Goal: Task Accomplishment & Management: Manage account settings

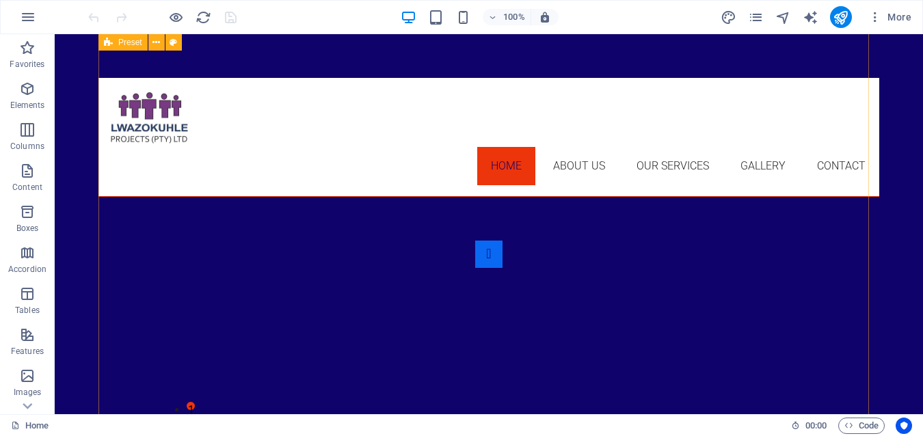
scroll to position [562, 0]
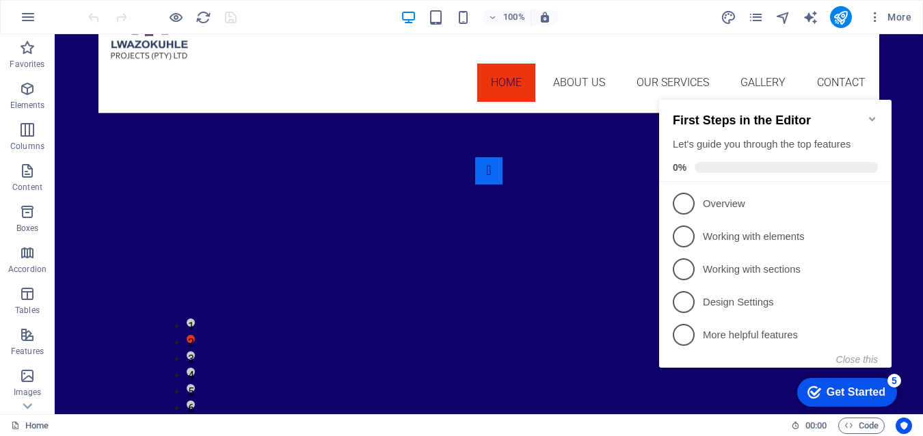
scroll to position [0, 0]
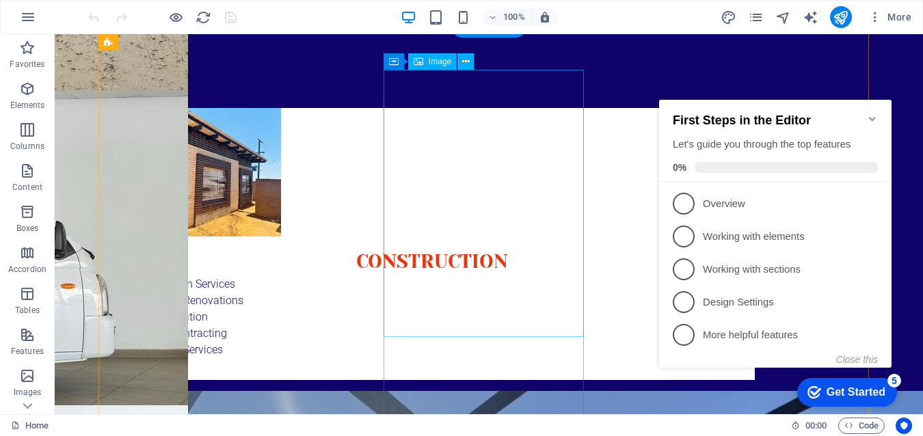
scroll to position [425, 0]
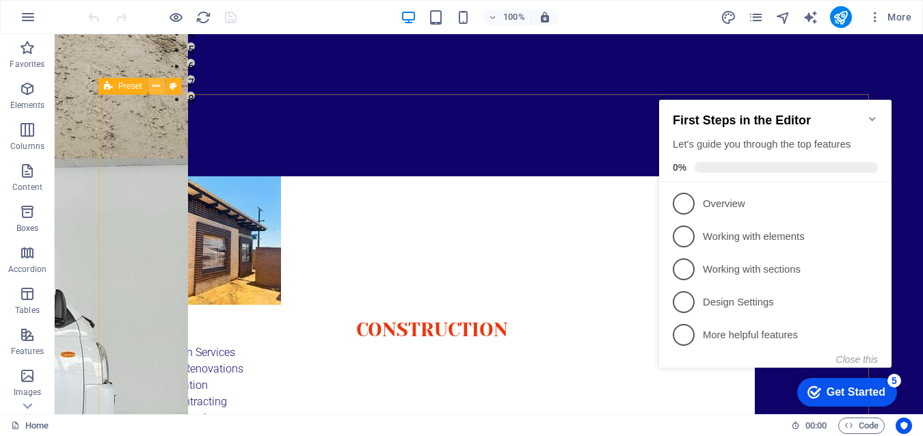
click at [158, 85] on icon at bounding box center [156, 86] width 8 height 14
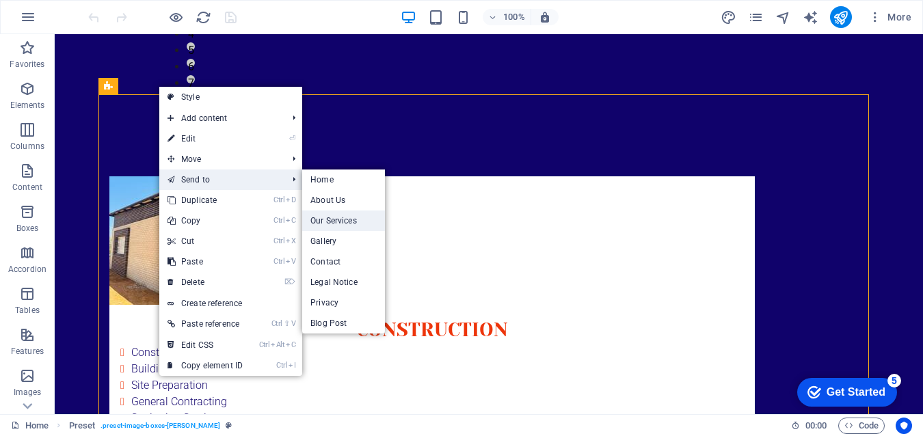
click at [338, 219] on link "Our Services" at bounding box center [343, 221] width 83 height 21
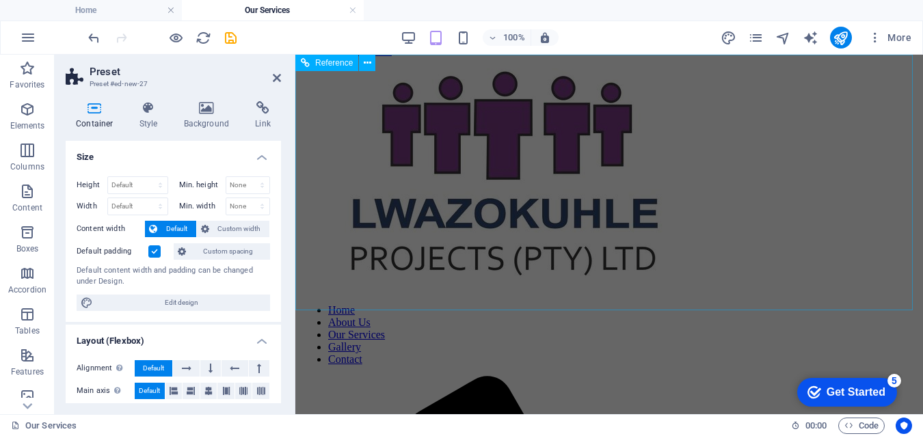
scroll to position [0, 0]
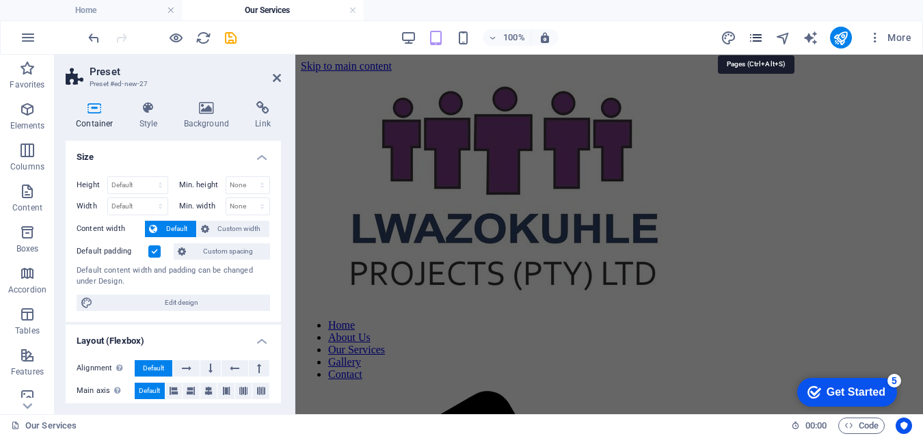
click at [759, 38] on icon "pages" at bounding box center [756, 38] width 16 height 16
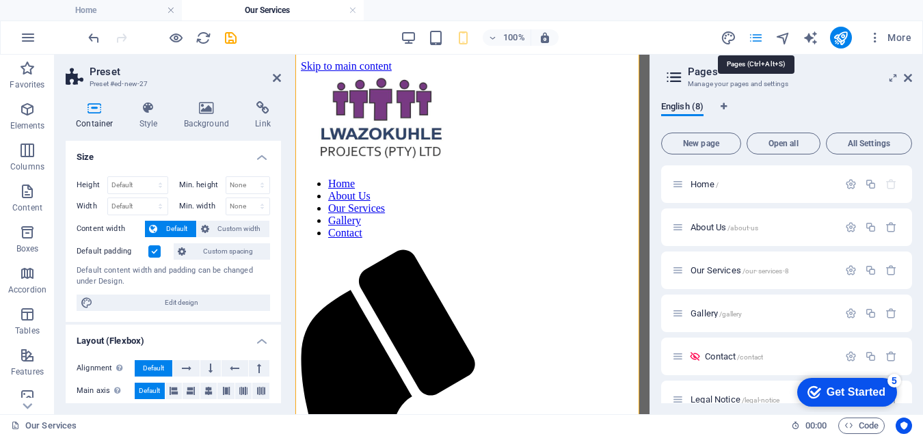
scroll to position [715, 0]
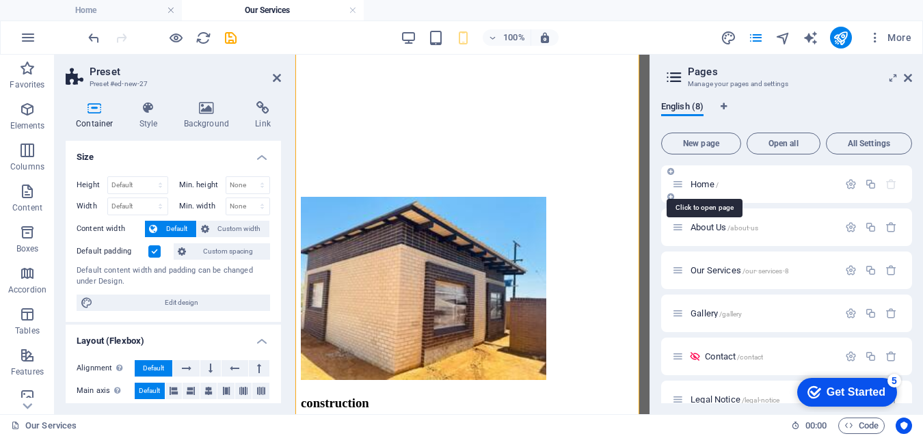
click at [706, 180] on span "Home /" at bounding box center [704, 184] width 28 height 10
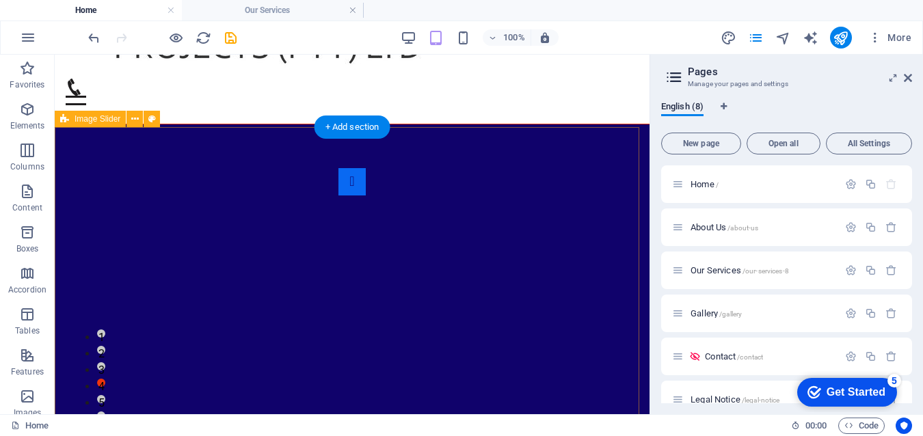
scroll to position [83, 0]
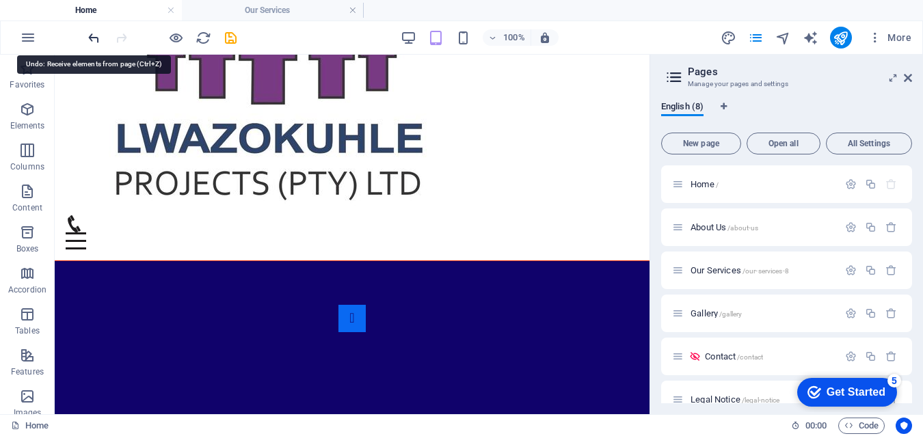
click at [98, 40] on icon "undo" at bounding box center [94, 38] width 16 height 16
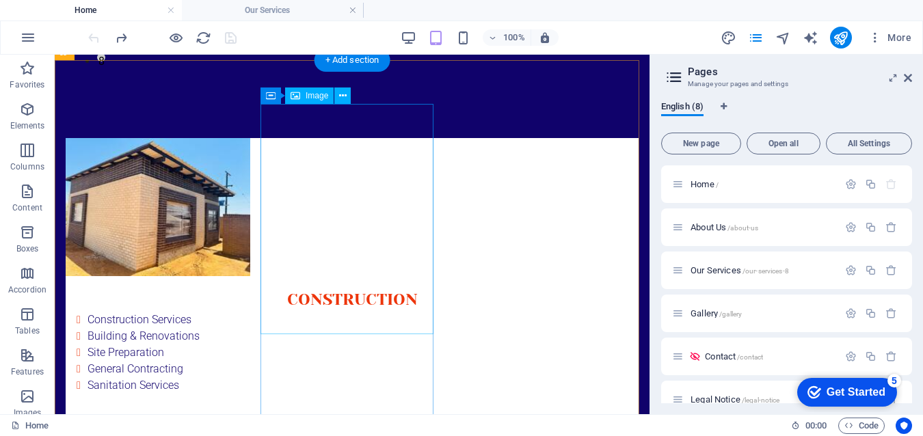
scroll to position [474, 0]
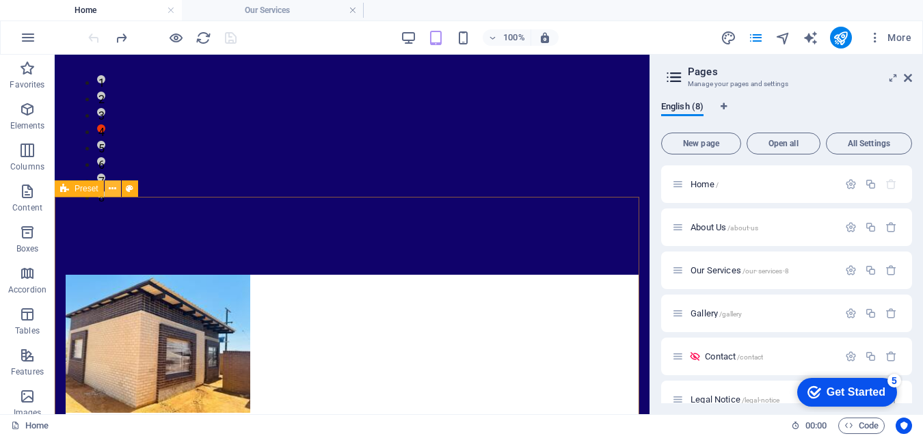
click at [113, 189] on icon at bounding box center [113, 189] width 8 height 14
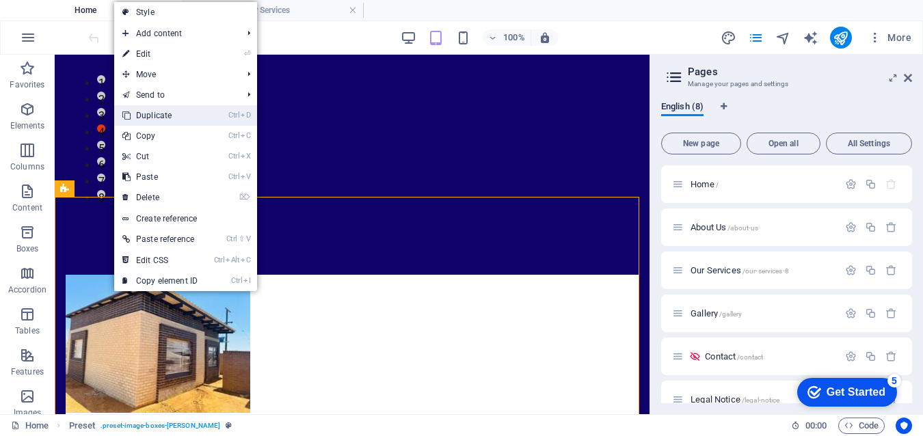
click at [178, 115] on link "Ctrl D Duplicate" at bounding box center [160, 115] width 92 height 21
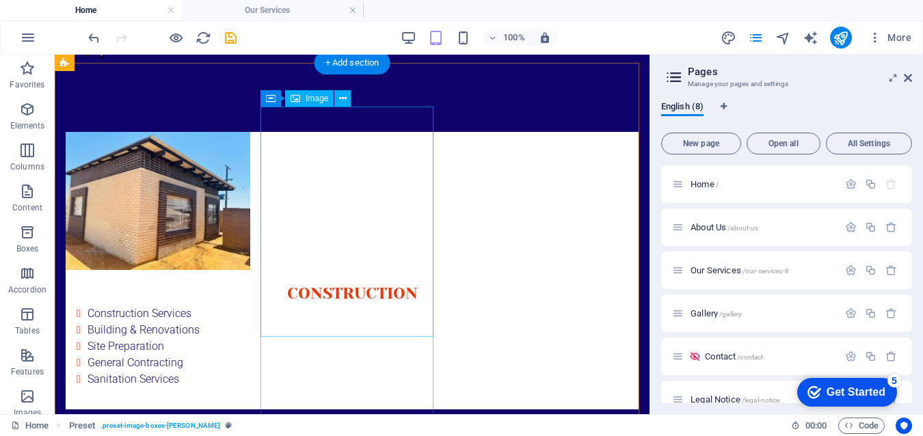
scroll to position [549, 0]
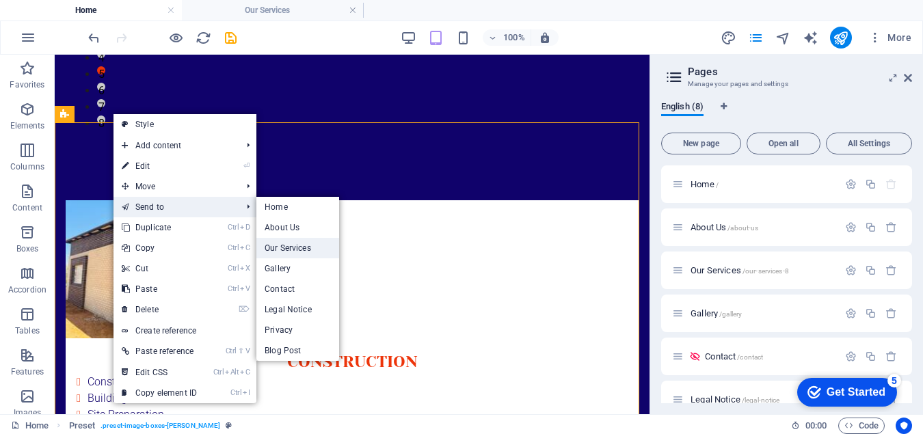
click at [291, 247] on link "Our Services" at bounding box center [297, 248] width 83 height 21
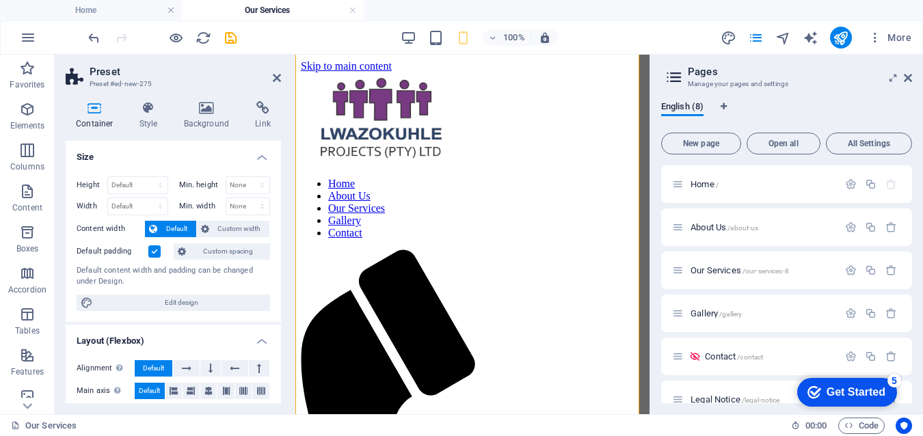
scroll to position [1630, 0]
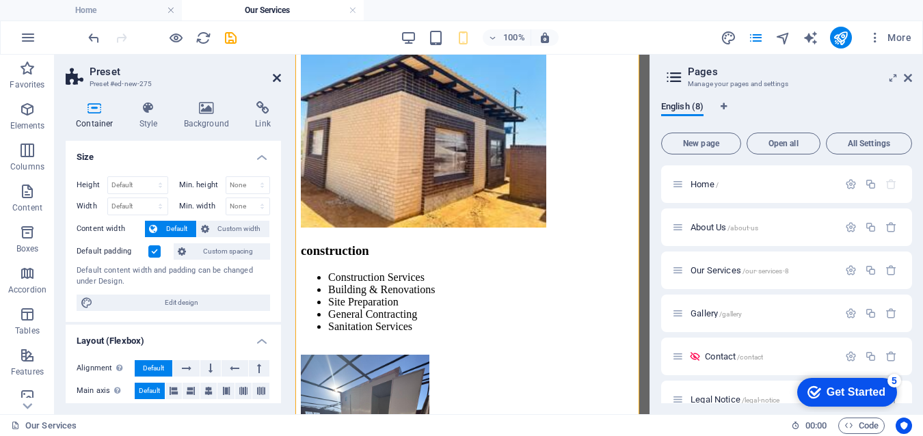
click at [275, 78] on icon at bounding box center [277, 77] width 8 height 11
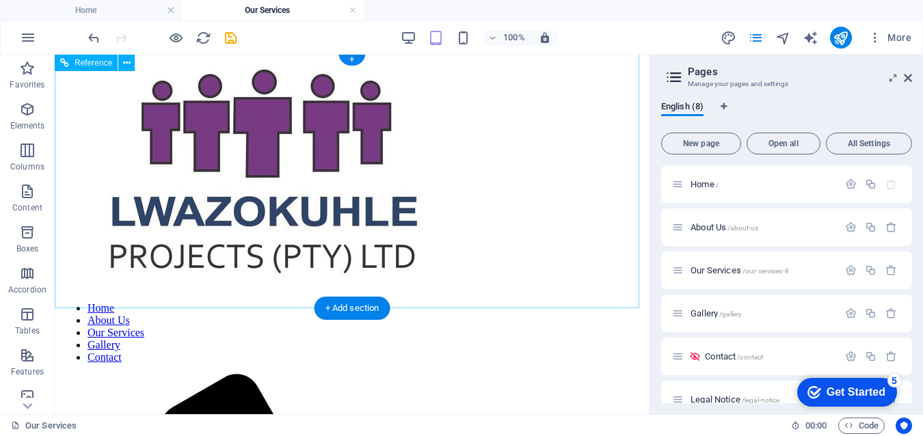
scroll to position [0, 0]
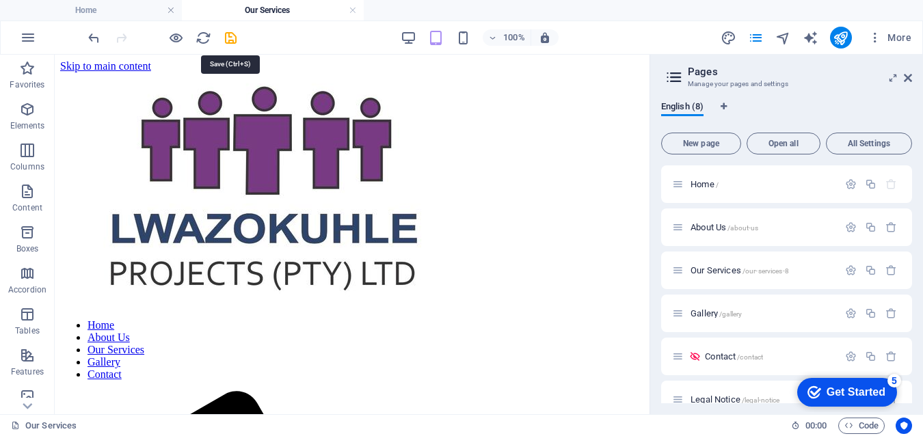
click at [227, 37] on icon "save" at bounding box center [231, 38] width 16 height 16
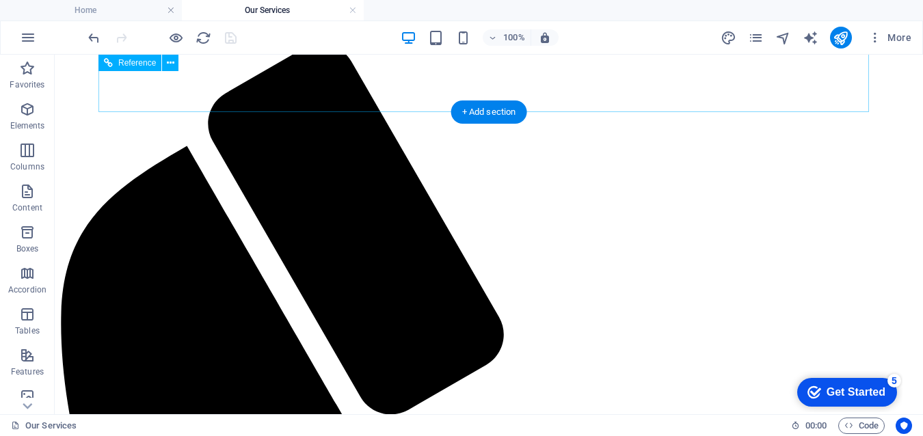
scroll to position [67, 0]
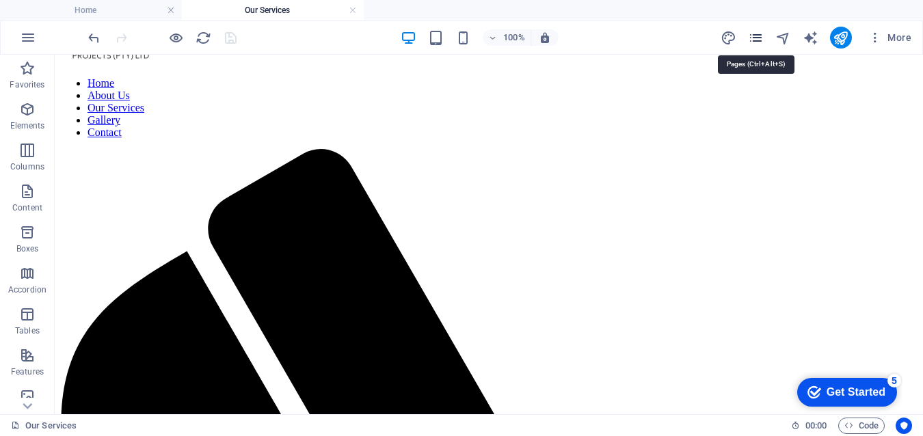
click at [757, 38] on icon "pages" at bounding box center [756, 38] width 16 height 16
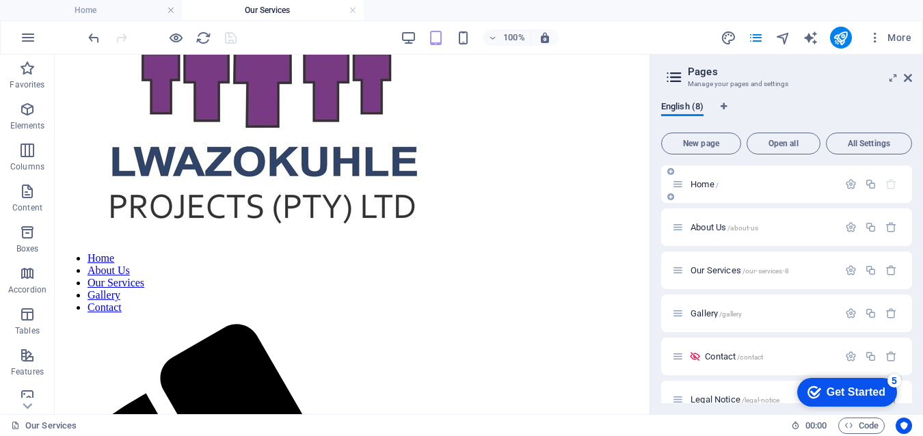
click at [721, 186] on p "Home /" at bounding box center [762, 184] width 144 height 9
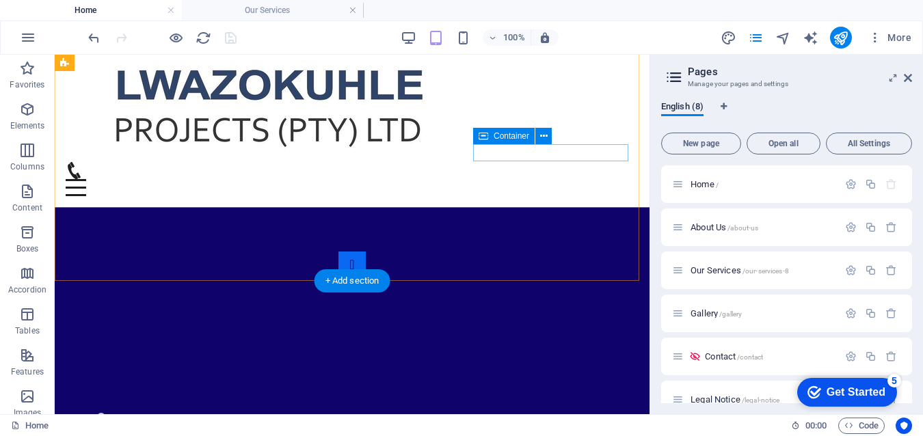
scroll to position [0, 0]
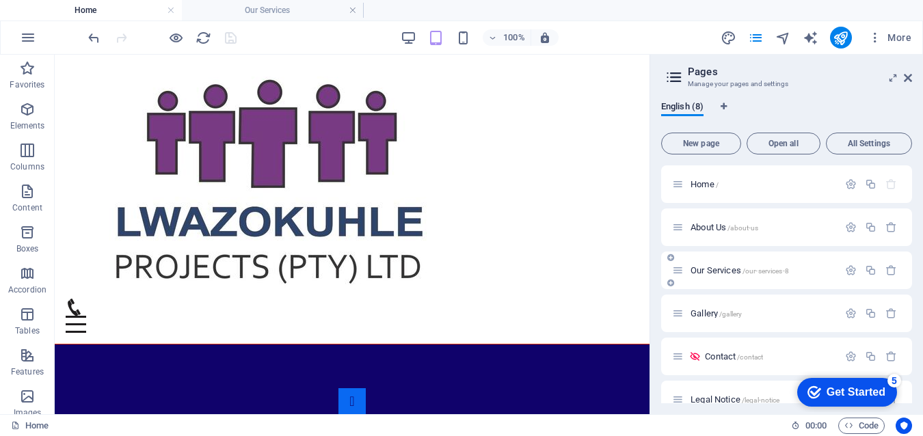
click at [731, 265] on div "Our Services /our-services-8" at bounding box center [755, 271] width 166 height 16
click at [725, 269] on span "Our Services /our-services-8" at bounding box center [739, 270] width 98 height 10
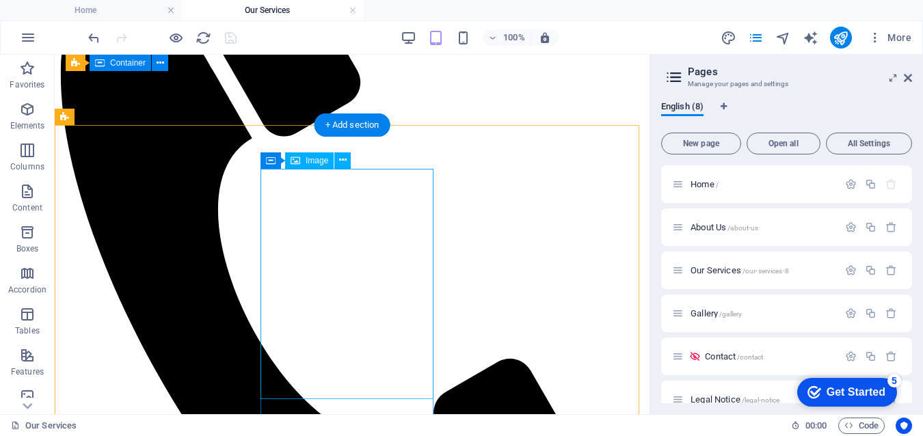
scroll to position [502, 0]
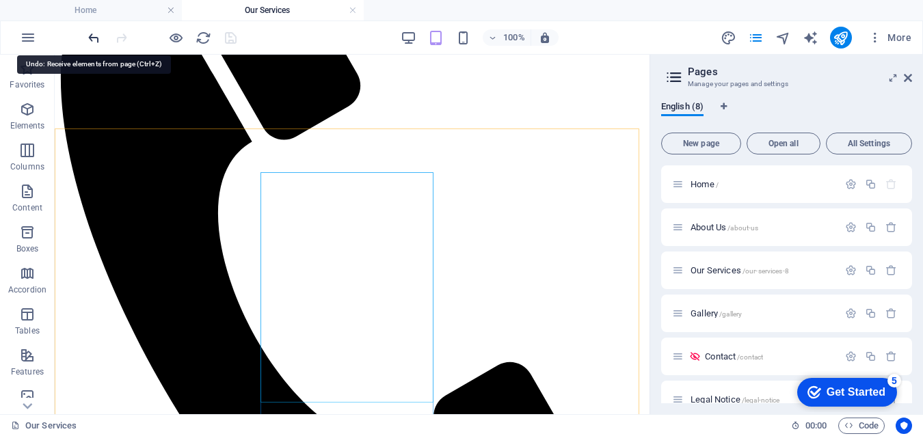
click at [92, 32] on icon "undo" at bounding box center [94, 38] width 16 height 16
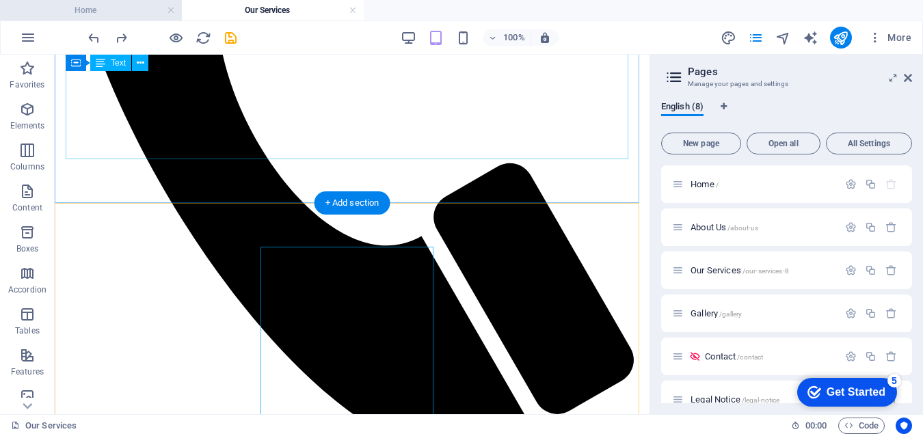
scroll to position [428, 0]
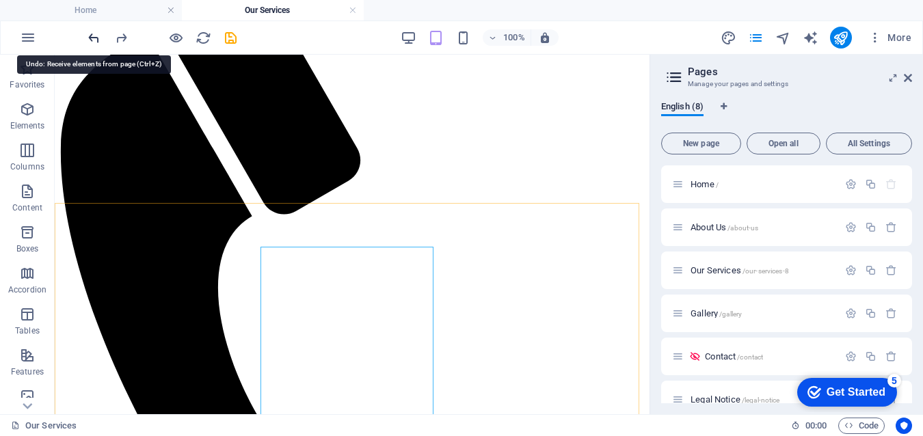
click at [94, 36] on icon "undo" at bounding box center [94, 38] width 16 height 16
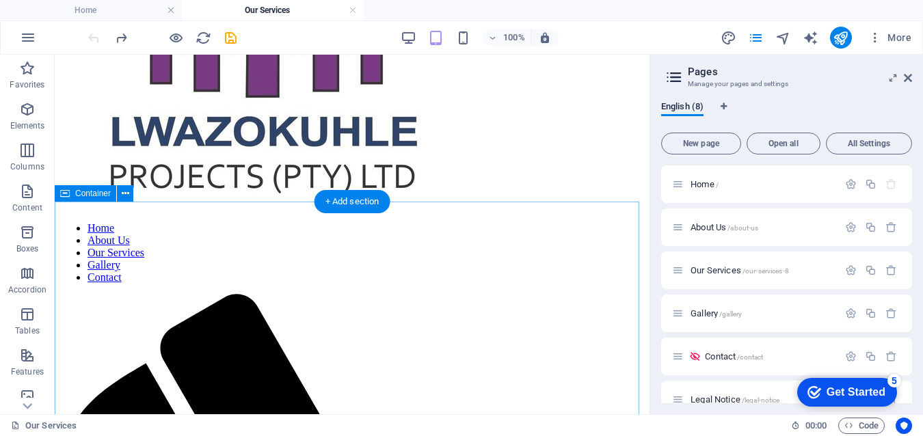
scroll to position [217, 0]
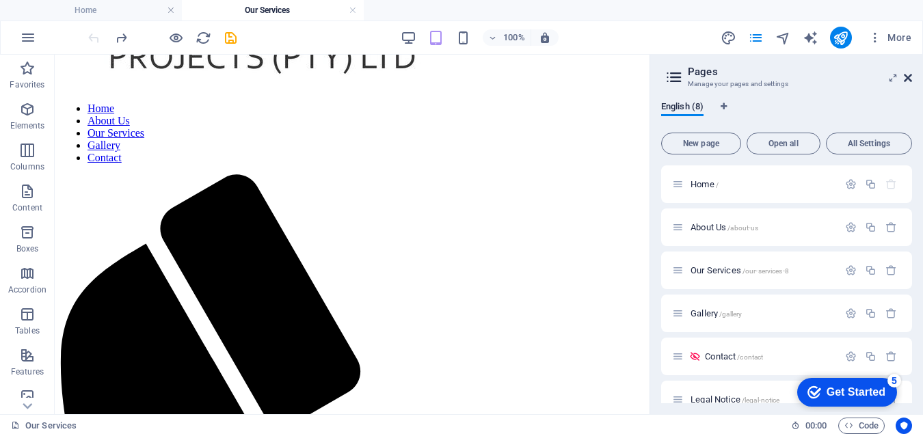
click at [905, 78] on icon at bounding box center [908, 77] width 8 height 11
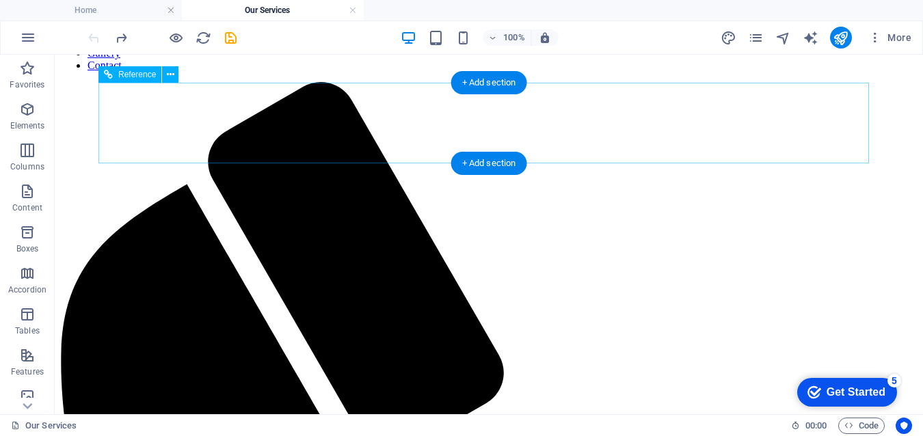
scroll to position [0, 0]
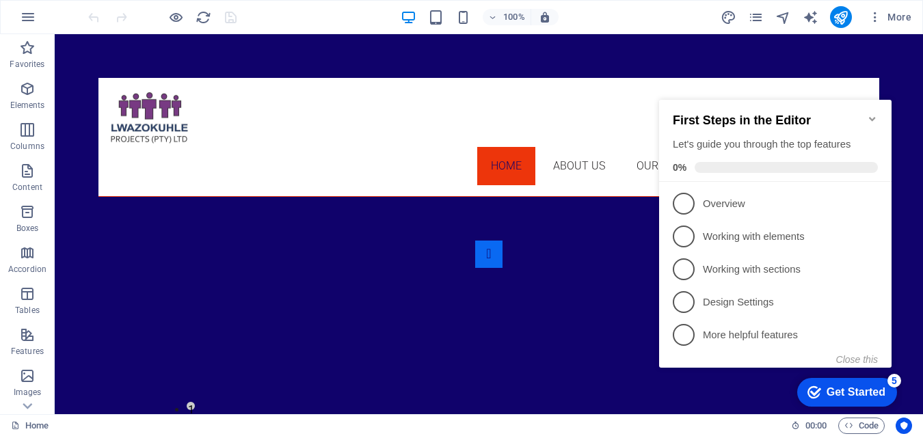
click at [876, 113] on icon "Minimize checklist" at bounding box center [872, 118] width 11 height 11
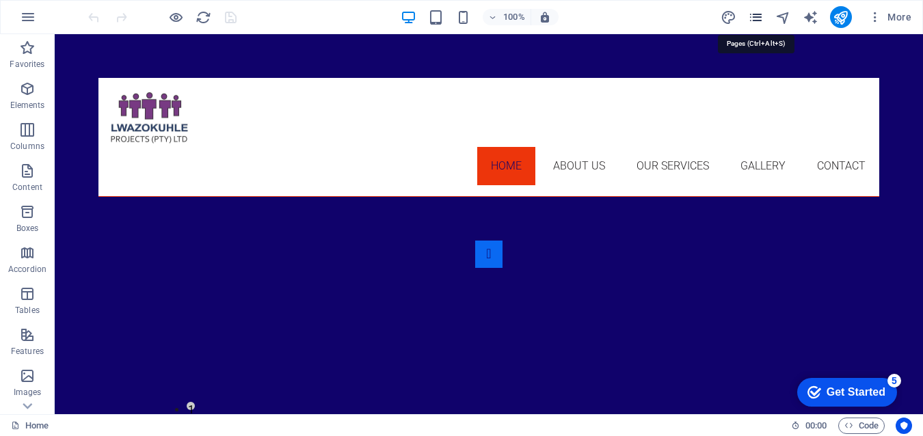
click at [762, 16] on icon "pages" at bounding box center [756, 18] width 16 height 16
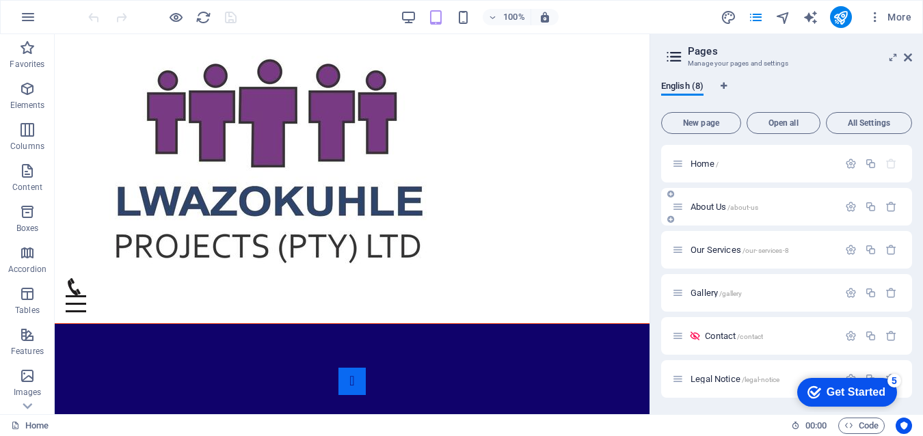
click at [719, 205] on span "About Us /about-us" at bounding box center [724, 207] width 68 height 10
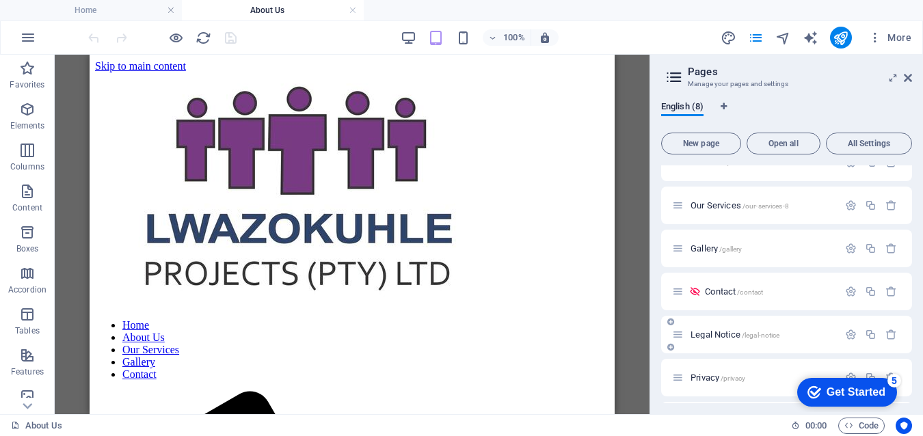
scroll to position [68, 0]
click at [725, 286] on span "Contact /contact" at bounding box center [734, 288] width 58 height 10
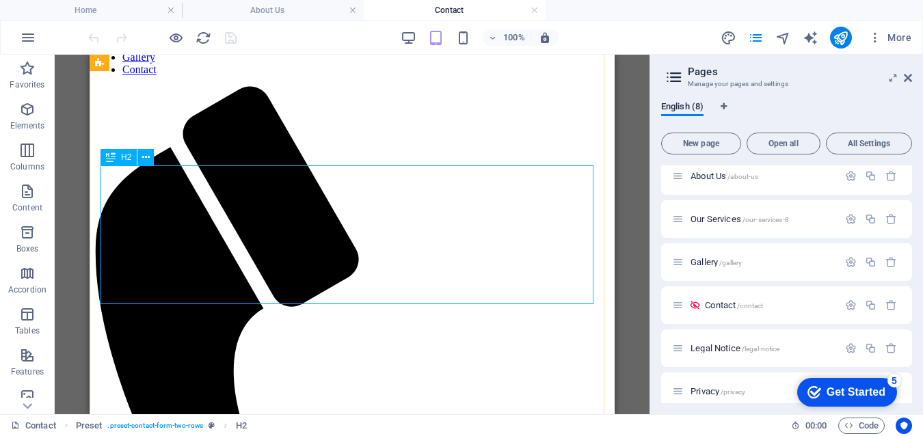
scroll to position [303, 0]
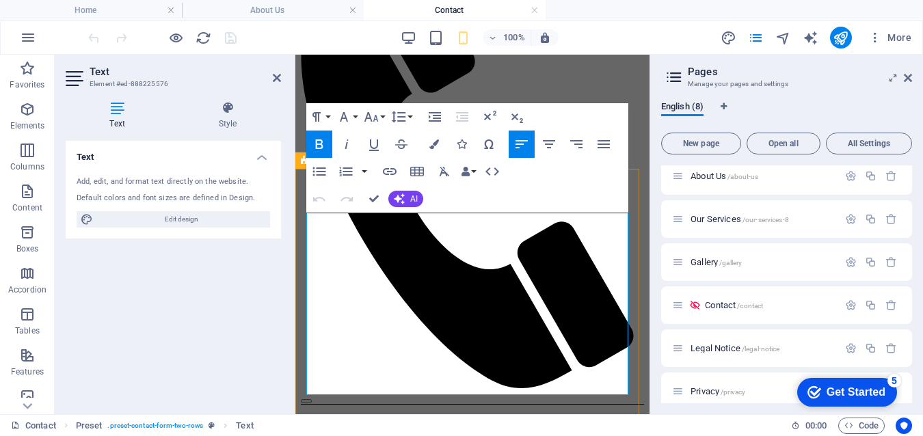
scroll to position [0, 0]
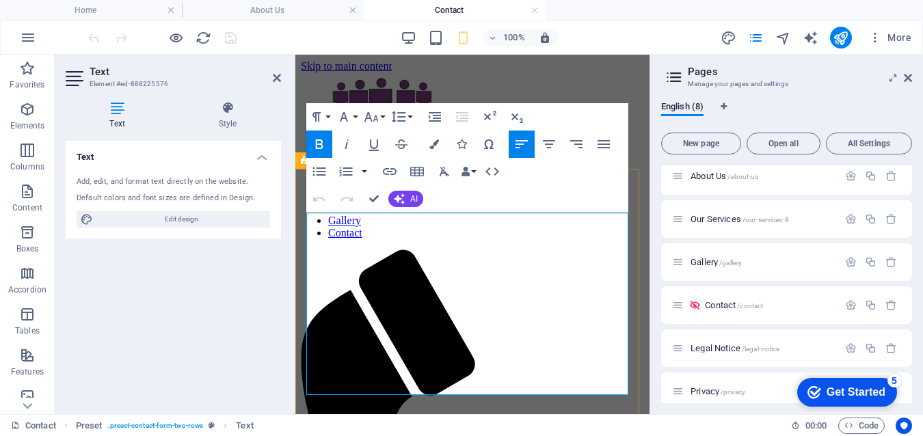
drag, startPoint x: 401, startPoint y: 373, endPoint x: 301, endPoint y: 371, distance: 100.5
click at [317, 143] on icon "button" at bounding box center [319, 144] width 16 height 16
drag, startPoint x: 394, startPoint y: 224, endPoint x: 302, endPoint y: 207, distance: 93.7
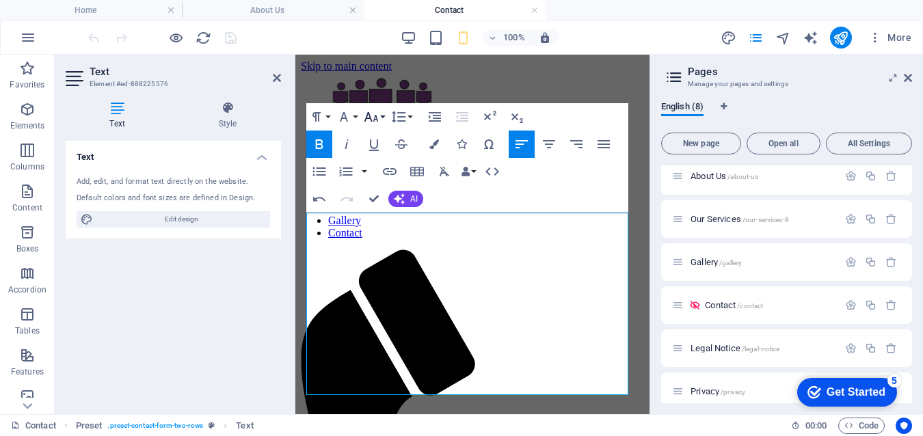
click at [383, 115] on button "Font Size" at bounding box center [374, 116] width 26 height 27
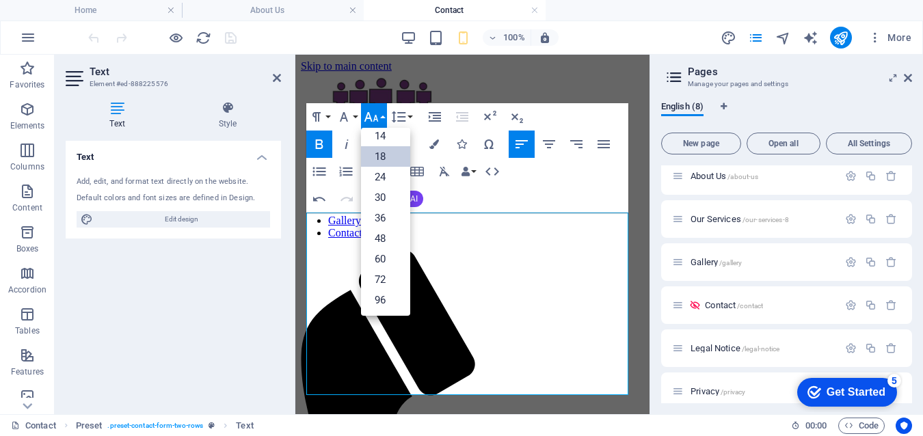
scroll to position [110, 0]
click at [388, 178] on link "24" at bounding box center [385, 177] width 49 height 21
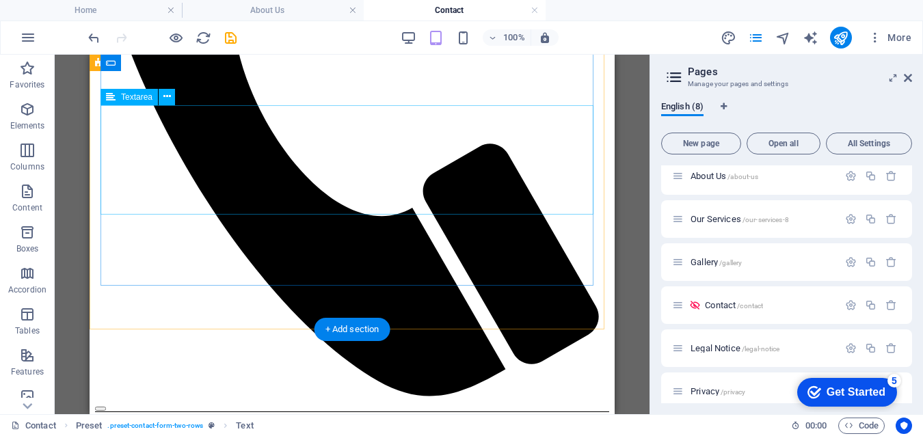
scroll to position [684, 0]
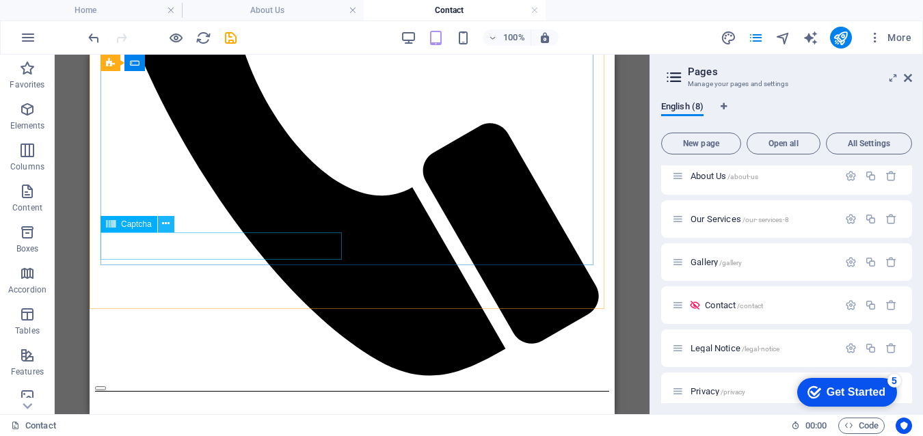
click at [165, 221] on icon at bounding box center [166, 224] width 8 height 14
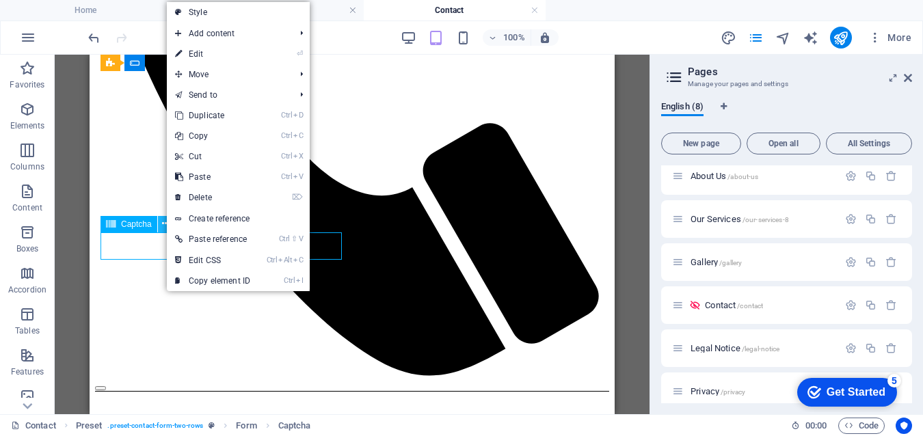
click at [165, 221] on icon at bounding box center [166, 224] width 8 height 14
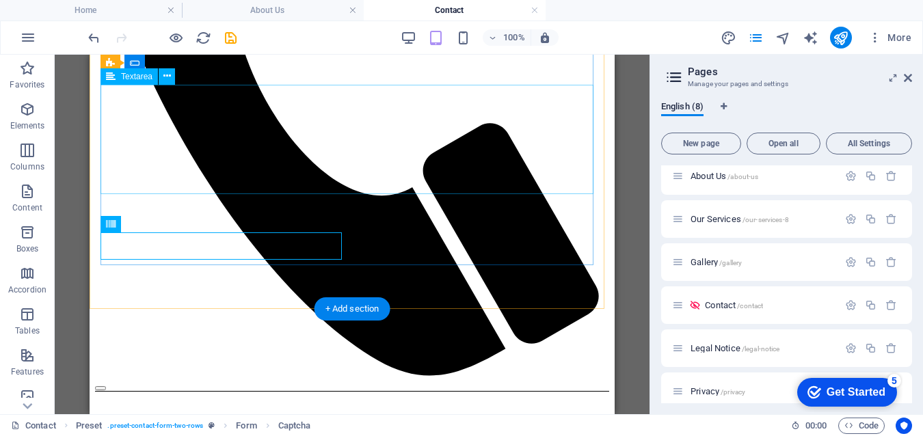
drag, startPoint x: 468, startPoint y: 180, endPoint x: 441, endPoint y: 174, distance: 27.2
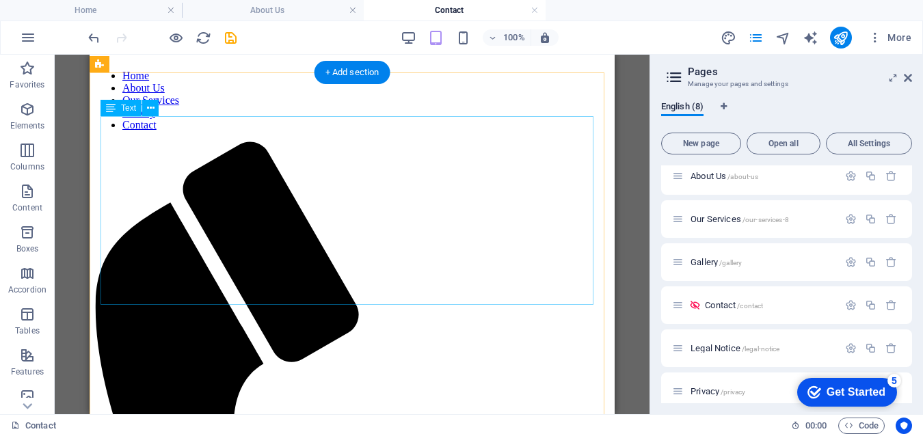
scroll to position [273, 0]
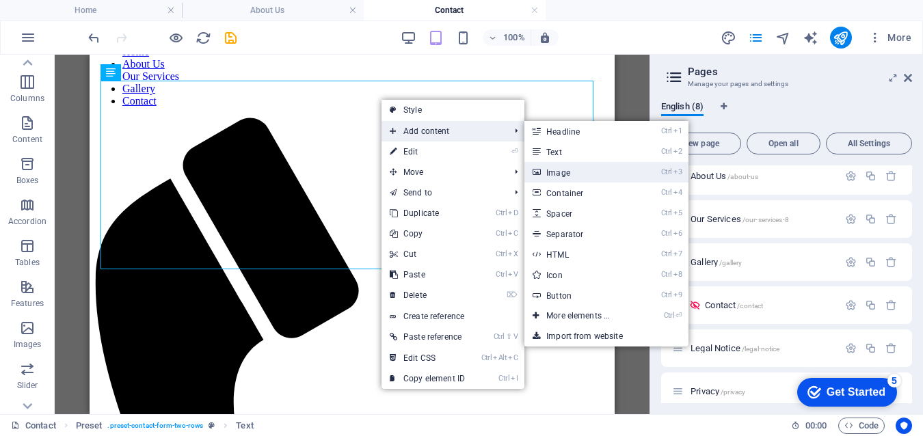
click at [569, 172] on link "Ctrl 3 Image" at bounding box center [580, 172] width 113 height 21
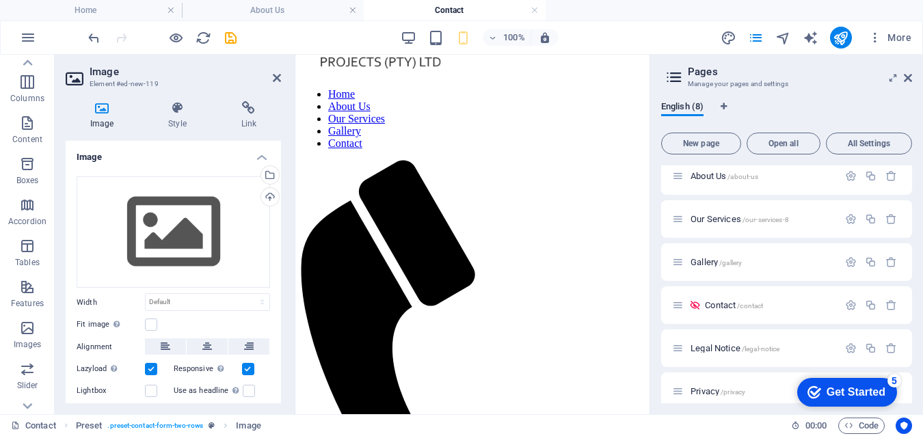
scroll to position [84, 0]
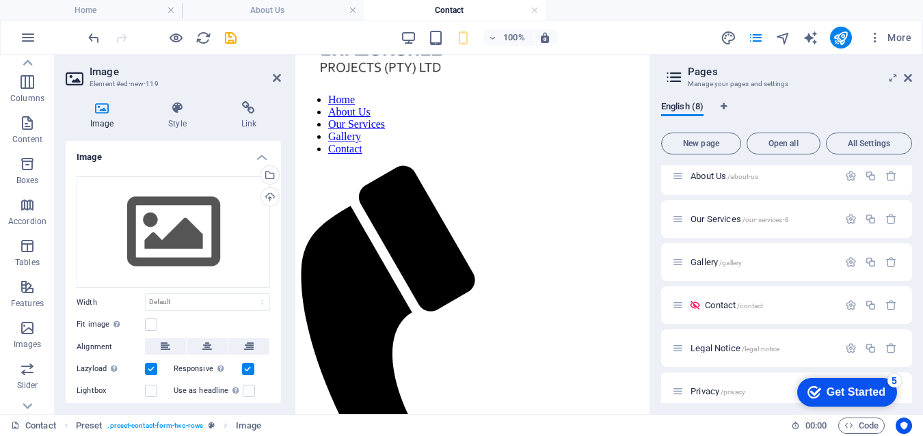
drag, startPoint x: 446, startPoint y: 237, endPoint x: 600, endPoint y: 216, distance: 155.3
drag, startPoint x: 364, startPoint y: 180, endPoint x: 609, endPoint y: 280, distance: 264.3
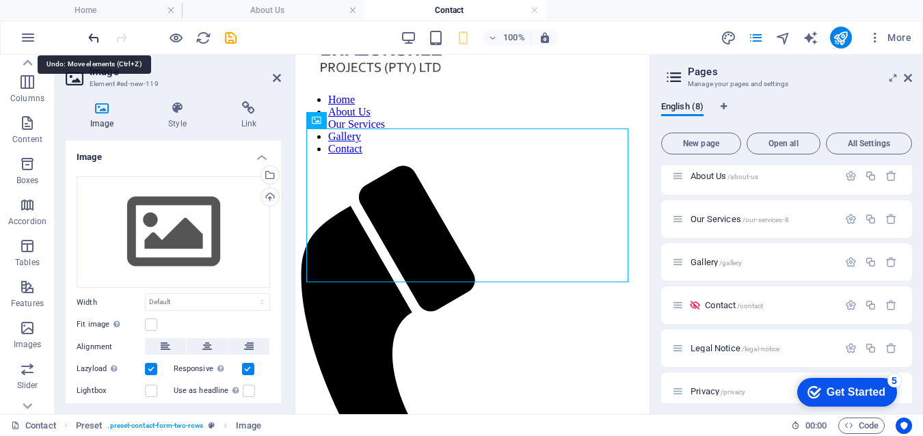
click at [92, 36] on icon "undo" at bounding box center [94, 38] width 16 height 16
click at [96, 35] on icon "undo" at bounding box center [94, 38] width 16 height 16
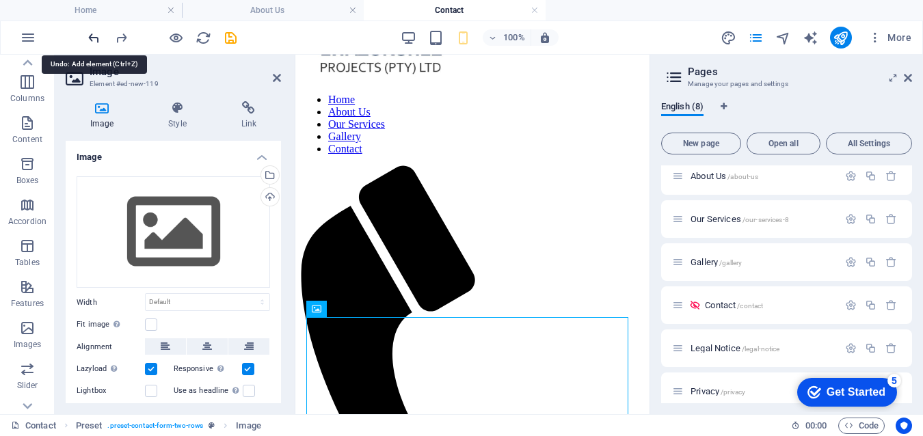
click at [96, 35] on icon "undo" at bounding box center [94, 38] width 16 height 16
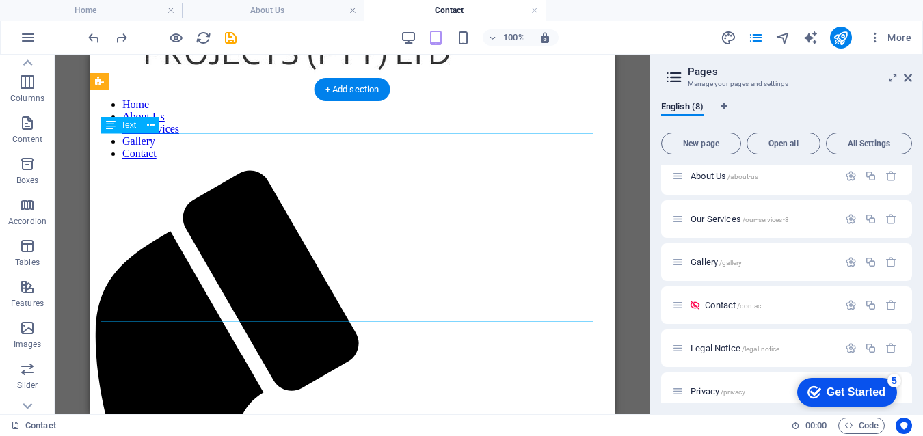
scroll to position [289, 0]
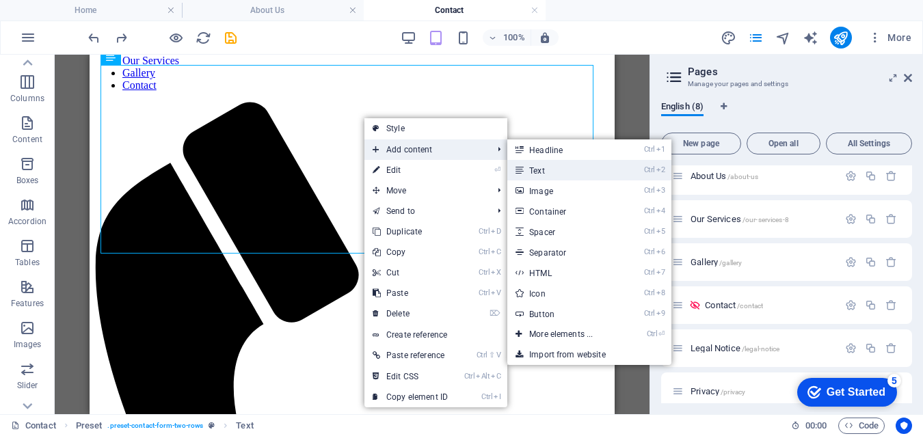
click at [550, 172] on link "Ctrl 2 Text" at bounding box center [563, 170] width 113 height 21
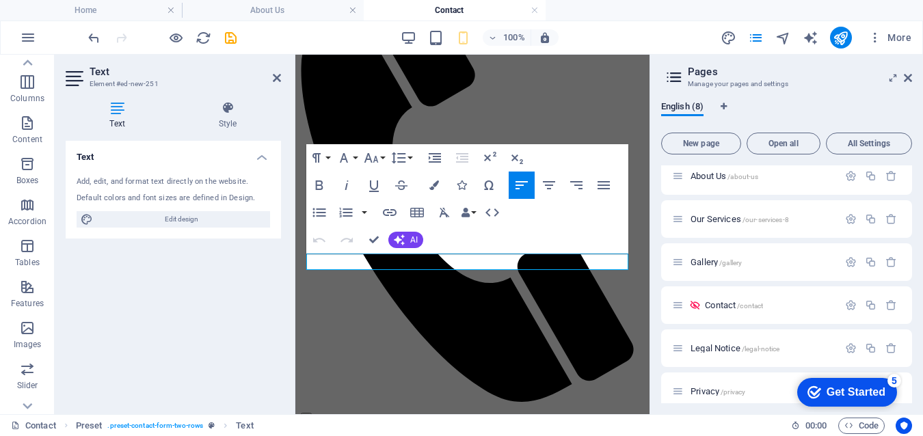
scroll to position [148, 0]
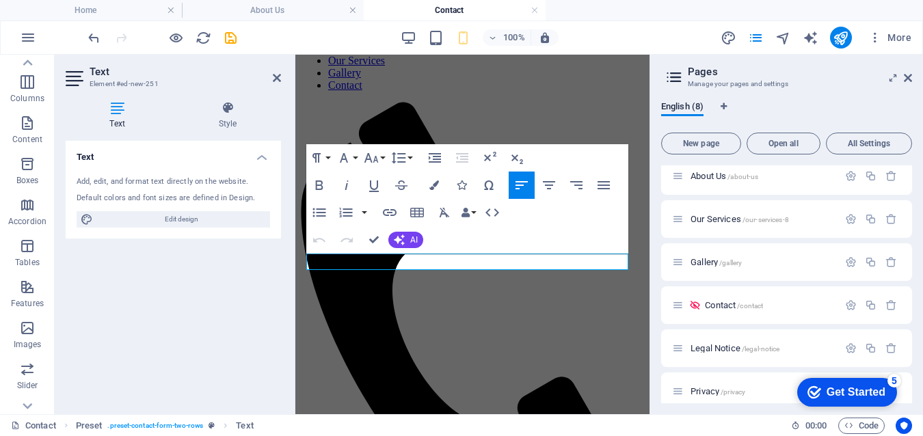
click at [306, 29] on div "100% More" at bounding box center [500, 38] width 831 height 22
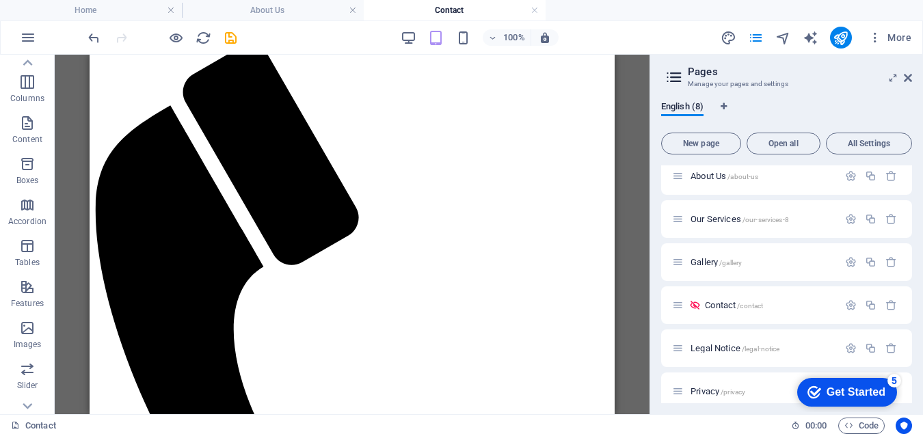
scroll to position [208, 0]
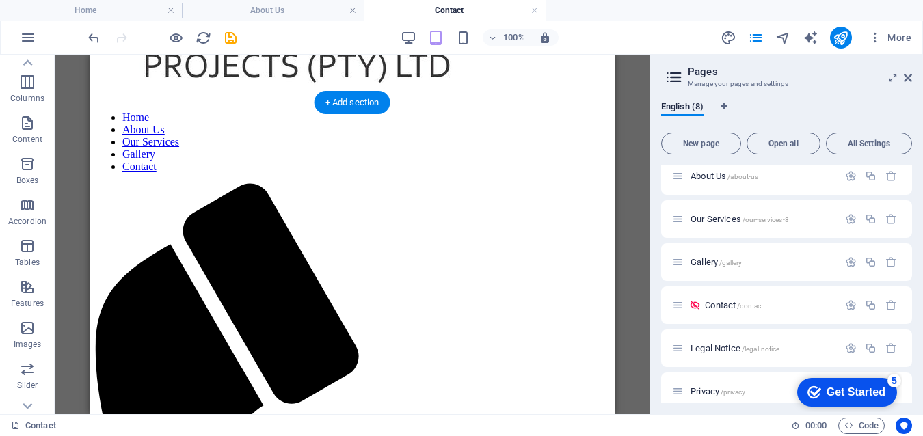
drag, startPoint x: 198, startPoint y: 319, endPoint x: 425, endPoint y: 221, distance: 246.8
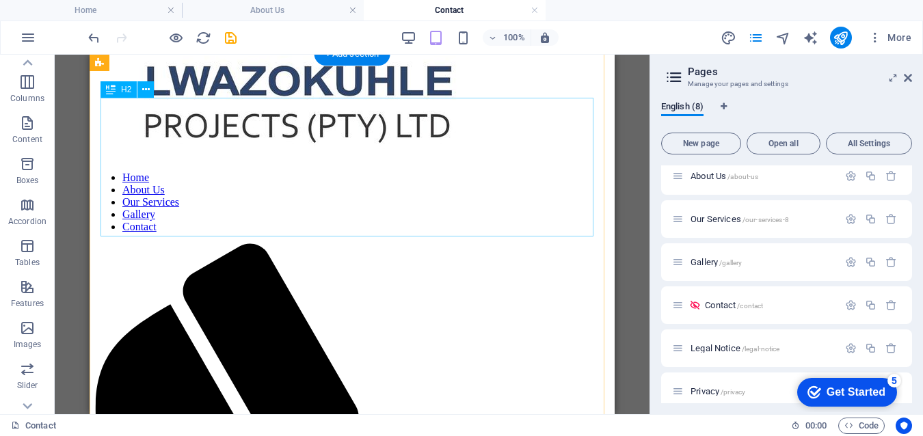
scroll to position [142, 0]
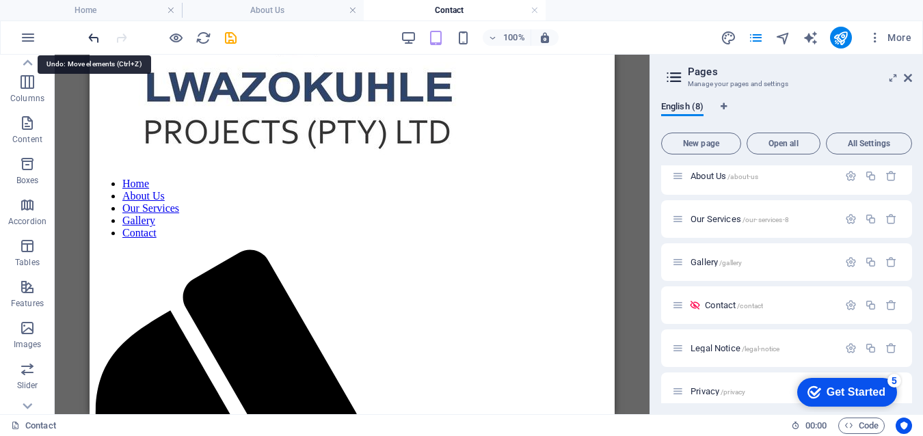
click at [94, 39] on icon "undo" at bounding box center [94, 38] width 16 height 16
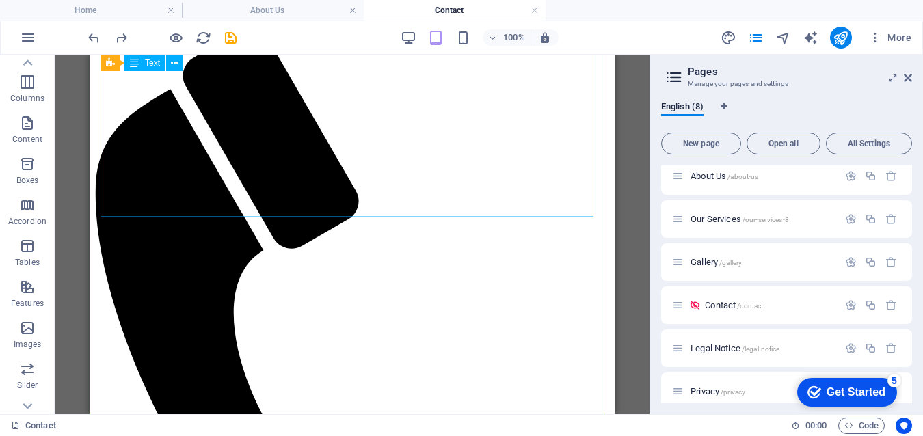
scroll to position [325, 0]
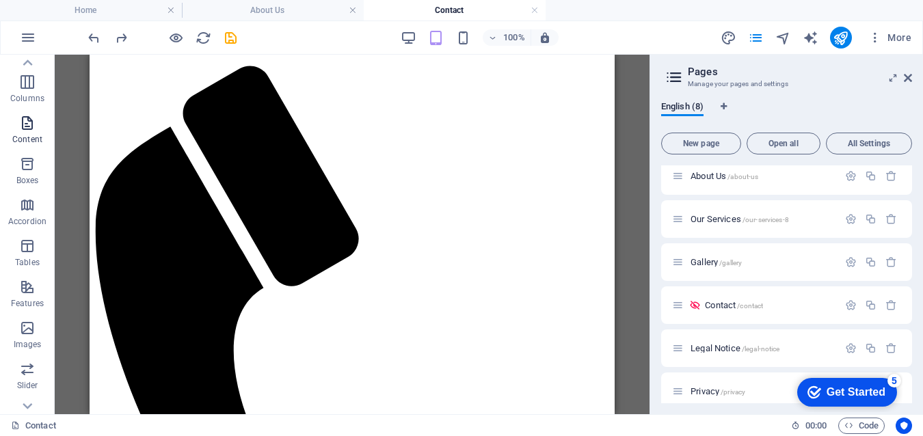
click at [25, 129] on icon "button" at bounding box center [27, 123] width 16 height 16
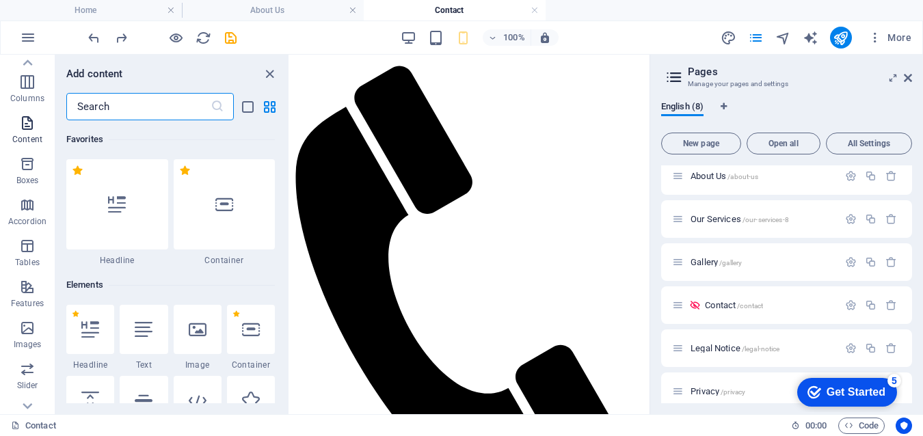
scroll to position [2392, 0]
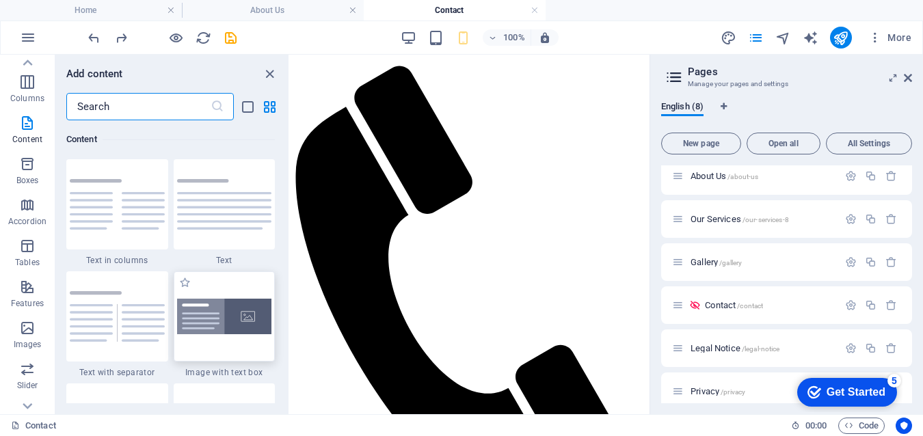
click at [214, 319] on img at bounding box center [224, 317] width 95 height 36
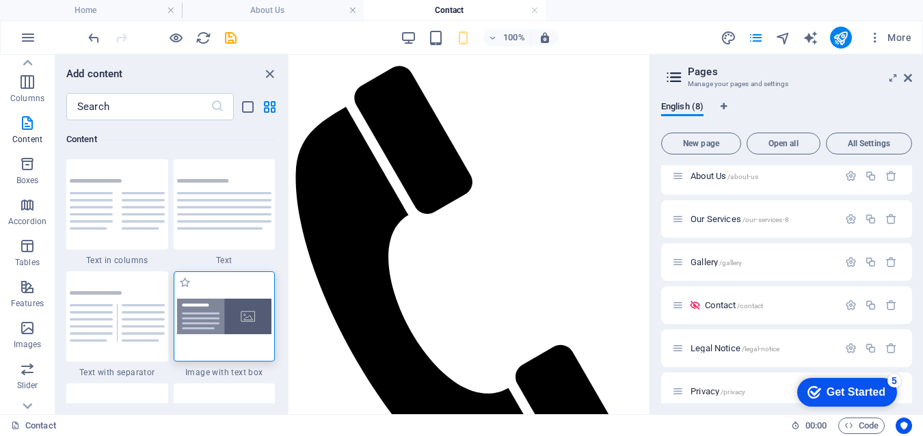
click at [237, 317] on img at bounding box center [224, 317] width 95 height 36
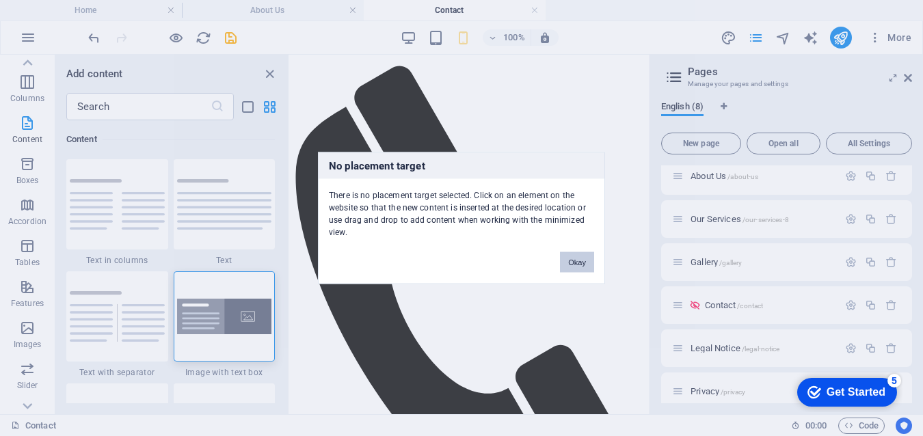
click at [574, 262] on button "Okay" at bounding box center [577, 262] width 34 height 21
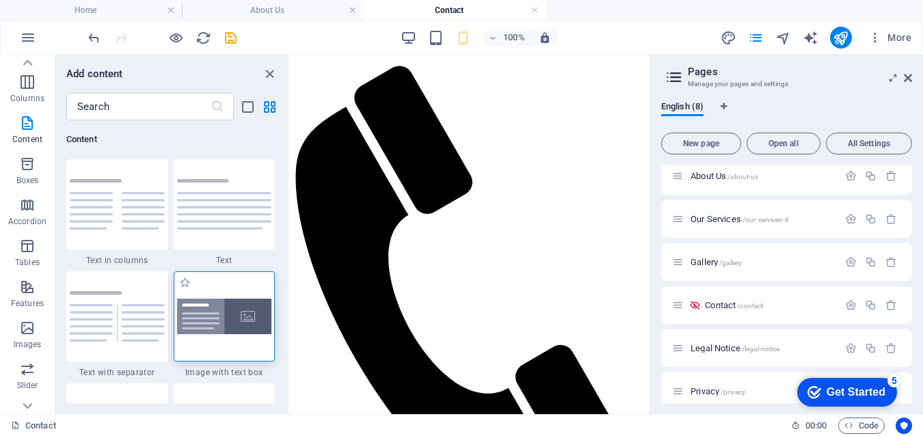
click at [220, 321] on img at bounding box center [224, 317] width 95 height 36
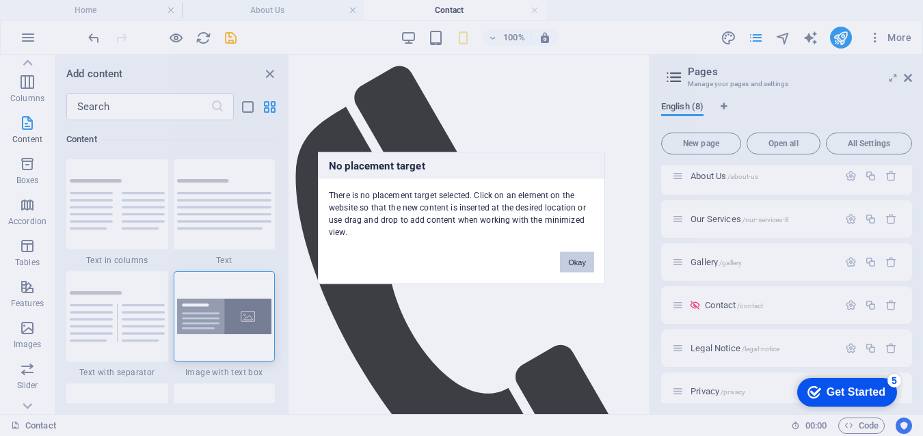
click at [574, 262] on button "Okay" at bounding box center [577, 262] width 34 height 21
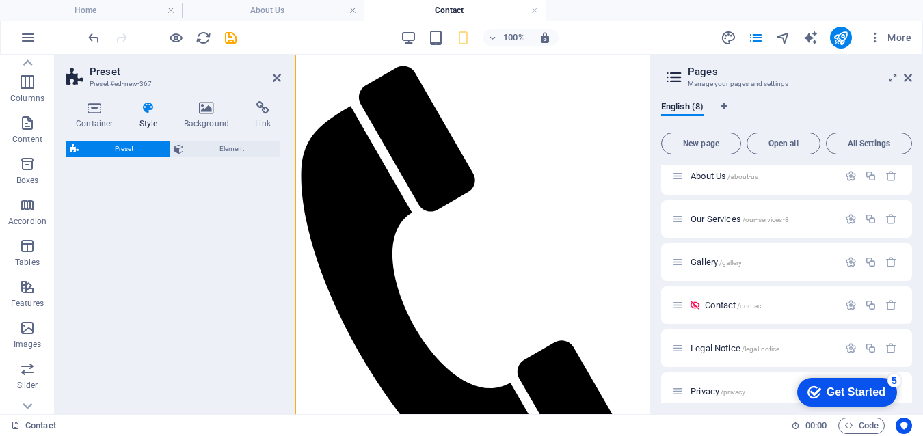
select select "rem"
select select "px"
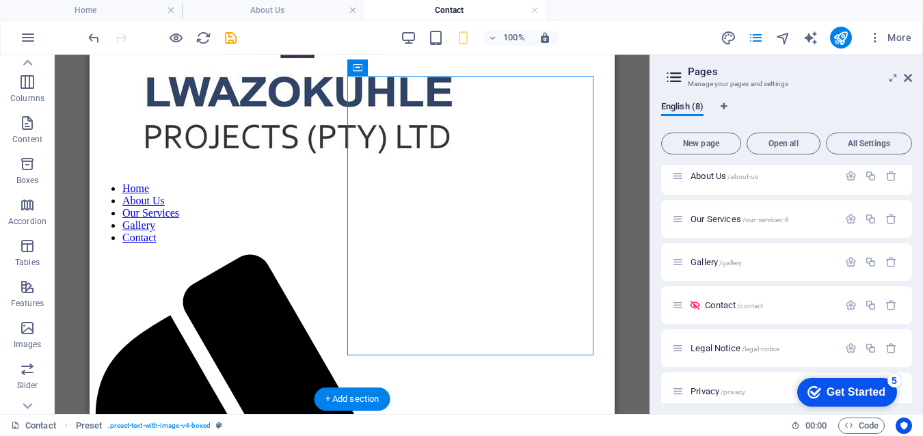
scroll to position [278, 0]
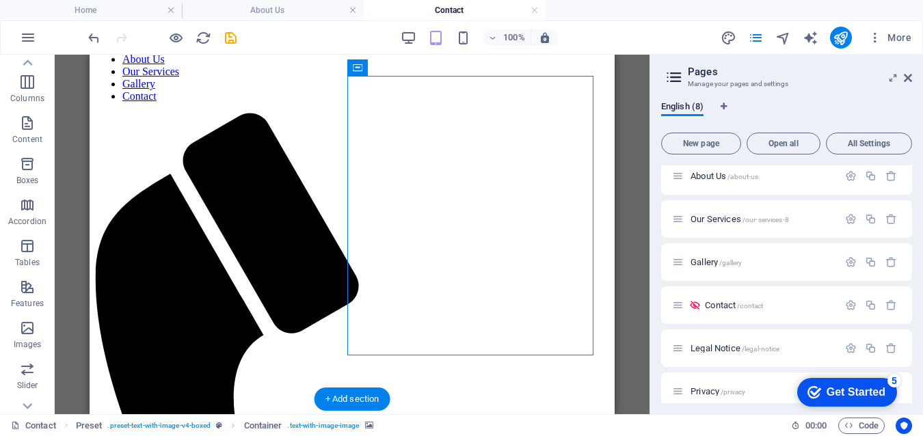
drag, startPoint x: 407, startPoint y: 310, endPoint x: 520, endPoint y: 200, distance: 157.6
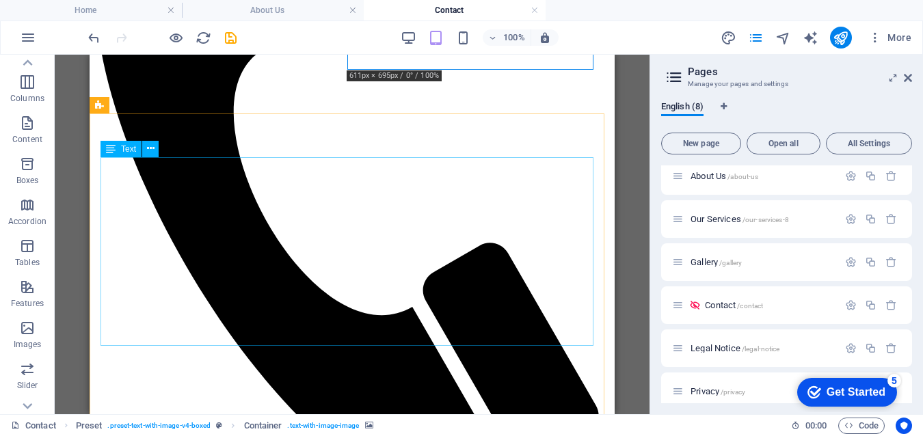
scroll to position [620, 0]
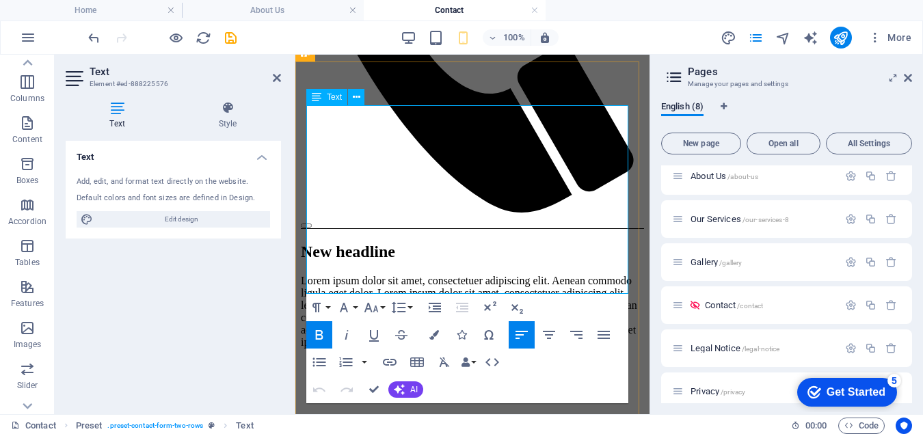
drag, startPoint x: 427, startPoint y: 288, endPoint x: 308, endPoint y: 113, distance: 211.6
copy div "Contact Details [PHONE_NUMBER] [EMAIL_ADDRESS][DOMAIN_NAME] Gauteng Office [GEO…"
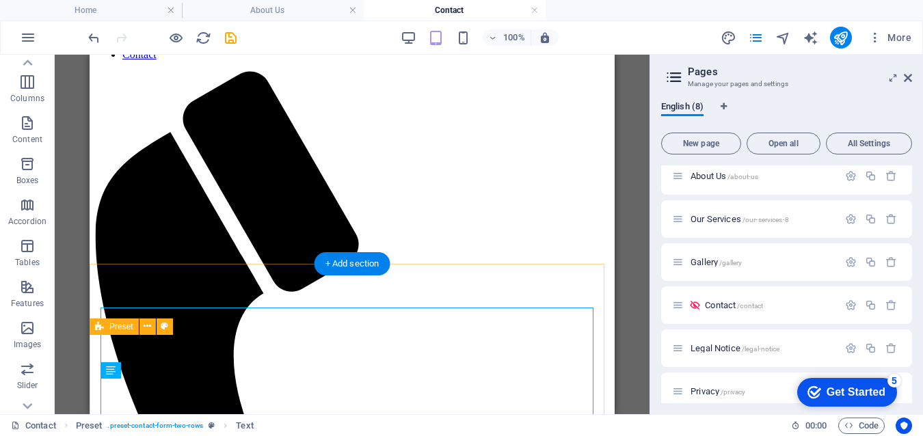
scroll to position [342, 0]
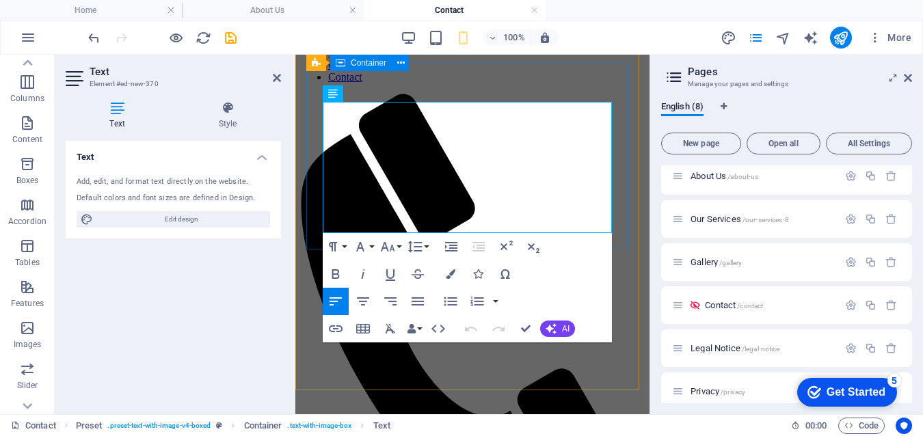
scroll to position [148, 0]
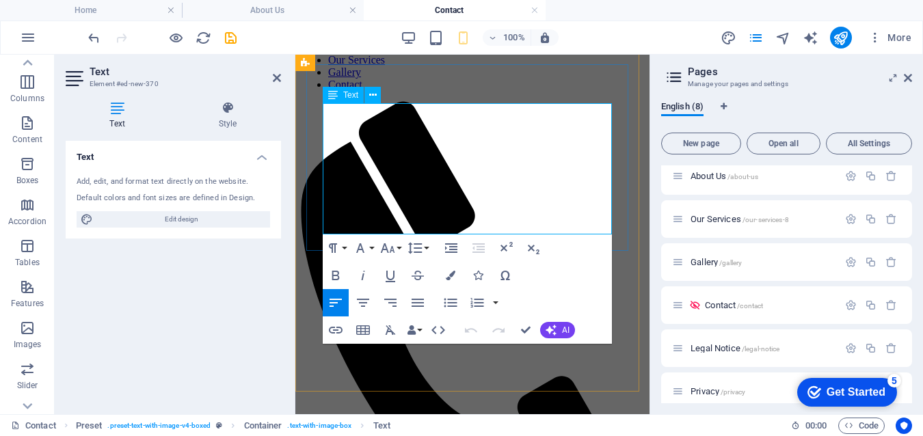
drag, startPoint x: 383, startPoint y: 186, endPoint x: 326, endPoint y: 114, distance: 91.9
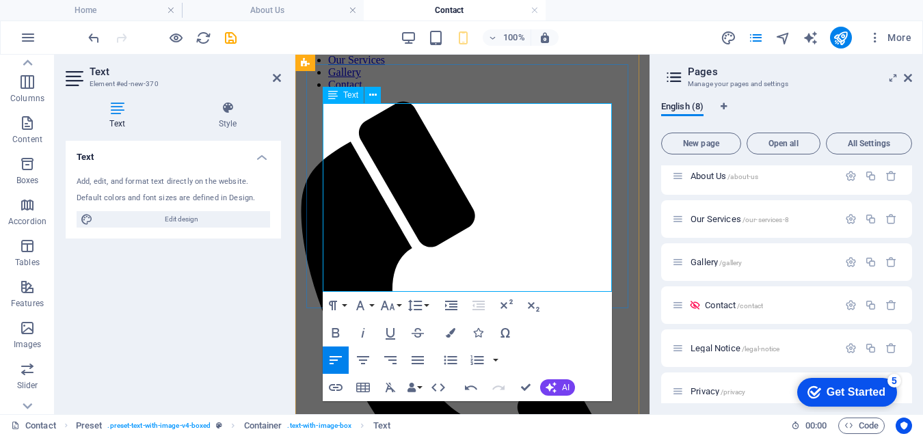
click at [373, 94] on icon at bounding box center [373, 95] width 8 height 14
drag, startPoint x: 348, startPoint y: 129, endPoint x: 345, endPoint y: 118, distance: 11.5
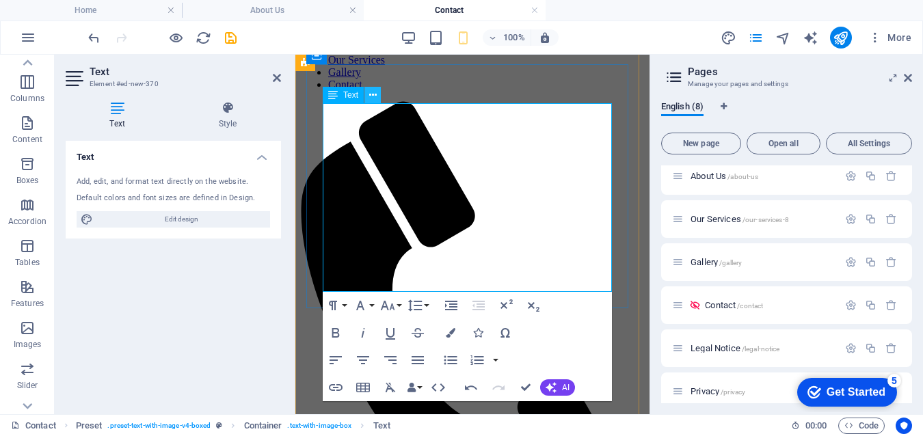
click at [371, 96] on icon at bounding box center [373, 95] width 8 height 14
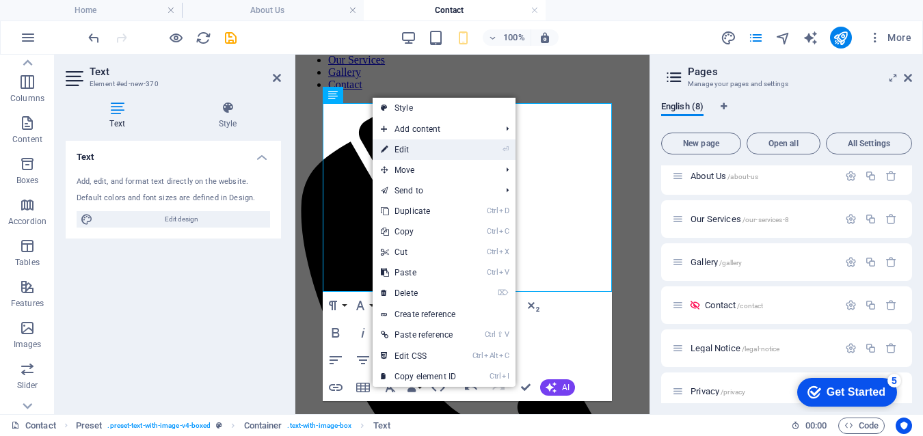
click at [415, 150] on link "⏎ Edit" at bounding box center [419, 149] width 92 height 21
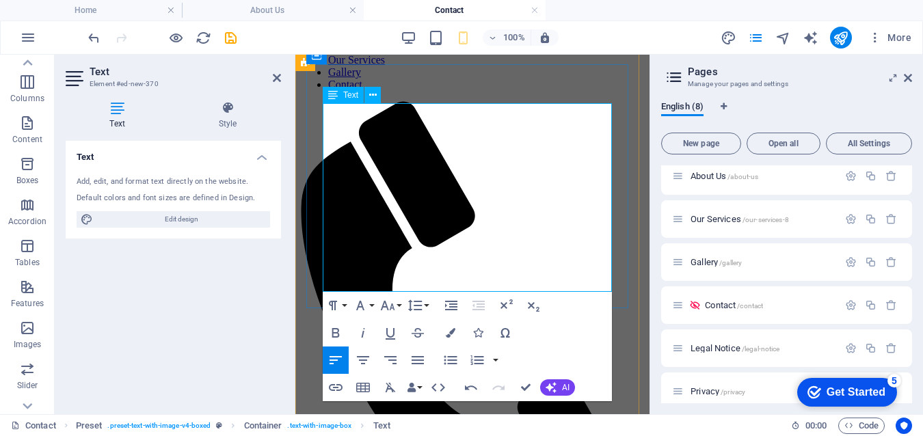
click at [372, 95] on icon at bounding box center [373, 95] width 8 height 14
click at [225, 299] on div "Text Add, edit, and format text directly on the website. Default colors and fon…" at bounding box center [173, 272] width 215 height 263
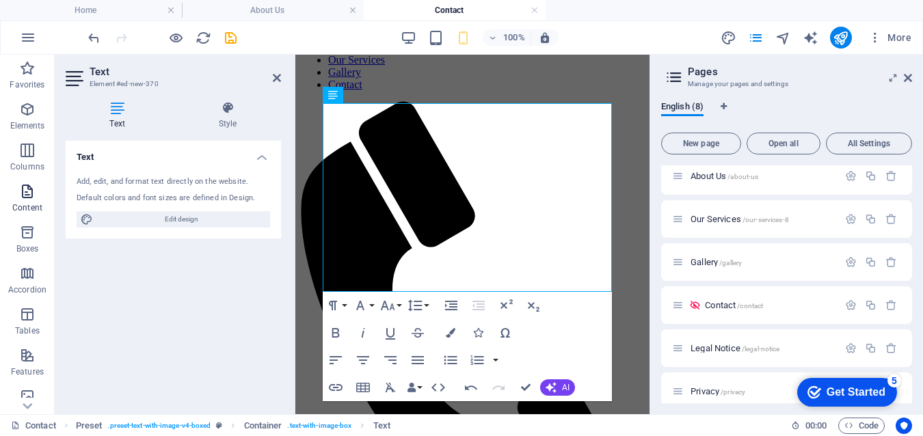
click at [25, 198] on icon "button" at bounding box center [27, 191] width 16 height 16
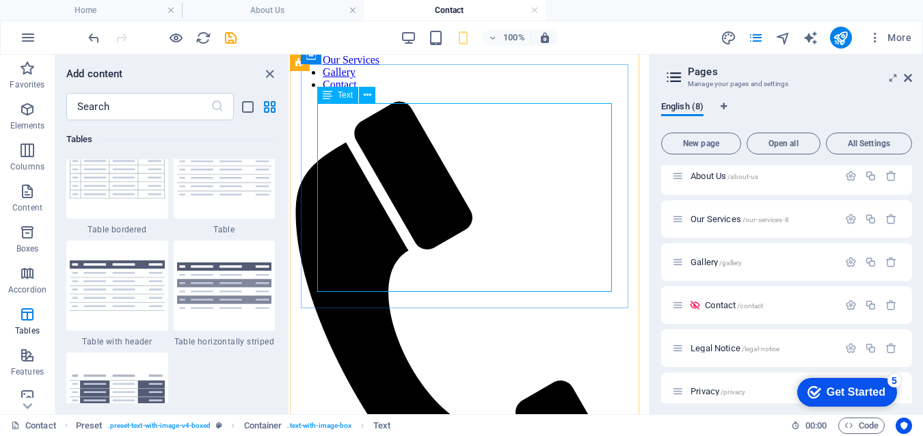
click at [366, 94] on icon at bounding box center [368, 95] width 8 height 14
click at [371, 98] on icon at bounding box center [368, 95] width 8 height 14
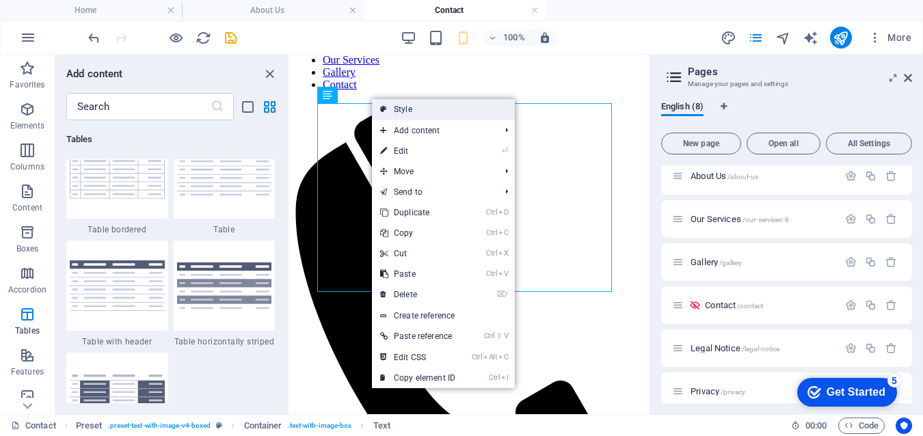
click at [433, 109] on link "Style" at bounding box center [443, 109] width 143 height 21
select select "rem"
select select "px"
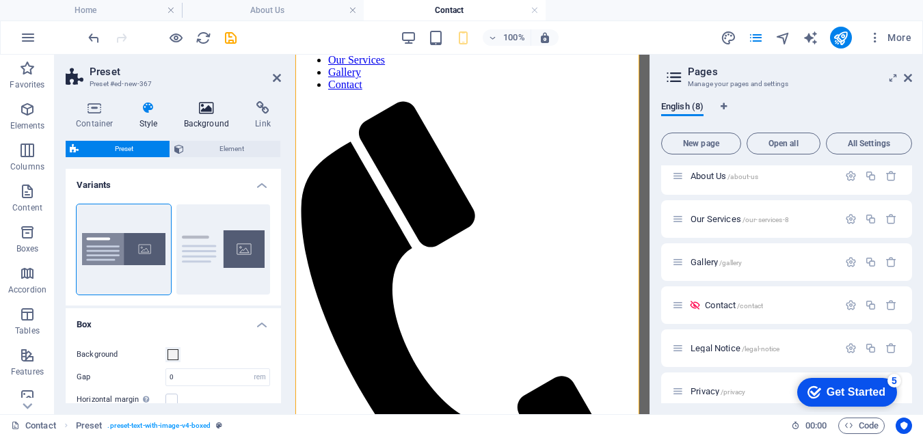
click at [200, 116] on h4 "Background" at bounding box center [210, 115] width 72 height 29
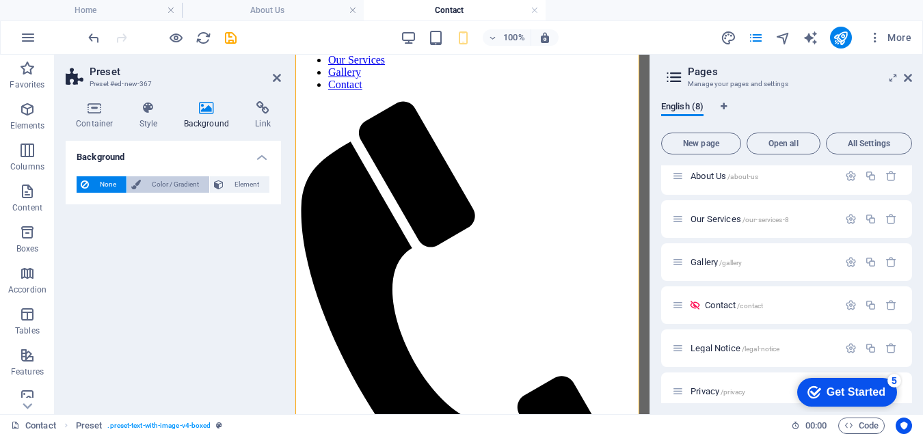
click at [177, 181] on span "Color / Gradient" at bounding box center [175, 184] width 60 height 16
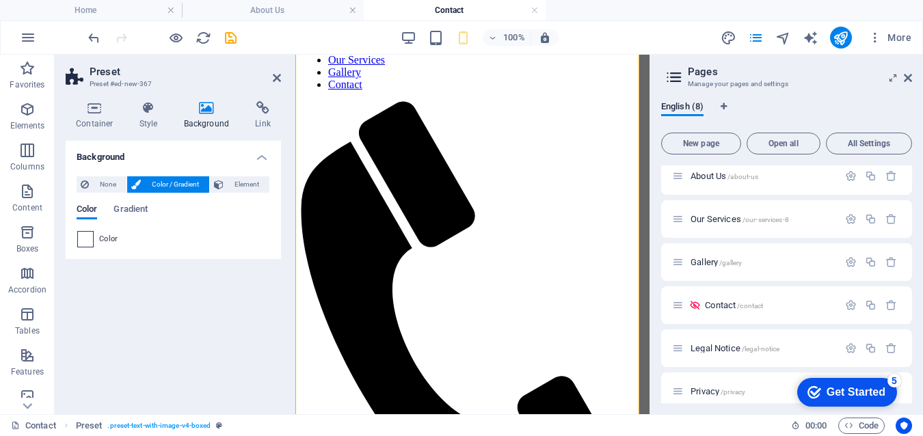
click at [85, 237] on span at bounding box center [85, 239] width 15 height 15
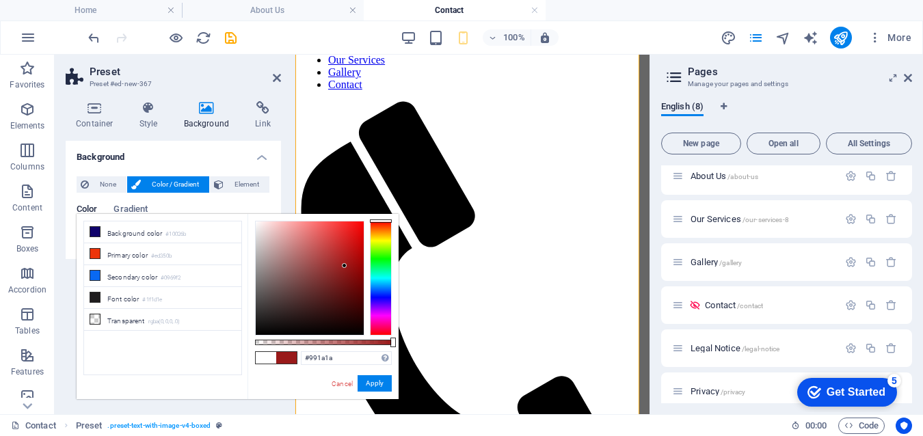
drag, startPoint x: 341, startPoint y: 320, endPoint x: 345, endPoint y: 266, distance: 54.1
click at [345, 266] on div at bounding box center [310, 277] width 108 height 113
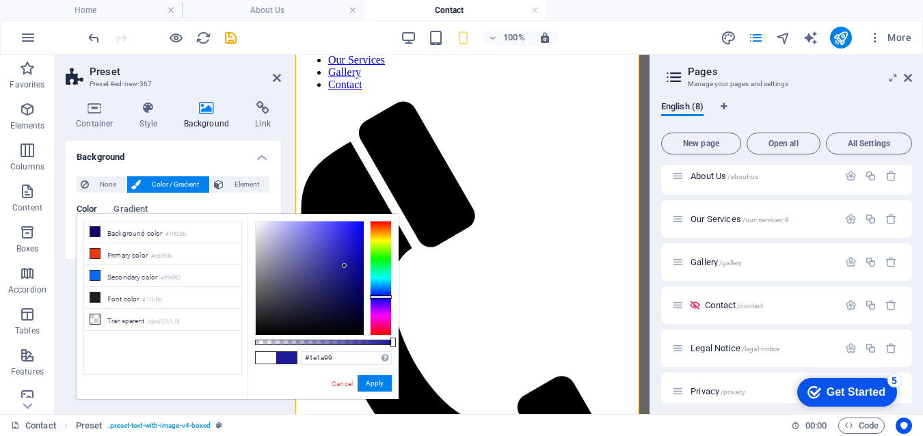
click at [377, 297] on div at bounding box center [381, 278] width 22 height 115
click at [92, 229] on icon at bounding box center [95, 232] width 10 height 10
type input "#10026b"
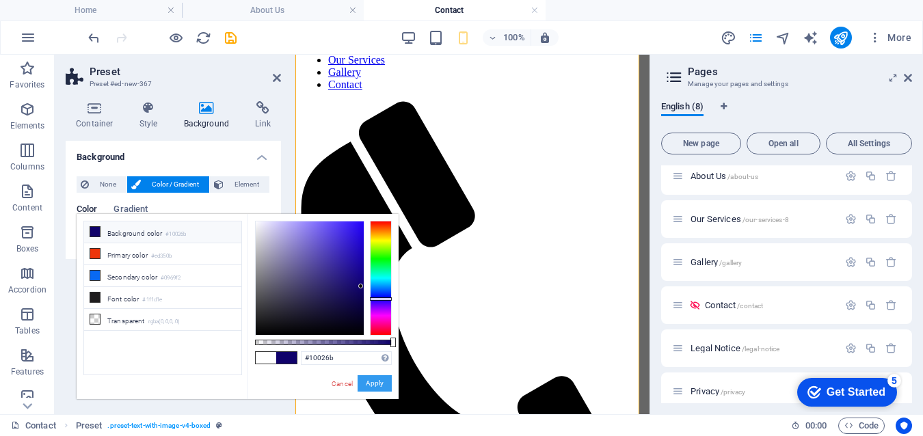
click at [362, 381] on button "Apply" at bounding box center [375, 383] width 34 height 16
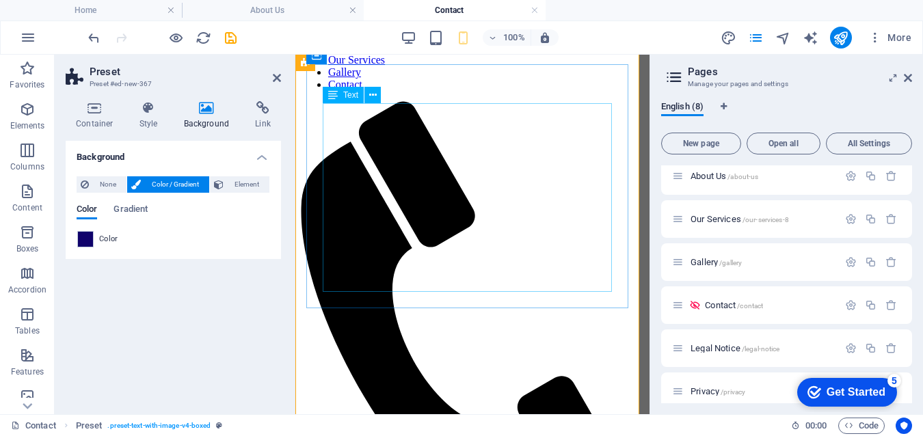
scroll to position [217, 0]
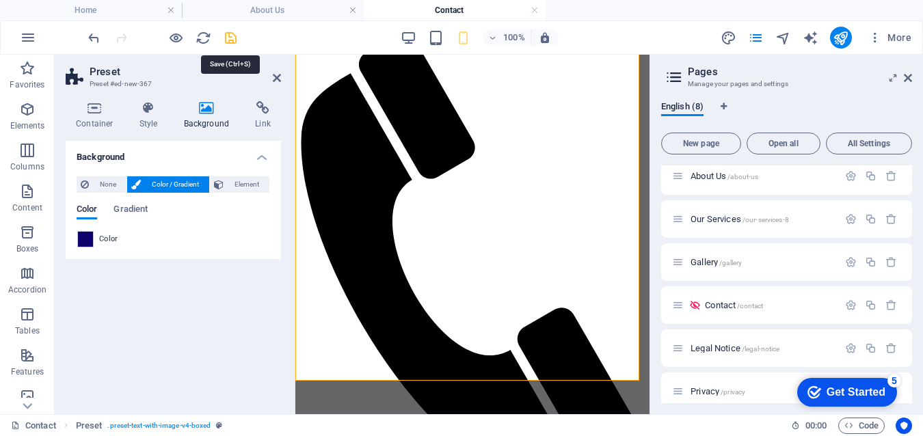
click at [232, 38] on icon "save" at bounding box center [231, 38] width 16 height 16
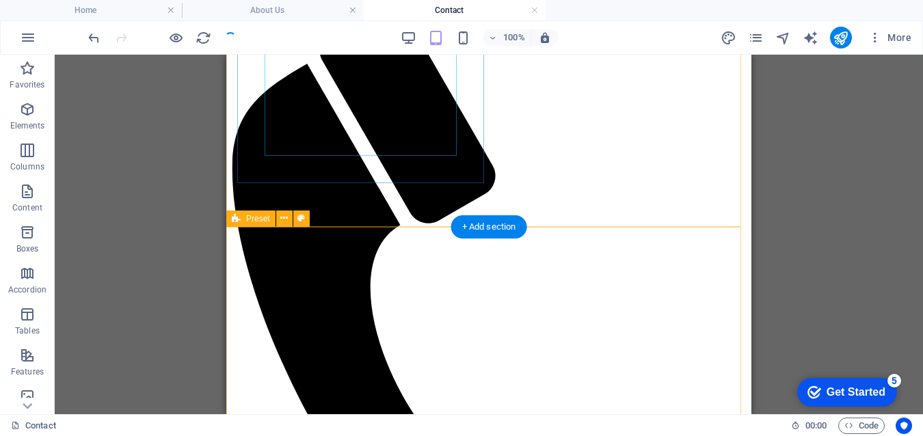
scroll to position [358, 0]
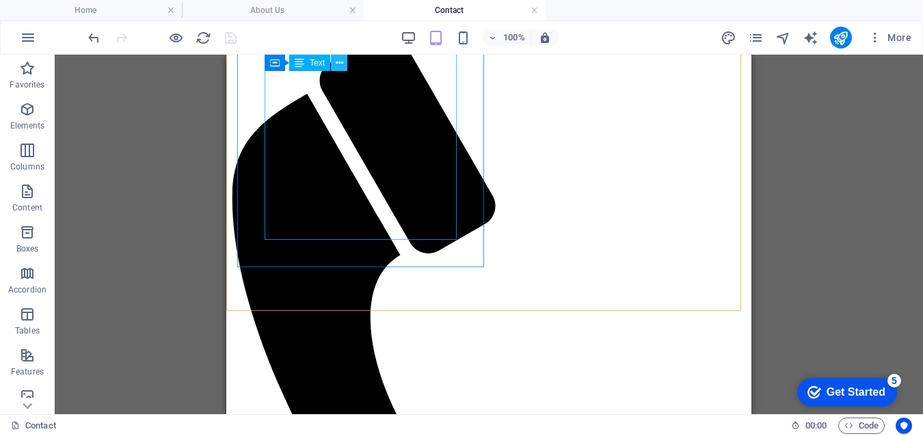
click at [340, 62] on icon at bounding box center [340, 63] width 8 height 14
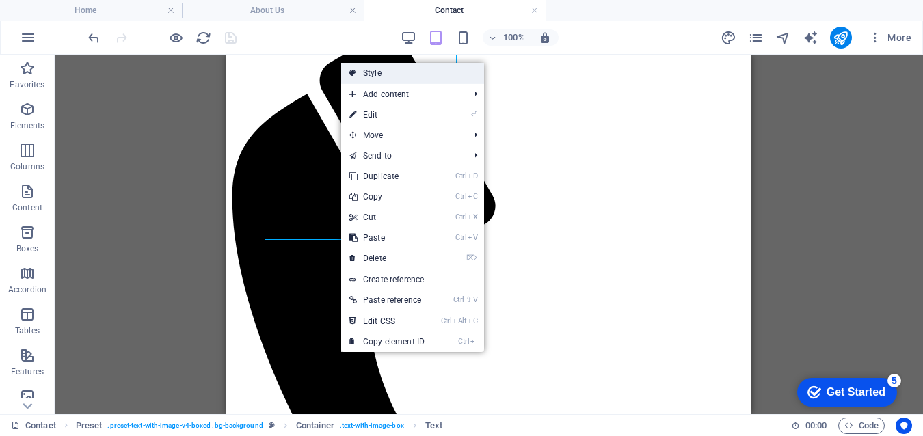
click at [387, 70] on link "Style" at bounding box center [412, 73] width 143 height 21
select select "rem"
select select "px"
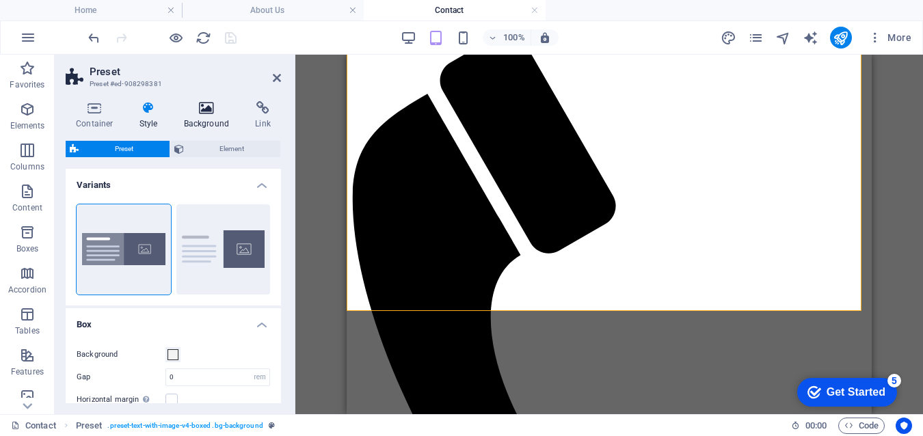
click at [208, 118] on h4 "Background" at bounding box center [210, 115] width 72 height 29
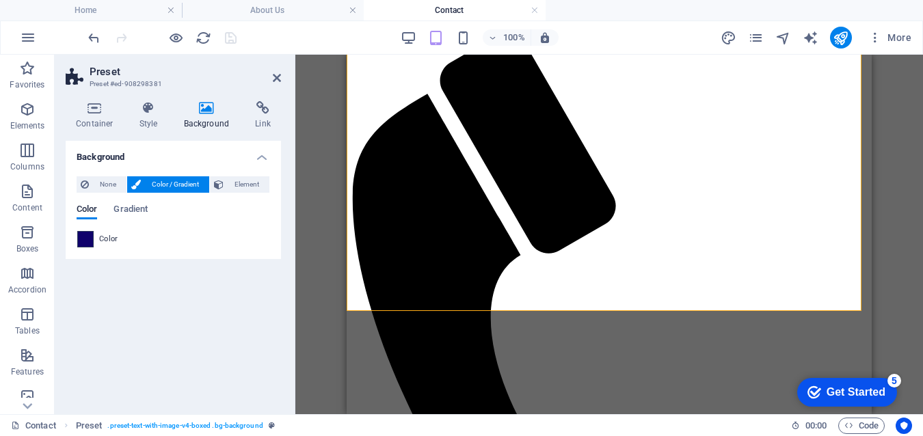
click at [82, 239] on span at bounding box center [85, 239] width 15 height 15
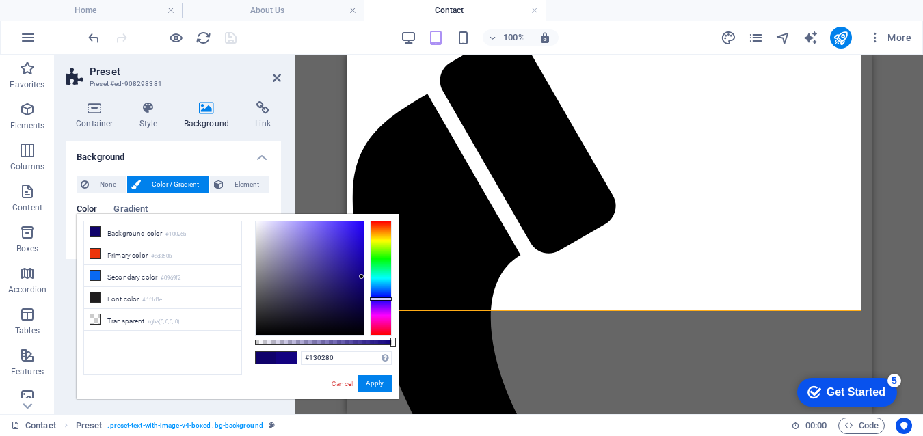
drag, startPoint x: 360, startPoint y: 284, endPoint x: 362, endPoint y: 277, distance: 7.8
click at [362, 277] on div at bounding box center [361, 276] width 5 height 5
click at [98, 230] on icon at bounding box center [95, 232] width 10 height 10
type input "#10026b"
click at [374, 381] on button "Apply" at bounding box center [375, 383] width 34 height 16
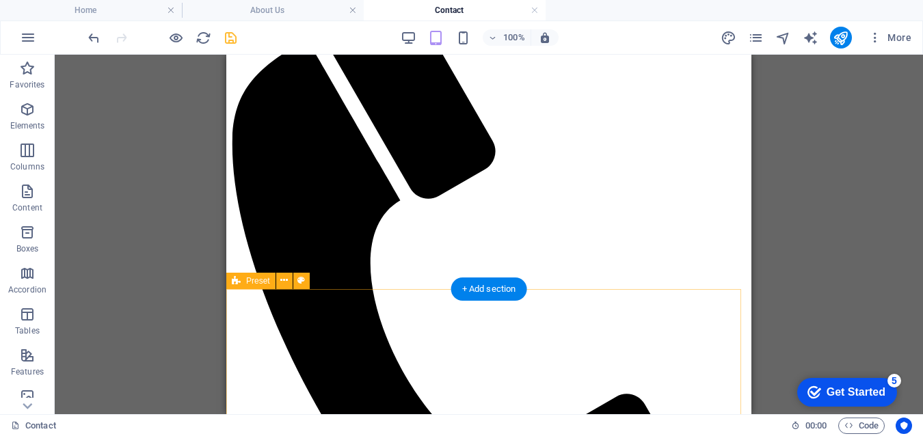
scroll to position [380, 0]
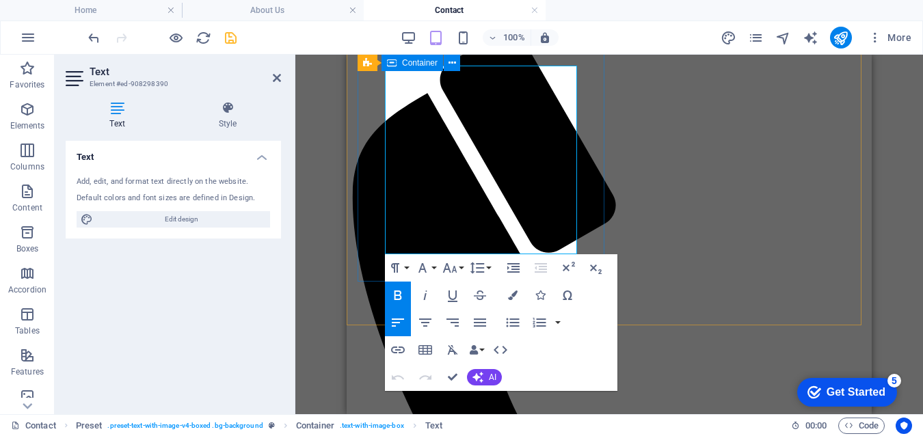
scroll to position [336, 0]
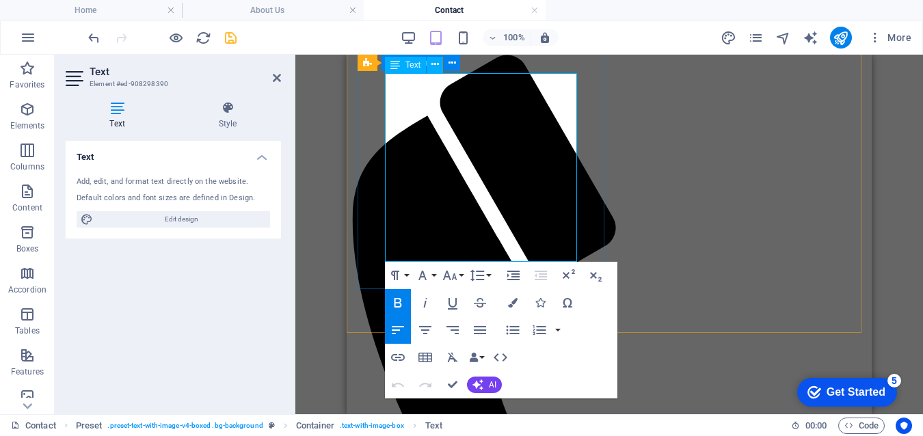
drag, startPoint x: 561, startPoint y: 206, endPoint x: 388, endPoint y: 84, distance: 211.9
click at [512, 305] on icon "button" at bounding box center [513, 303] width 10 height 10
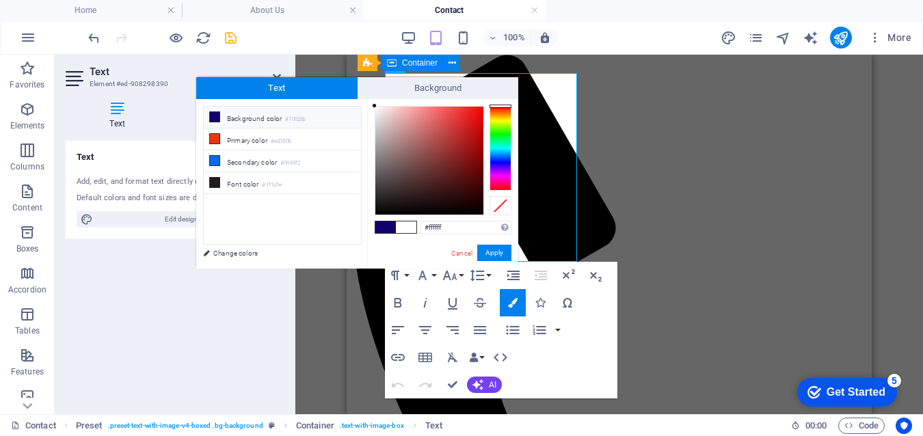
click at [385, 225] on span at bounding box center [385, 227] width 21 height 12
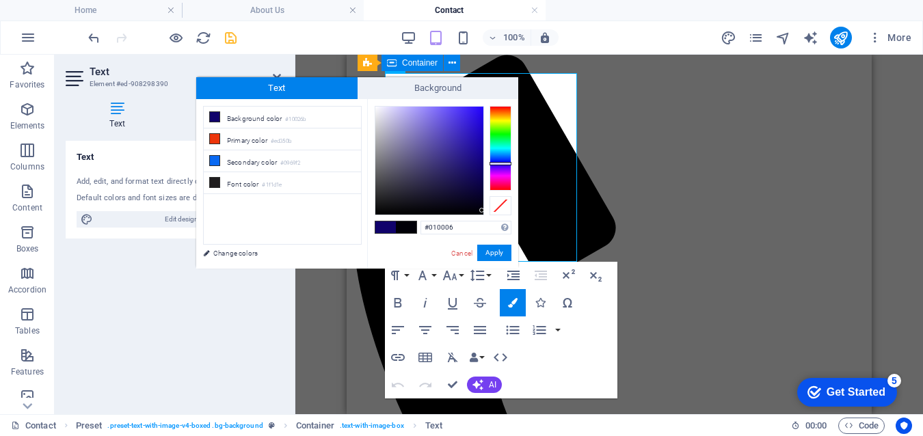
type input "#010004"
drag, startPoint x: 478, startPoint y: 167, endPoint x: 481, endPoint y: 212, distance: 45.2
click at [481, 212] on div at bounding box center [481, 211] width 5 height 5
click at [493, 252] on button "Apply" at bounding box center [494, 253] width 34 height 16
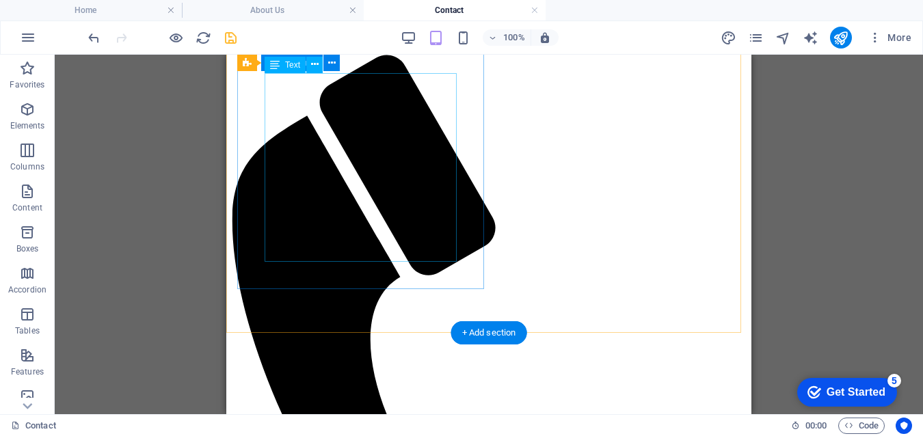
scroll to position [268, 0]
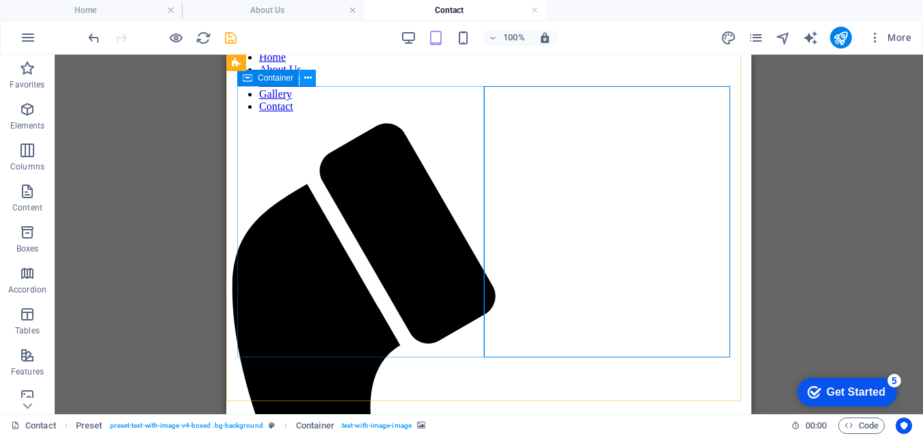
click at [309, 80] on icon at bounding box center [308, 78] width 8 height 14
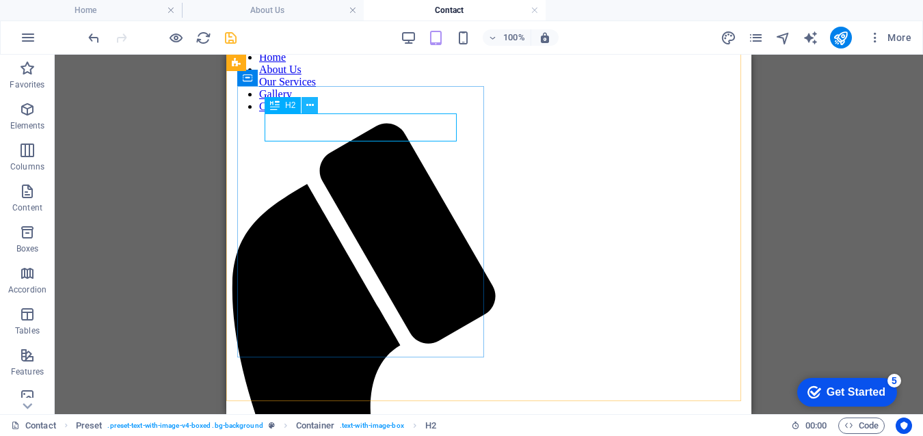
click at [306, 103] on icon at bounding box center [310, 105] width 8 height 14
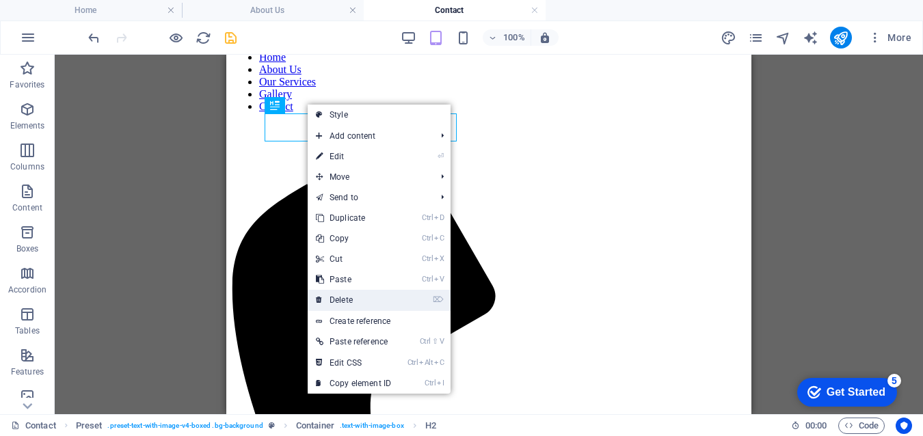
click at [354, 297] on link "⌦ Delete" at bounding box center [354, 300] width 92 height 21
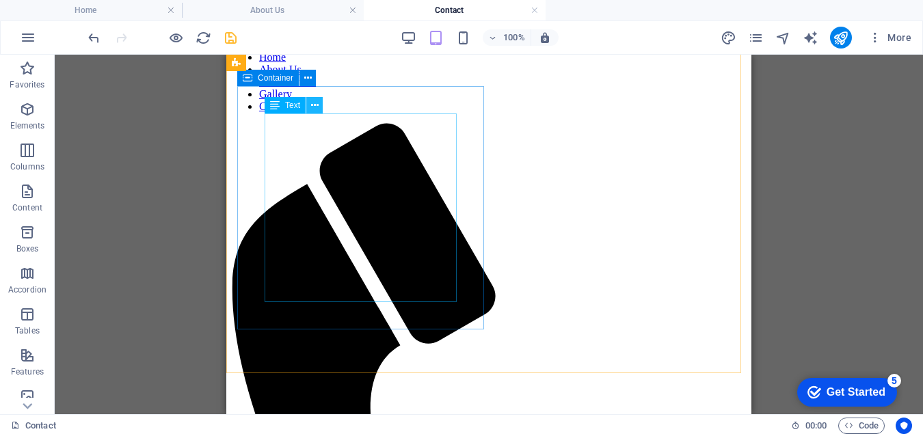
click at [312, 108] on icon at bounding box center [315, 105] width 8 height 14
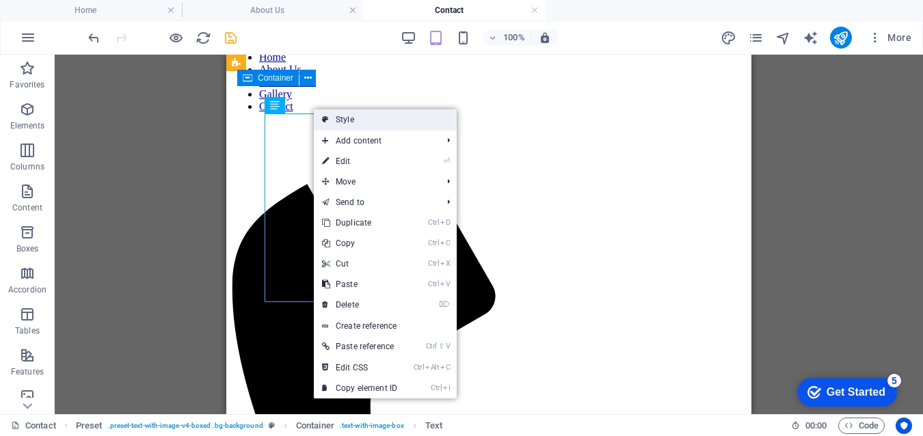
click at [370, 129] on link "Style" at bounding box center [385, 119] width 143 height 21
select select "rem"
select select "px"
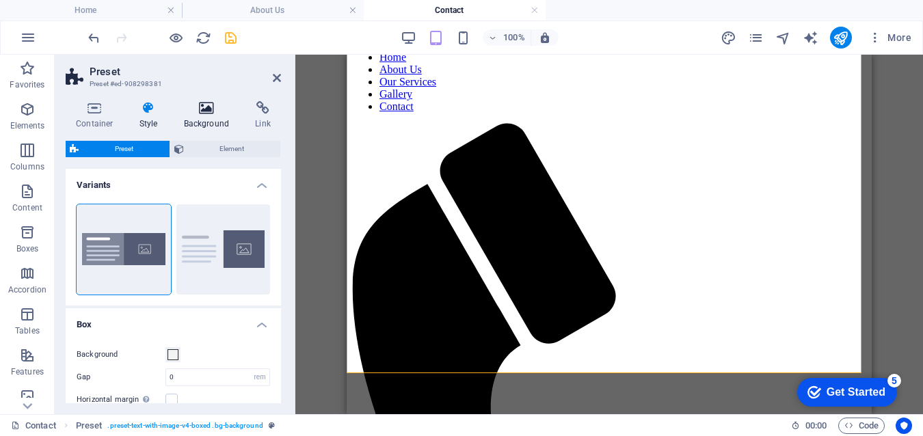
click at [210, 121] on h4 "Background" at bounding box center [210, 115] width 72 height 29
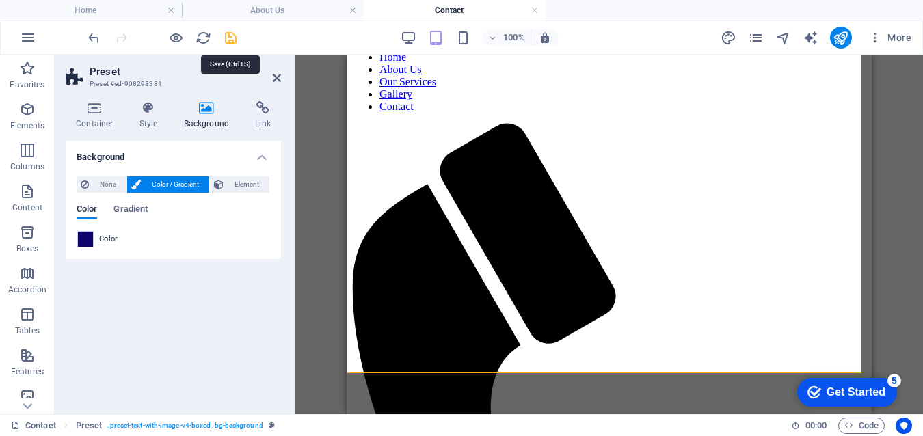
click at [229, 35] on icon "save" at bounding box center [231, 38] width 16 height 16
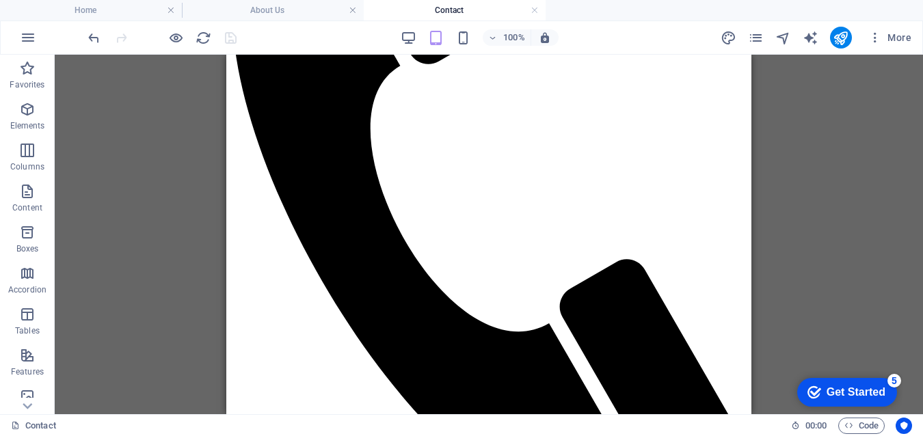
scroll to position [573, 0]
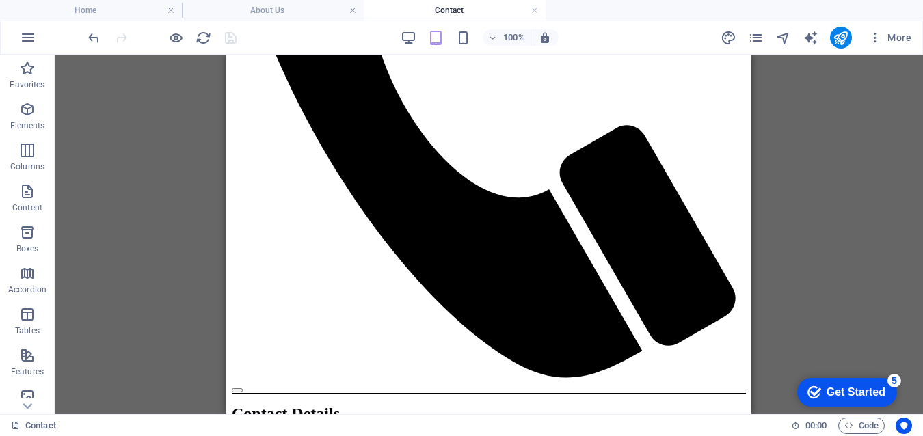
drag, startPoint x: 743, startPoint y: 190, endPoint x: 988, endPoint y: 329, distance: 282.3
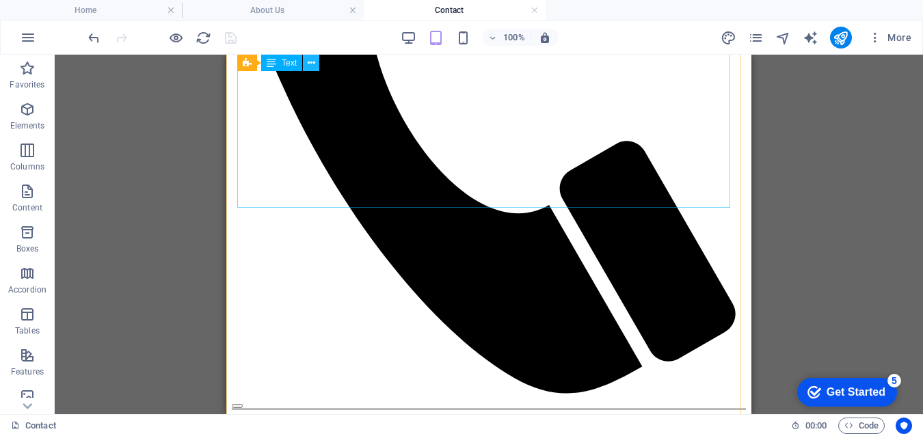
click at [310, 61] on icon at bounding box center [312, 63] width 8 height 14
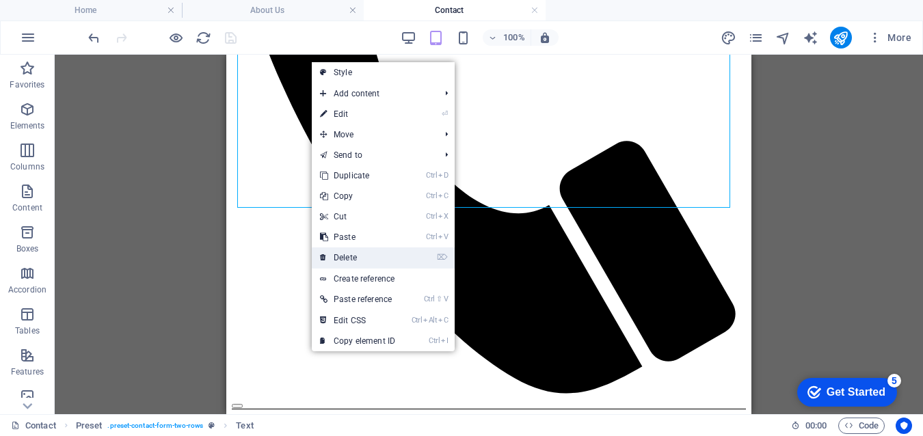
click at [364, 257] on link "⌦ Delete" at bounding box center [358, 257] width 92 height 21
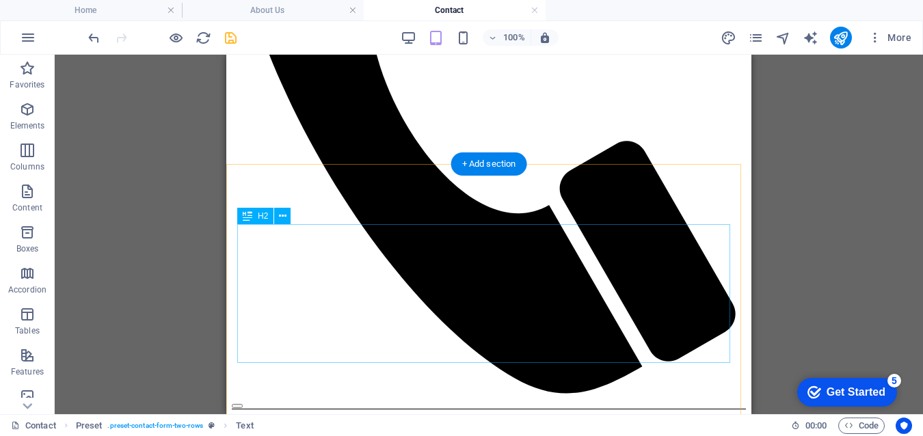
scroll to position [477, 0]
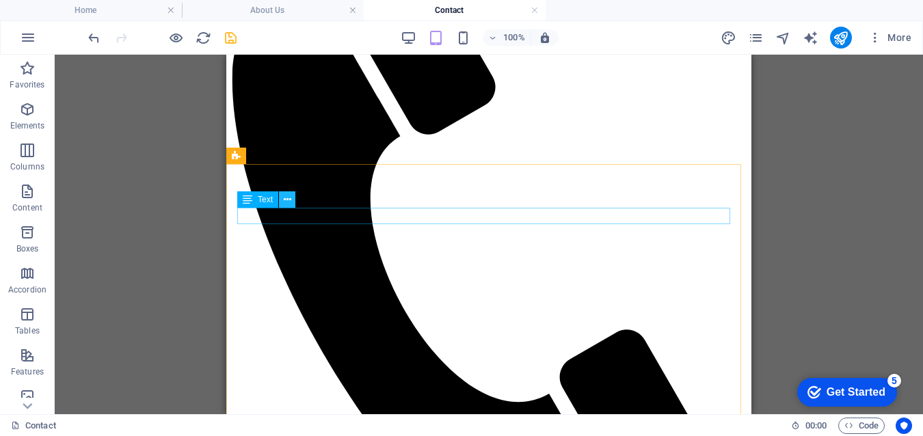
click at [288, 199] on icon at bounding box center [288, 200] width 8 height 14
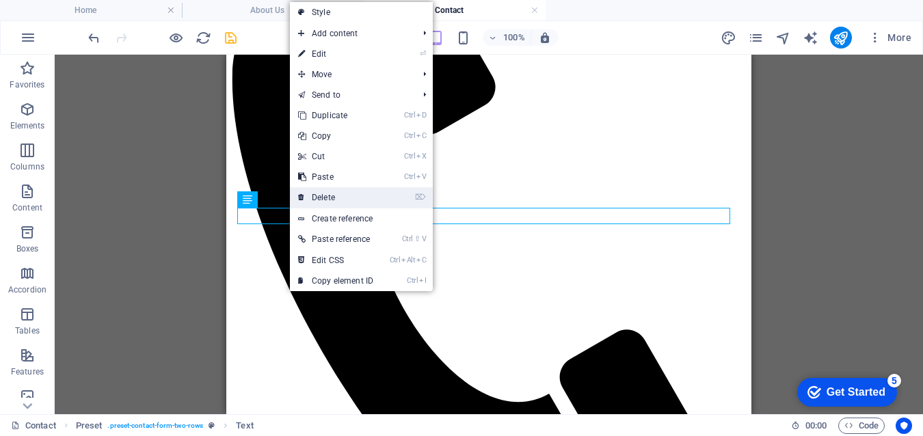
click at [340, 196] on link "⌦ Delete" at bounding box center [336, 197] width 92 height 21
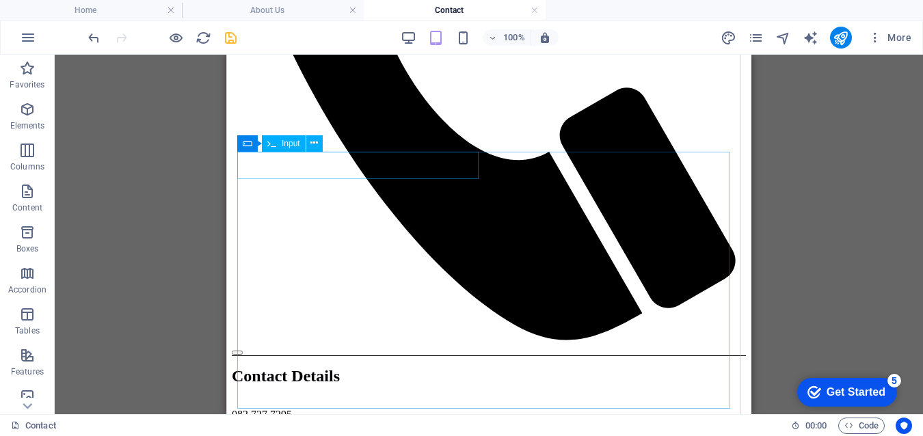
scroll to position [682, 0]
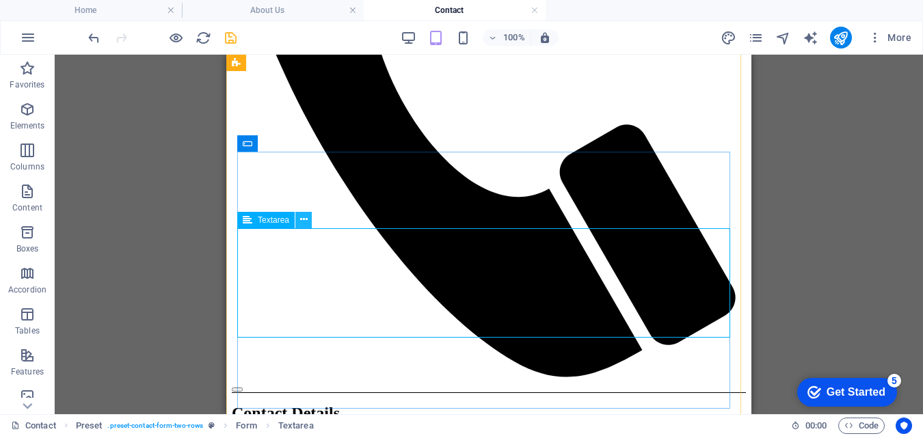
click at [304, 220] on icon at bounding box center [304, 220] width 8 height 14
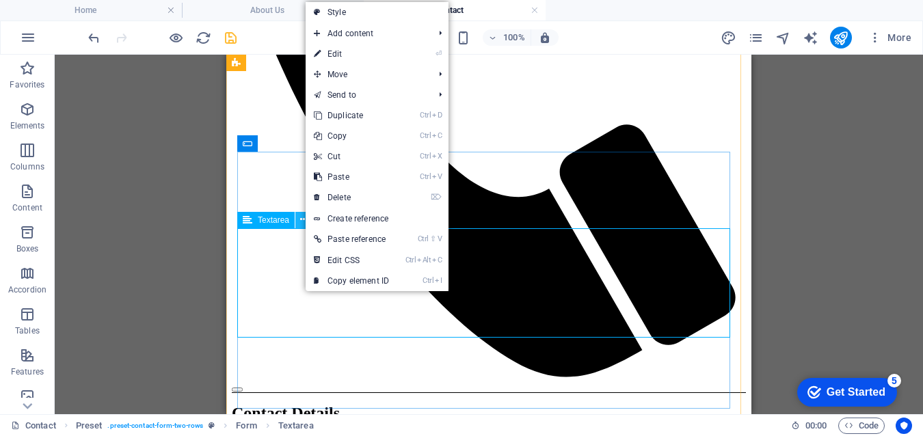
click at [304, 220] on icon at bounding box center [304, 220] width 8 height 14
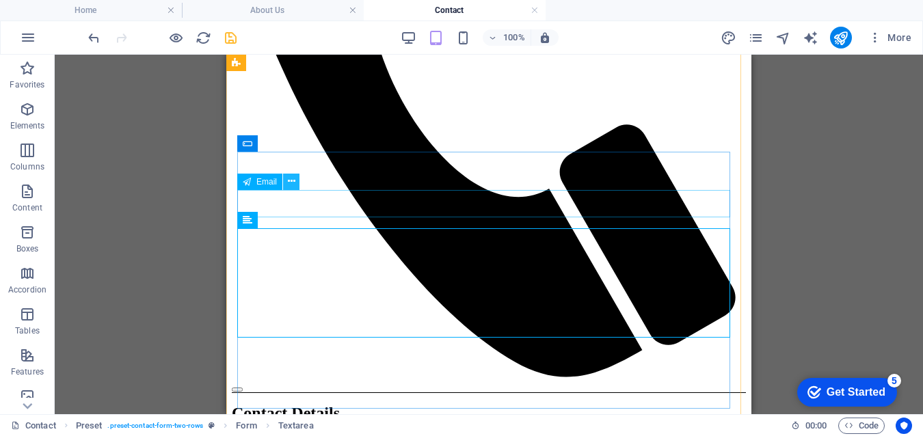
click at [289, 183] on icon at bounding box center [292, 181] width 8 height 14
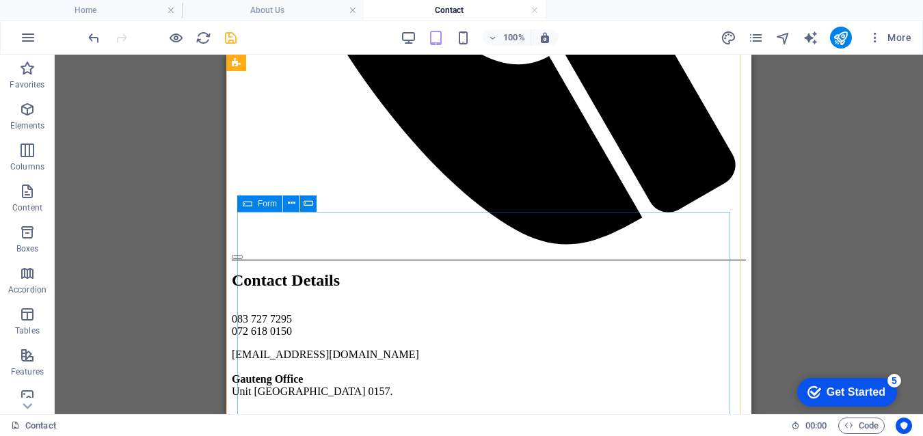
scroll to position [615, 0]
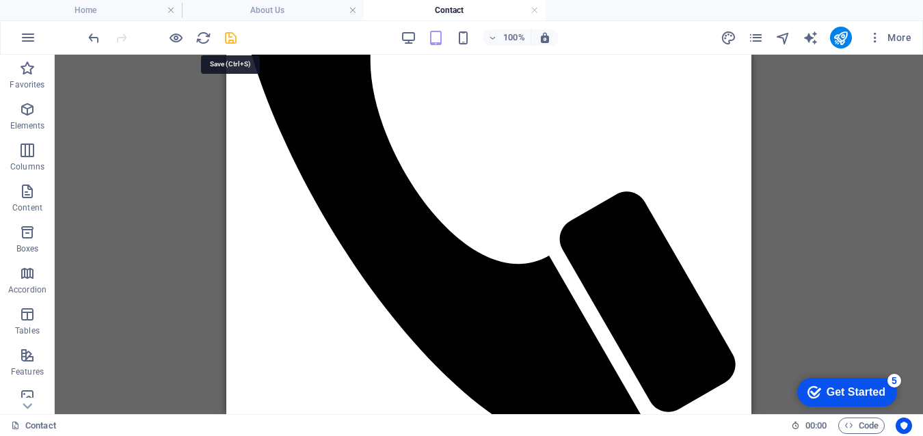
click at [230, 36] on icon "save" at bounding box center [231, 38] width 16 height 16
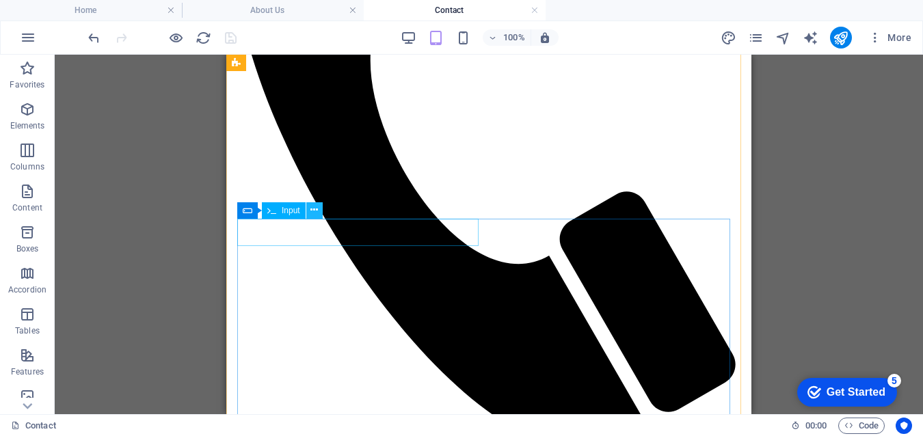
click at [313, 213] on icon at bounding box center [314, 210] width 8 height 14
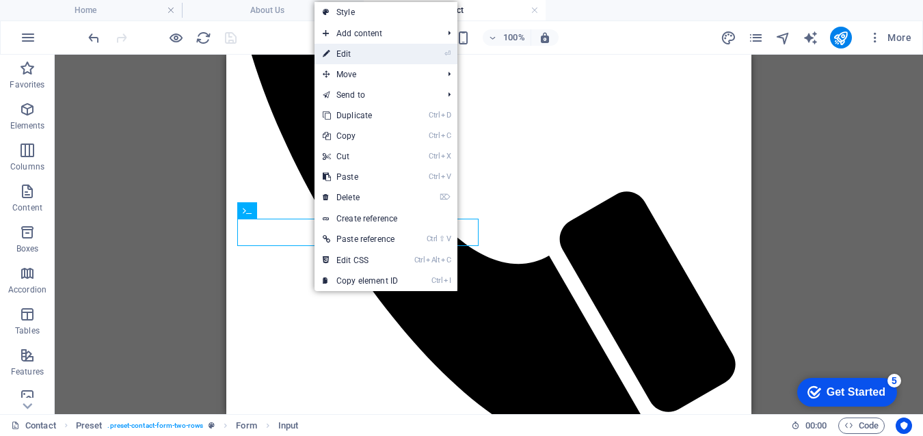
click at [350, 58] on link "⏎ Edit" at bounding box center [360, 54] width 92 height 21
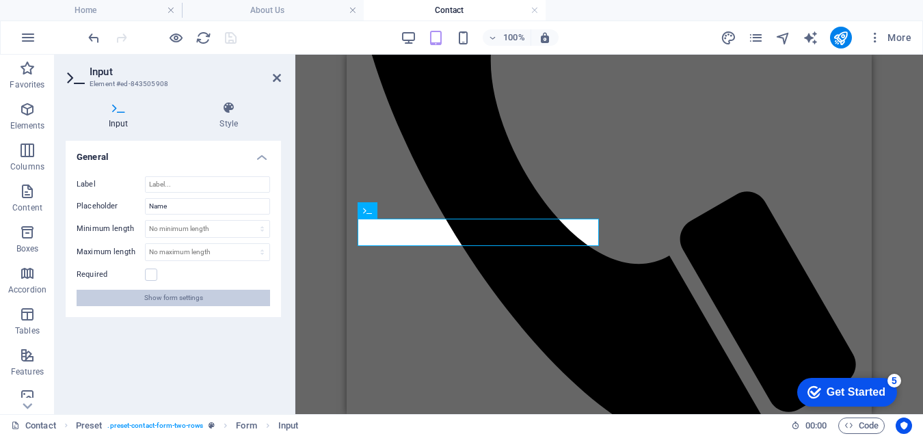
click at [178, 300] on span "Show form settings" at bounding box center [173, 298] width 59 height 16
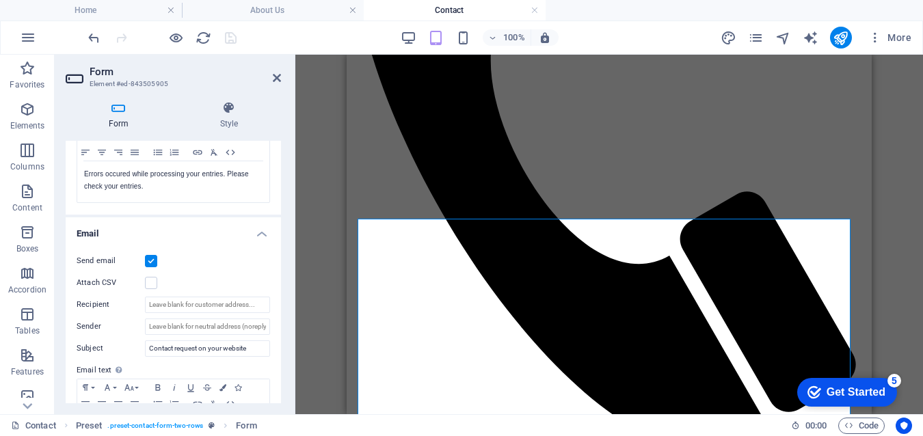
scroll to position [205, 0]
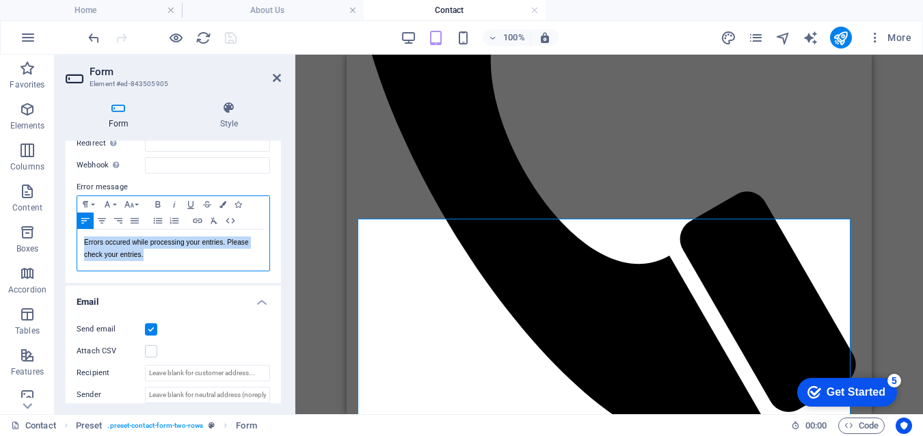
drag, startPoint x: 144, startPoint y: 256, endPoint x: 75, endPoint y: 234, distance: 71.6
click at [75, 234] on div "Success message Paragraph Format Normal Heading 1 Heading 2 Heading 3 Heading 4…" at bounding box center [173, 154] width 215 height 257
click at [213, 299] on h4 "Email" at bounding box center [173, 298] width 215 height 25
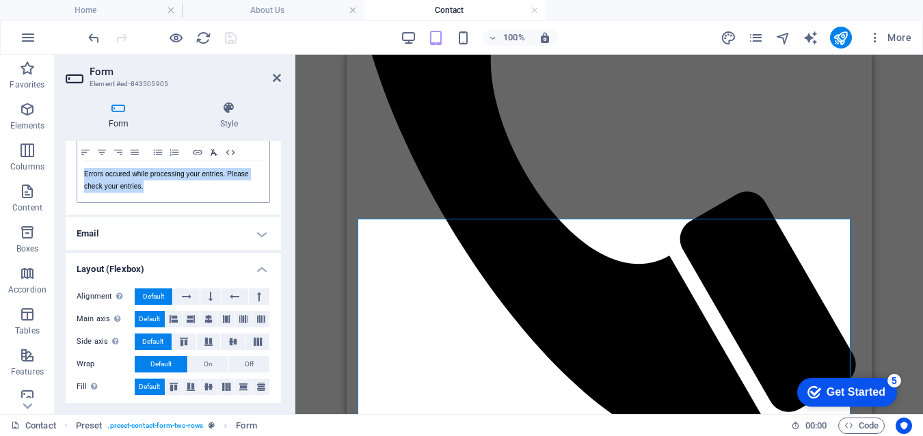
scroll to position [277, 0]
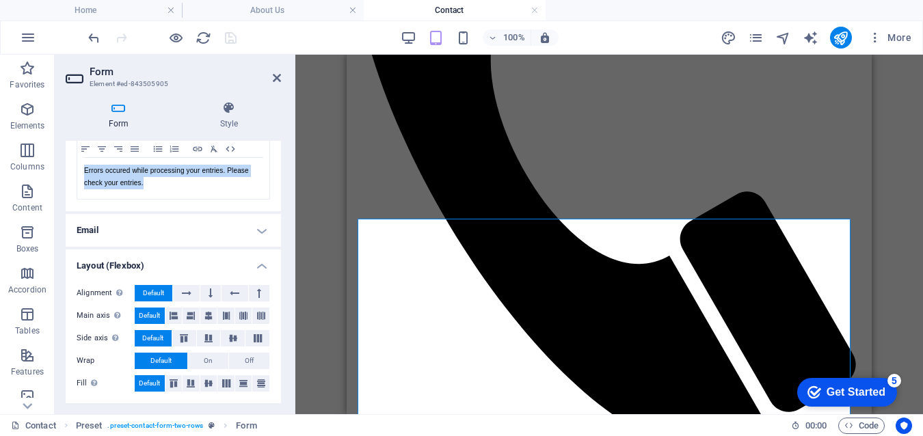
click at [259, 234] on h4 "Email" at bounding box center [173, 230] width 215 height 33
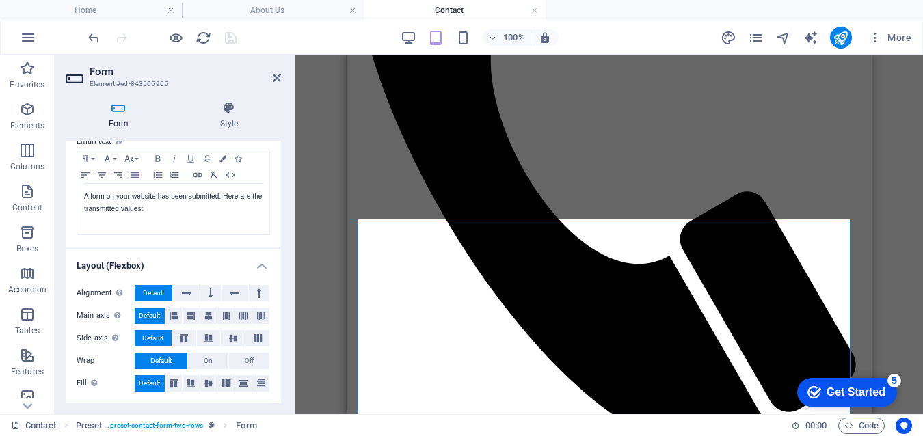
scroll to position [434, 0]
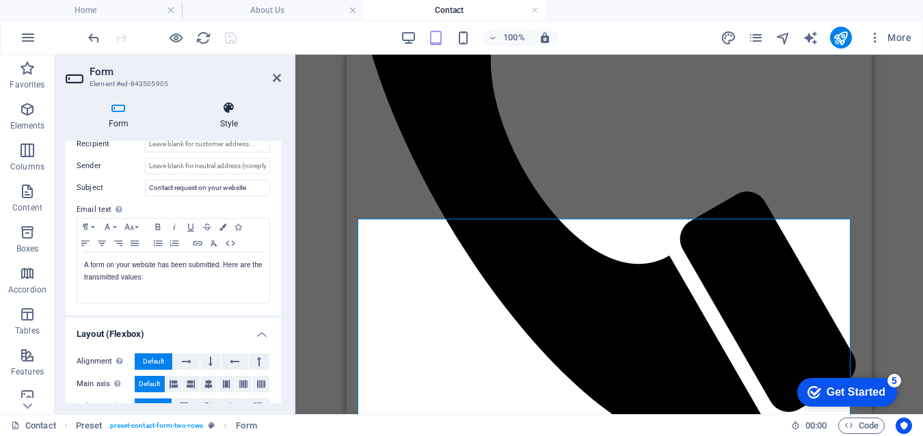
click at [229, 124] on h4 "Style" at bounding box center [229, 115] width 104 height 29
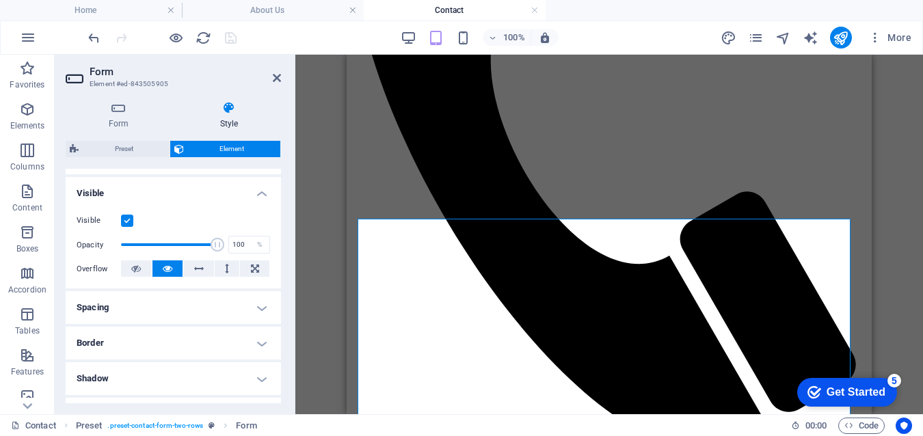
scroll to position [0, 0]
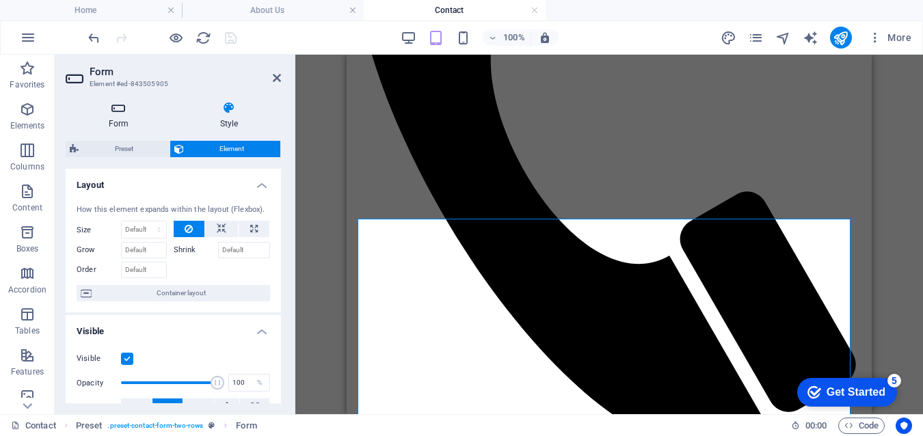
click at [112, 115] on h4 "Form" at bounding box center [121, 115] width 111 height 29
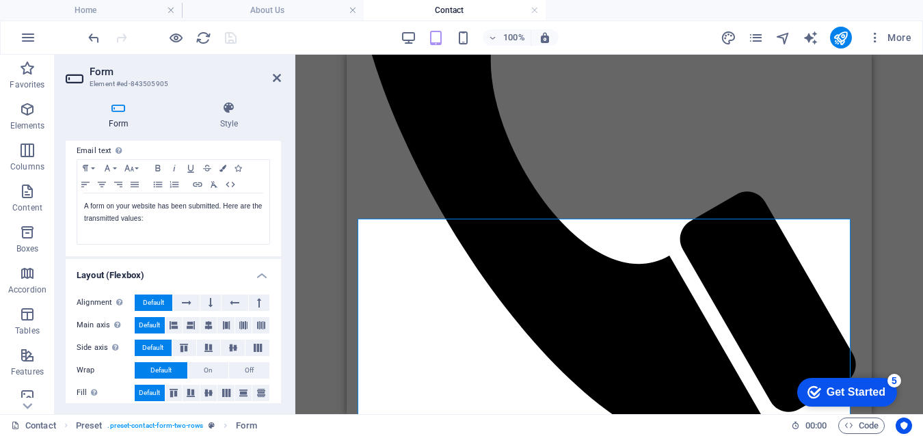
scroll to position [502, 0]
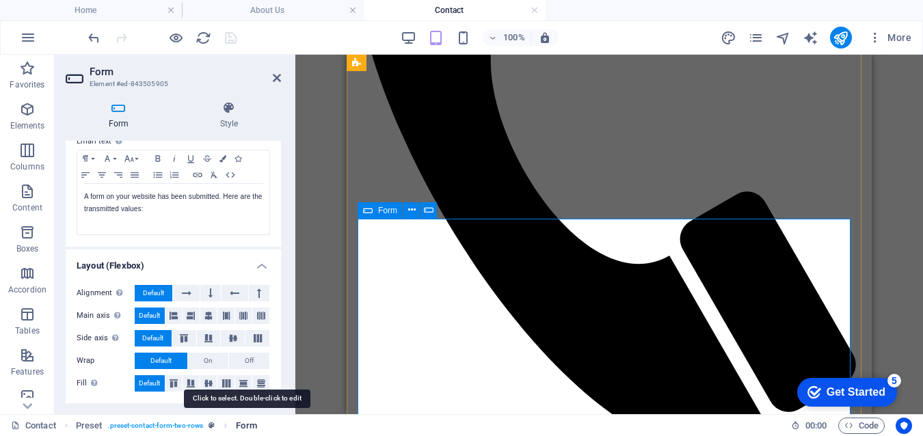
click at [248, 423] on span "Form" at bounding box center [246, 426] width 21 height 16
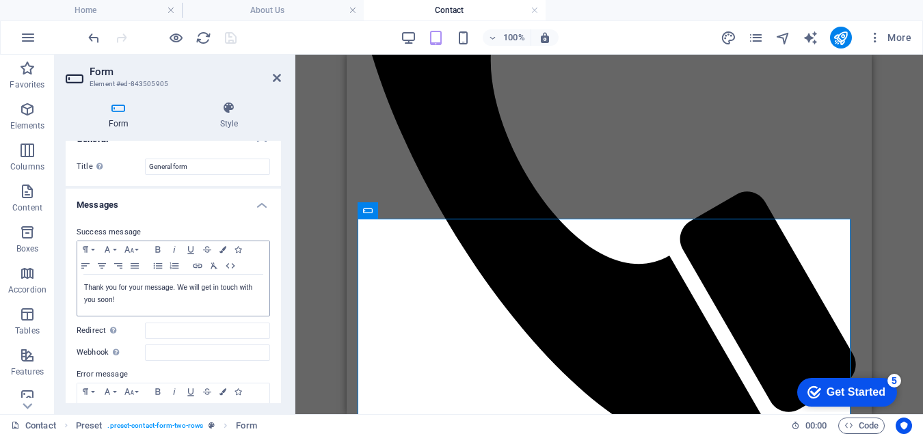
scroll to position [0, 0]
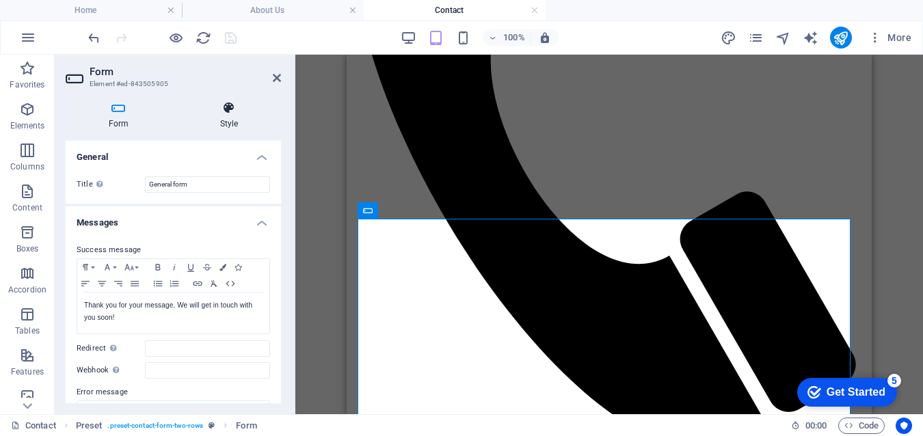
click at [224, 115] on h4 "Style" at bounding box center [229, 115] width 104 height 29
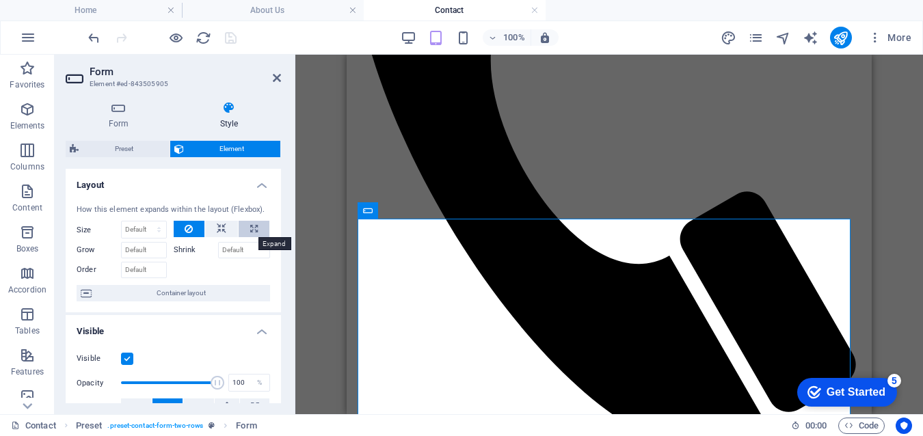
click at [251, 230] on icon at bounding box center [254, 229] width 8 height 16
type input "100"
select select "%"
click at [218, 227] on icon at bounding box center [222, 229] width 10 height 16
select select "DISABLED_OPTION_VALUE"
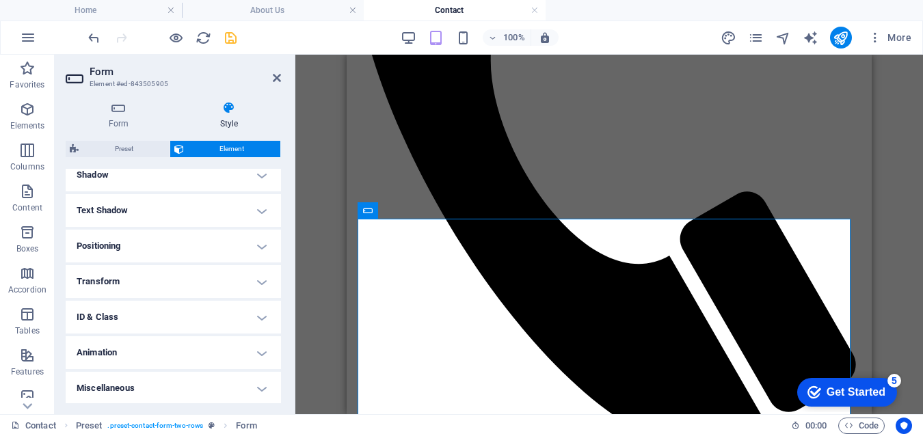
scroll to position [343, 0]
click at [254, 245] on h4 "Positioning" at bounding box center [173, 244] width 215 height 33
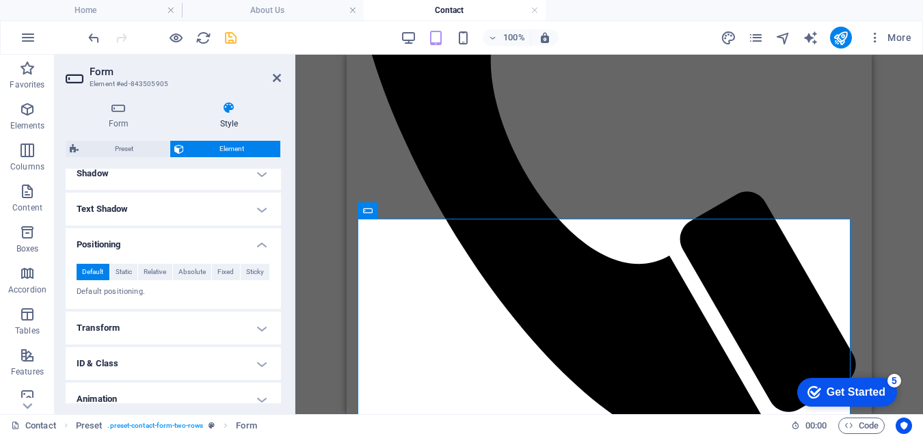
click at [259, 211] on h4 "Text Shadow" at bounding box center [173, 209] width 215 height 33
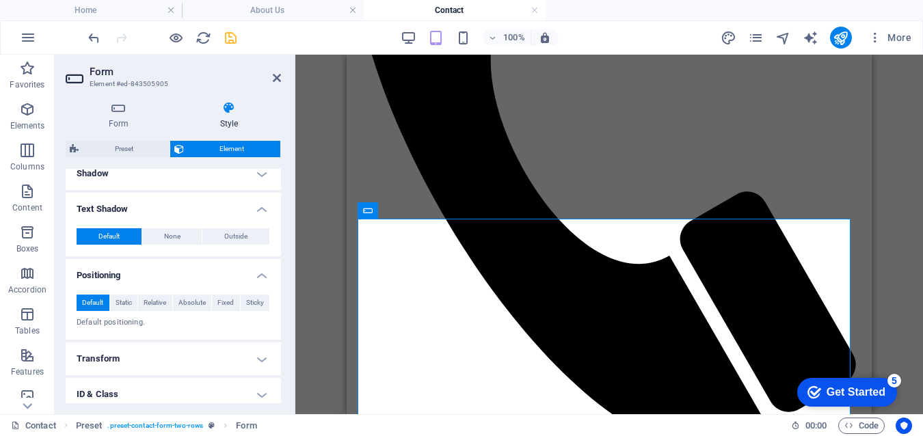
click at [260, 177] on h4 "Shadow" at bounding box center [173, 173] width 215 height 33
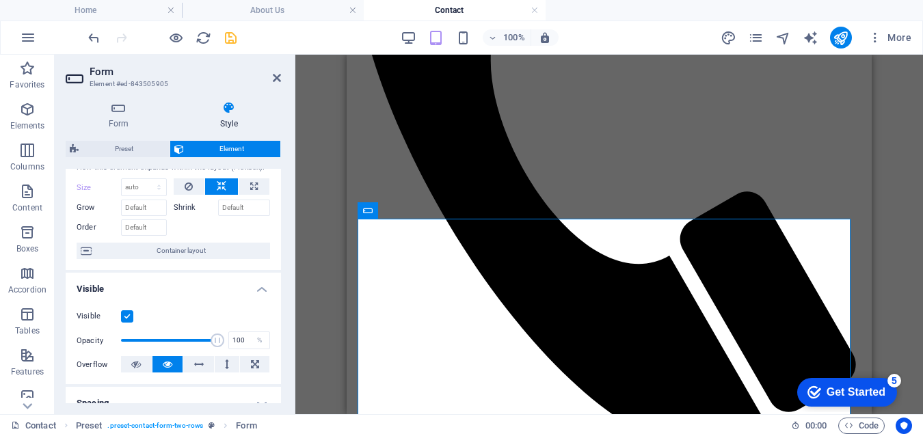
scroll to position [0, 0]
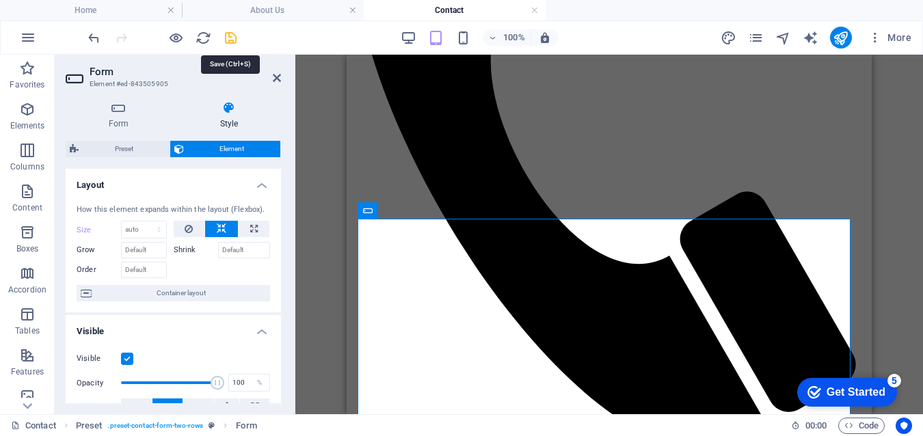
click at [229, 42] on icon "save" at bounding box center [231, 38] width 16 height 16
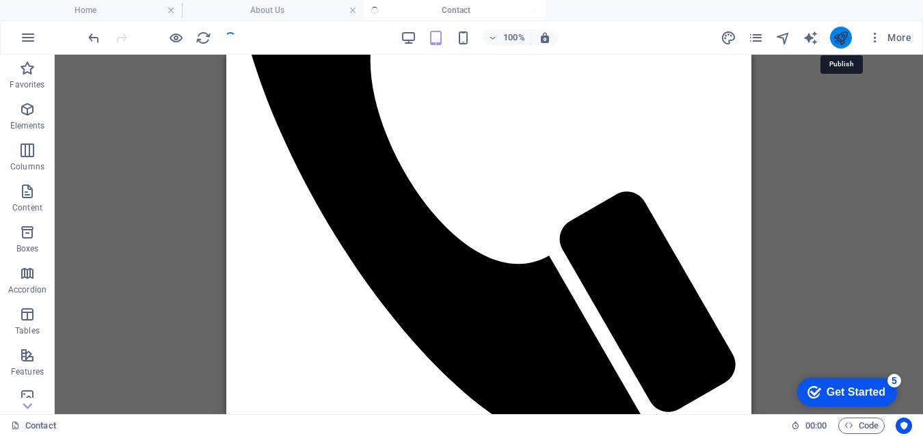
click at [844, 33] on icon "publish" at bounding box center [841, 38] width 16 height 16
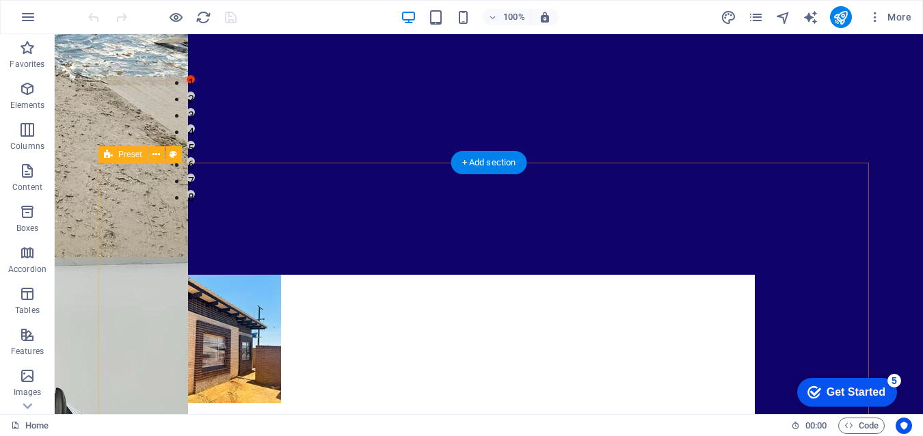
scroll to position [357, 0]
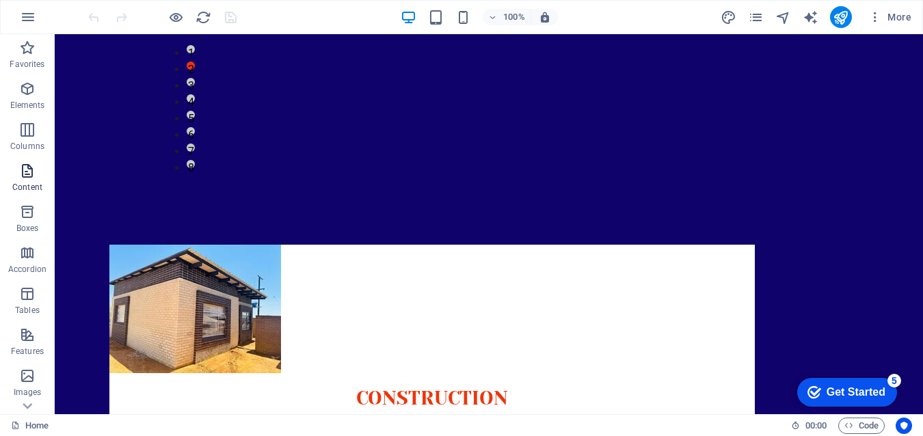
click at [25, 173] on icon "button" at bounding box center [27, 171] width 16 height 16
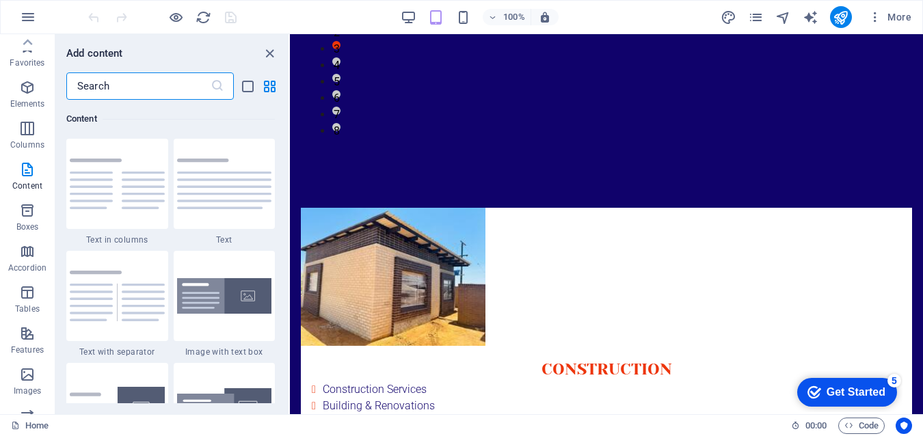
scroll to position [0, 0]
click at [24, 92] on icon "button" at bounding box center [27, 89] width 16 height 16
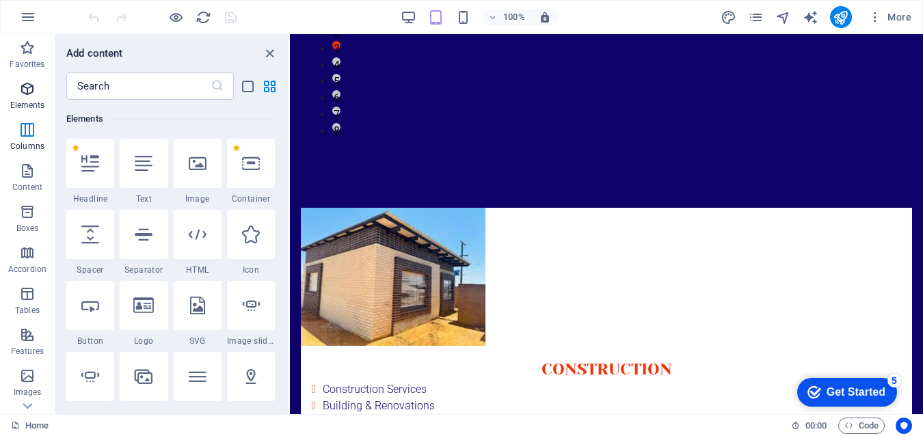
scroll to position [146, 0]
click at [32, 175] on icon "button" at bounding box center [27, 171] width 16 height 16
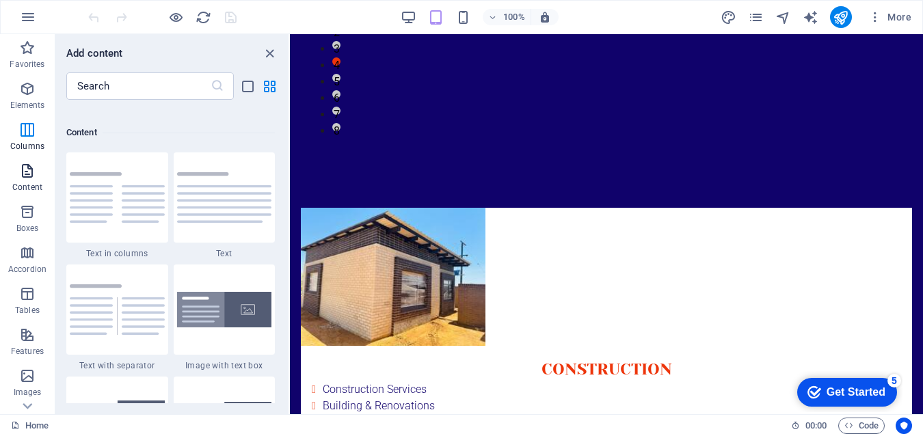
scroll to position [2392, 0]
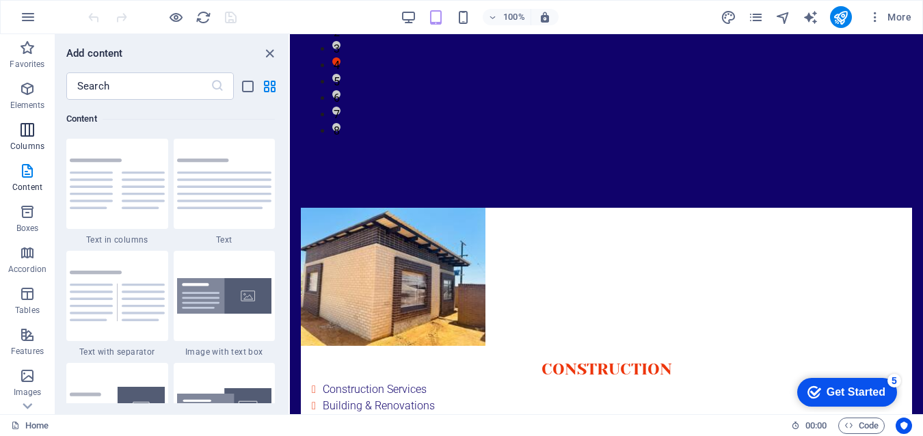
click at [28, 131] on icon "button" at bounding box center [27, 130] width 16 height 16
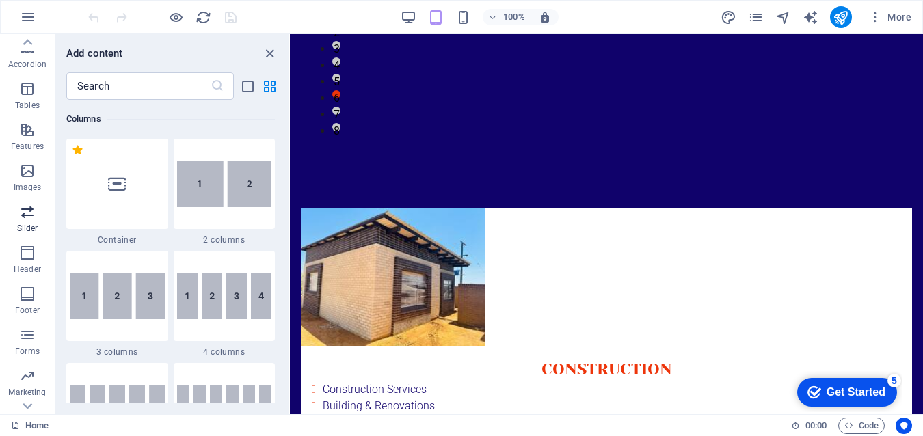
scroll to position [235, 0]
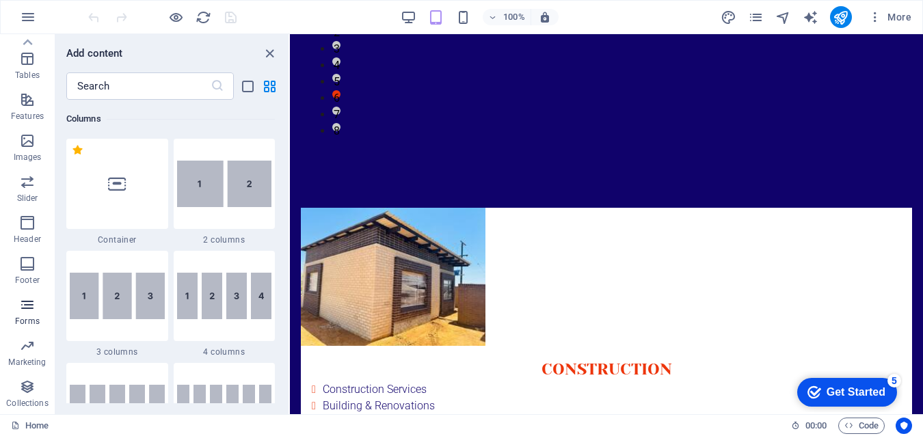
click at [31, 312] on icon "button" at bounding box center [27, 305] width 16 height 16
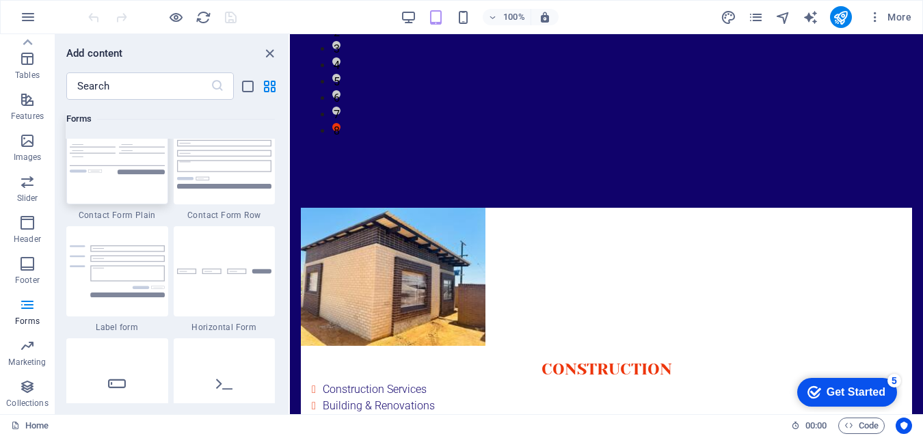
scroll to position [10186, 0]
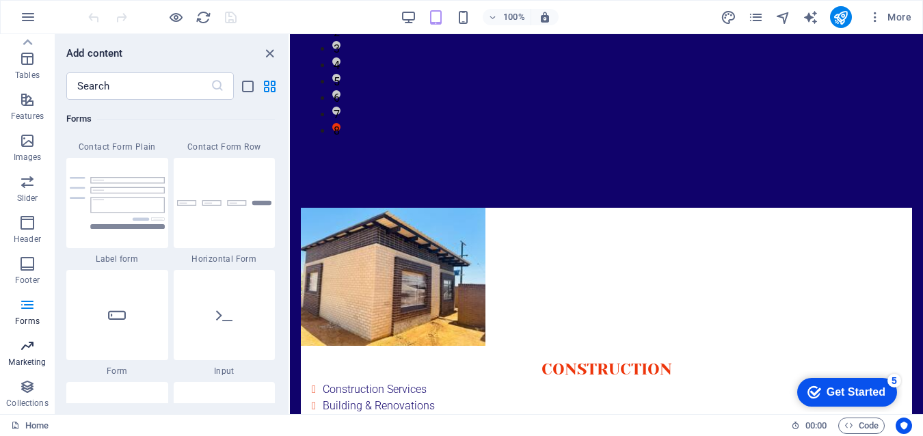
click at [35, 349] on icon "button" at bounding box center [27, 346] width 16 height 16
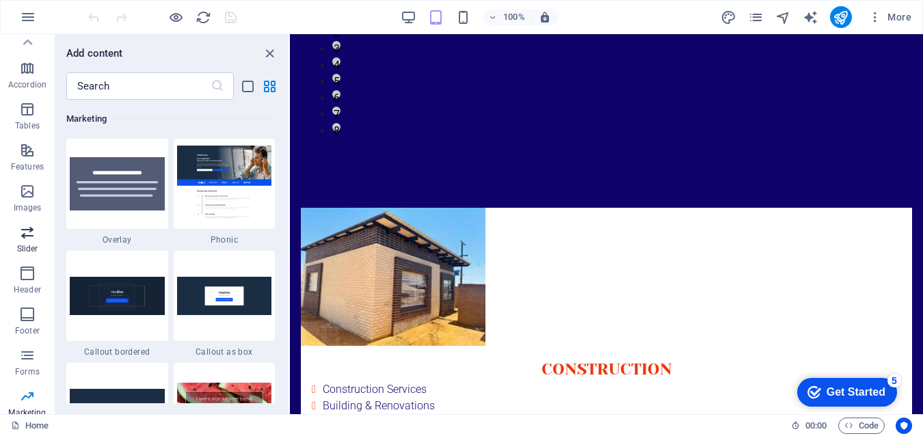
scroll to position [167, 0]
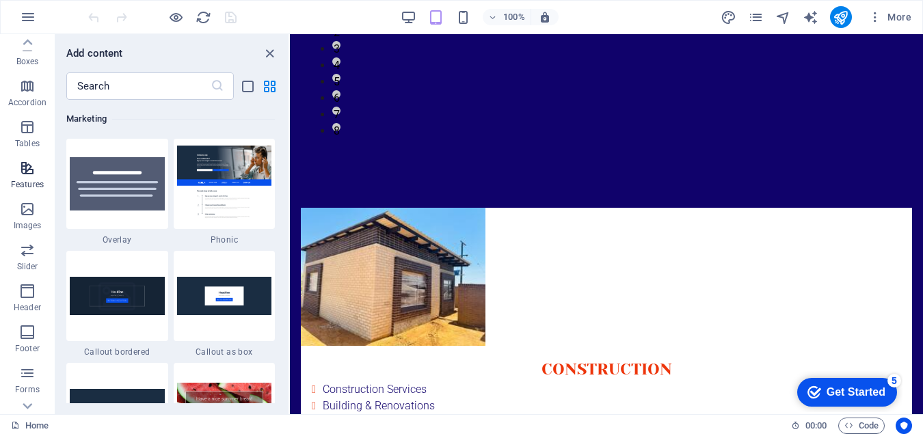
click at [30, 172] on icon "button" at bounding box center [27, 168] width 16 height 16
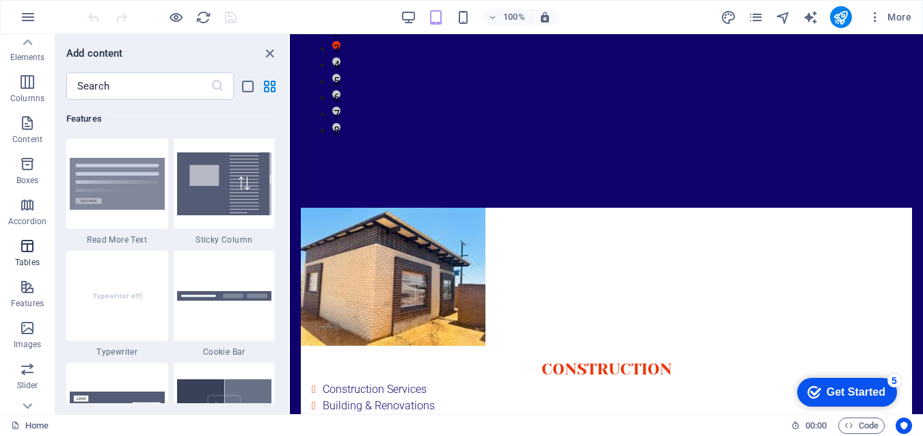
scroll to position [30, 0]
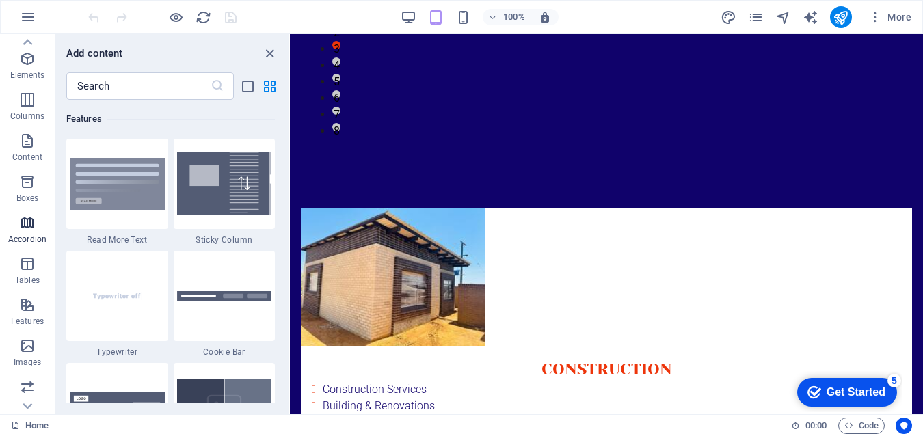
click at [27, 233] on span "Accordion" at bounding box center [27, 231] width 55 height 33
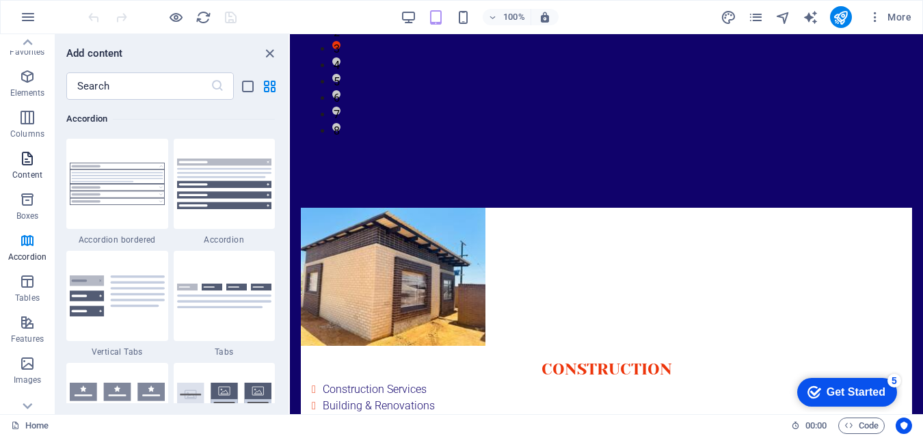
scroll to position [0, 0]
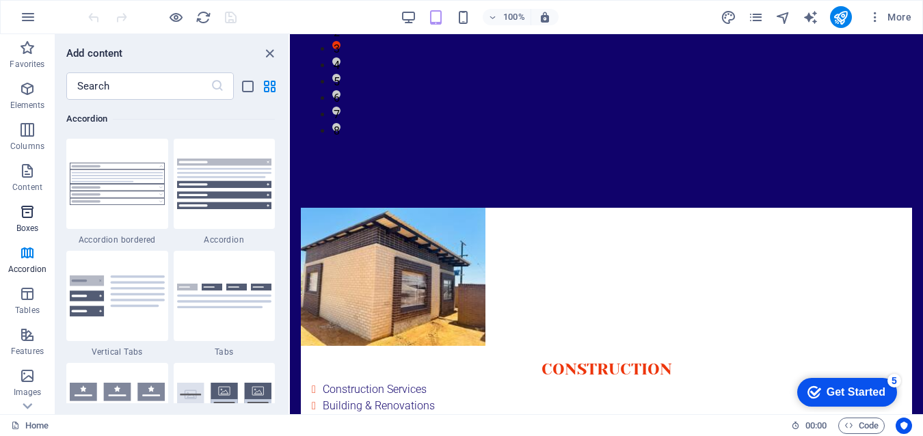
click at [29, 212] on icon "button" at bounding box center [27, 212] width 16 height 16
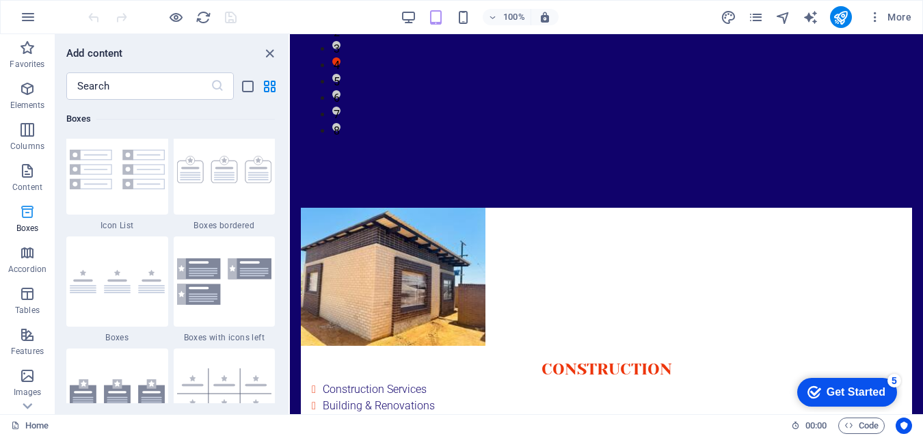
scroll to position [3771, 0]
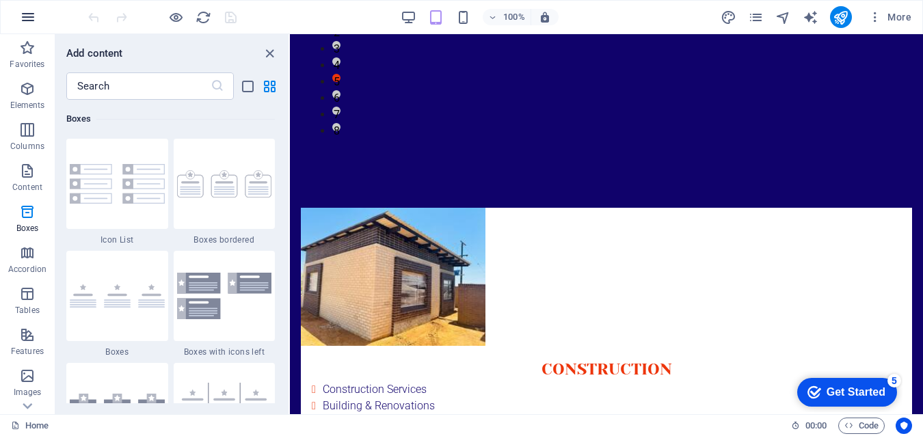
click at [31, 15] on icon "button" at bounding box center [28, 17] width 16 height 16
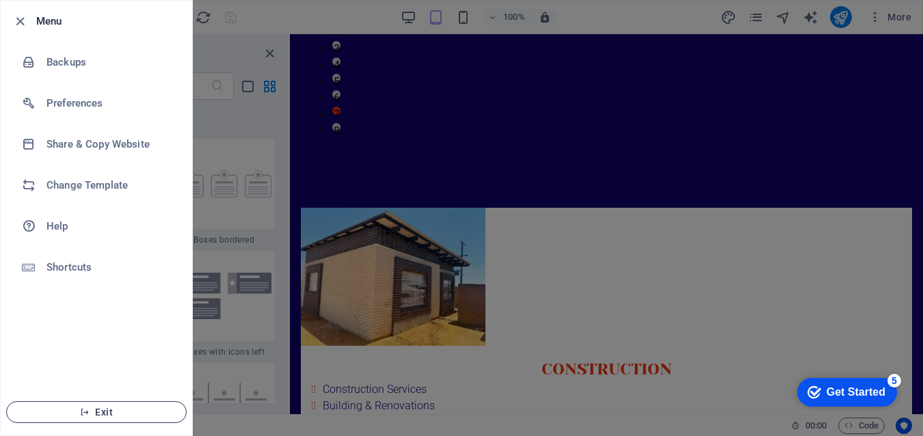
click at [111, 407] on span "Exit" at bounding box center [96, 412] width 157 height 11
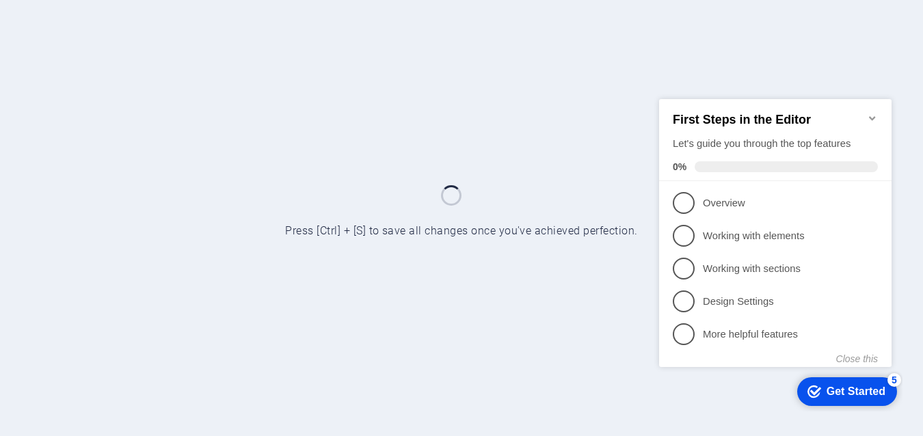
click at [871, 112] on icon "Minimize checklist" at bounding box center [872, 117] width 11 height 11
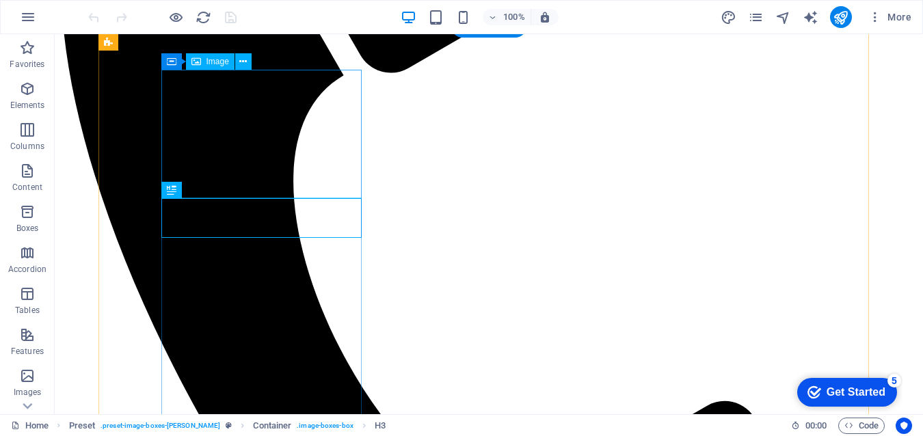
scroll to position [494, 0]
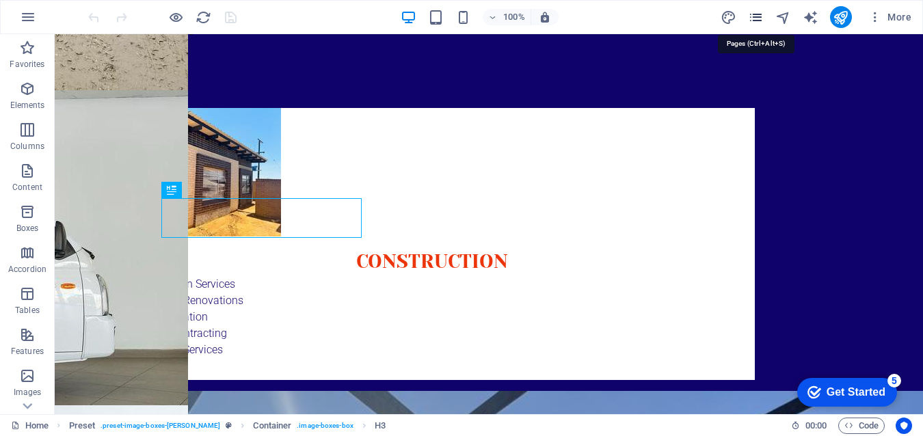
click at [755, 14] on icon "pages" at bounding box center [756, 18] width 16 height 16
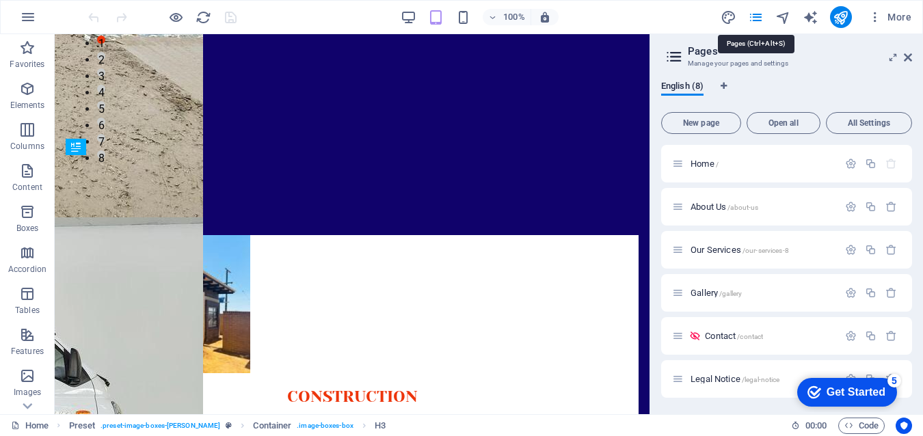
scroll to position [669, 0]
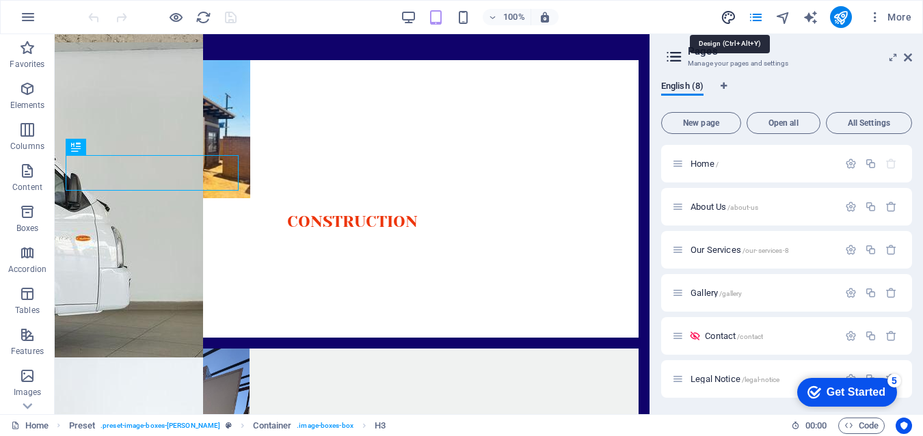
click at [723, 11] on icon "design" at bounding box center [729, 18] width 16 height 16
select select "px"
select select "300"
select select "px"
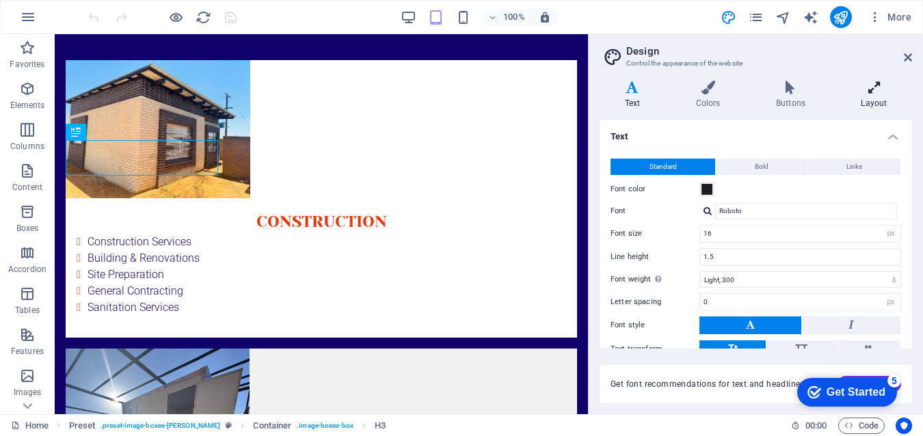
click at [874, 96] on h4 "Layout" at bounding box center [874, 95] width 76 height 29
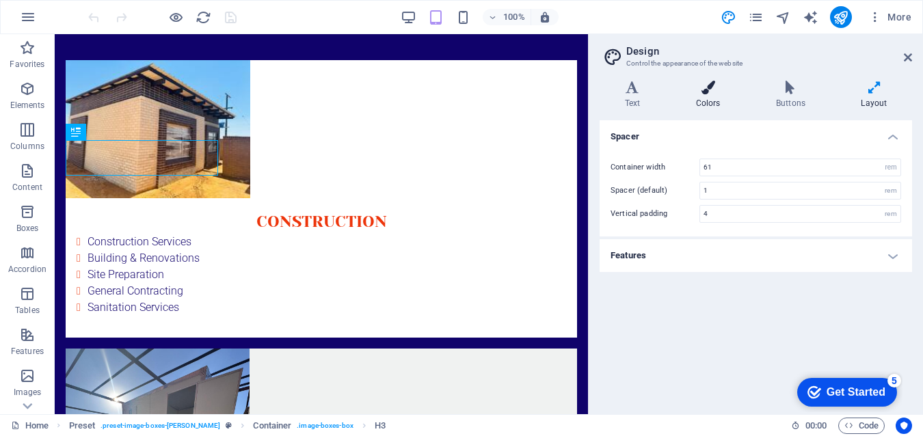
click at [717, 95] on h4 "Colors" at bounding box center [711, 95] width 80 height 29
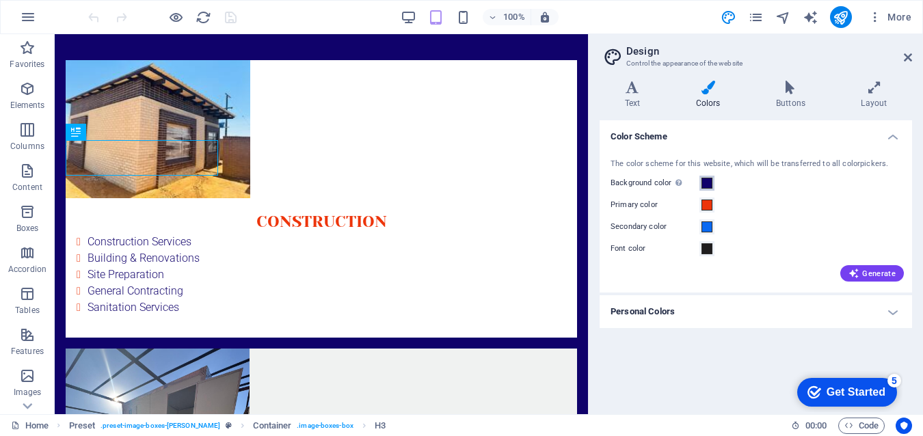
click at [707, 178] on span at bounding box center [706, 183] width 11 height 11
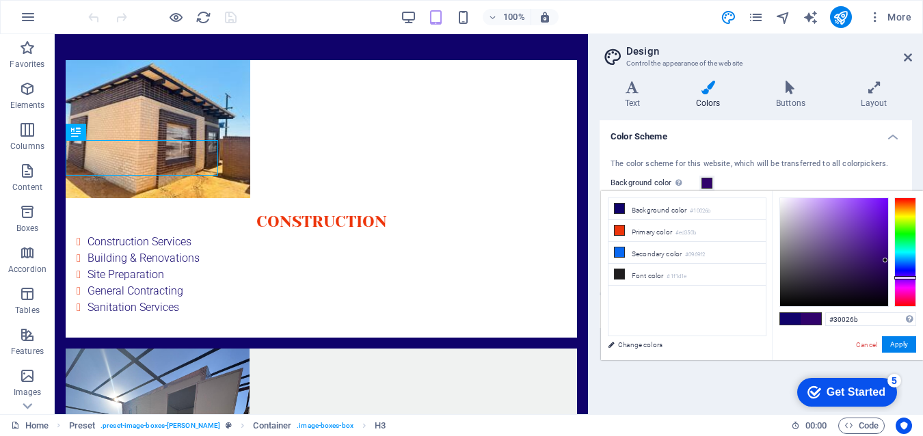
click at [906, 278] on div at bounding box center [905, 252] width 22 height 109
drag, startPoint x: 883, startPoint y: 257, endPoint x: 878, endPoint y: 213, distance: 44.0
click at [878, 213] on div at bounding box center [834, 252] width 108 height 108
click at [901, 341] on button "Apply" at bounding box center [899, 344] width 34 height 16
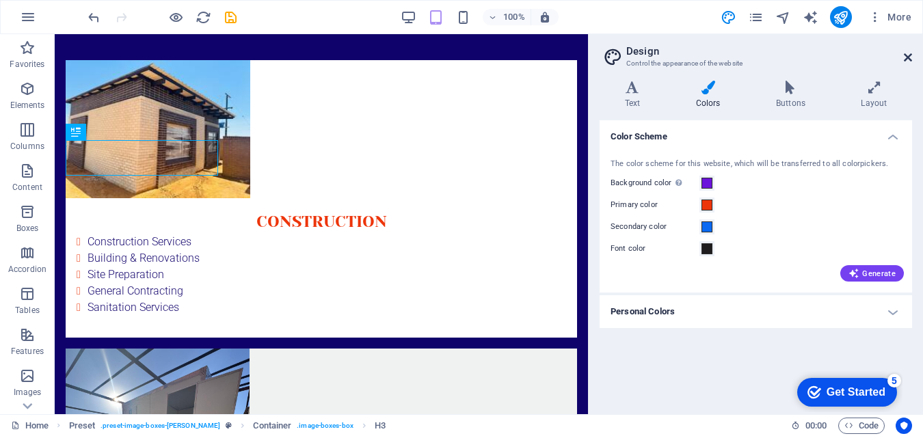
click at [904, 56] on icon at bounding box center [908, 57] width 8 height 11
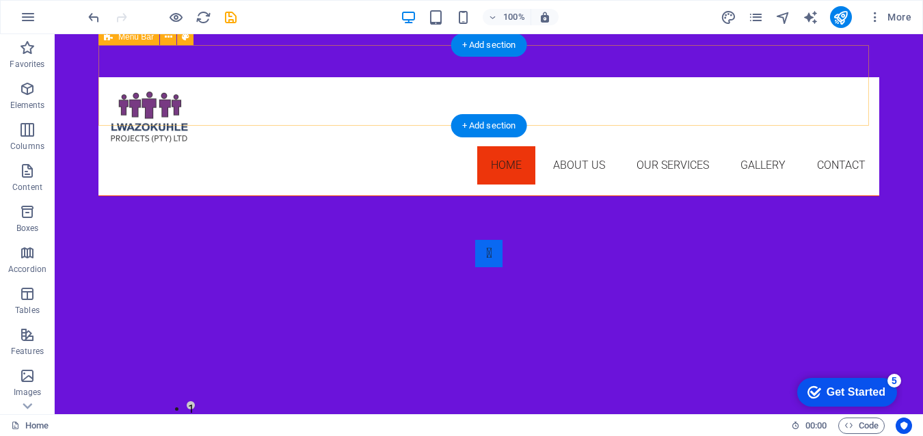
scroll to position [0, 0]
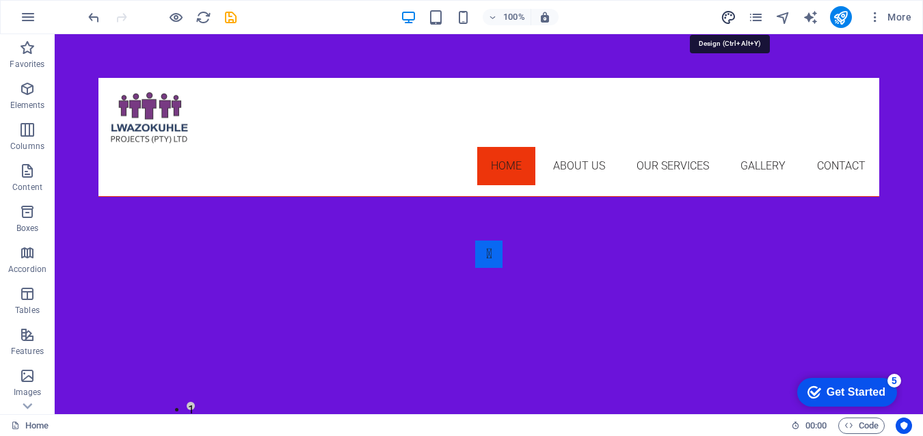
click at [729, 17] on icon "design" at bounding box center [729, 18] width 16 height 16
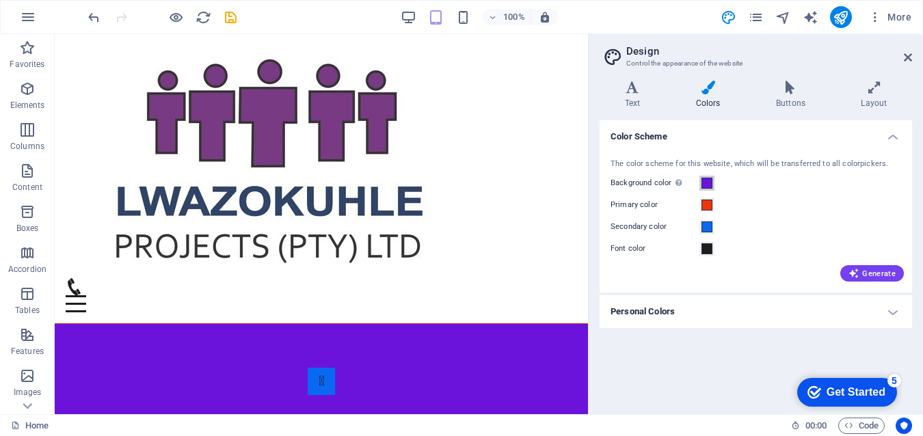
click at [705, 180] on span at bounding box center [706, 183] width 11 height 11
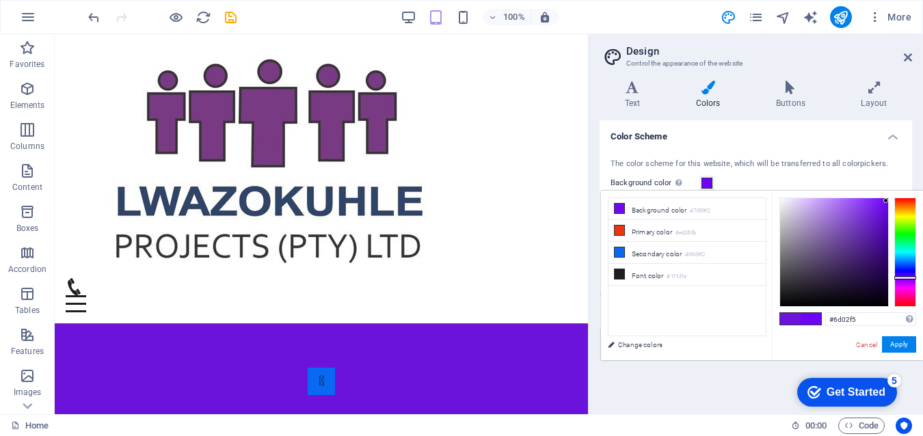
type input "#6e03f7"
drag, startPoint x: 877, startPoint y: 212, endPoint x: 886, endPoint y: 201, distance: 14.1
click at [886, 201] on div at bounding box center [885, 200] width 5 height 5
click at [900, 340] on button "Apply" at bounding box center [899, 344] width 34 height 16
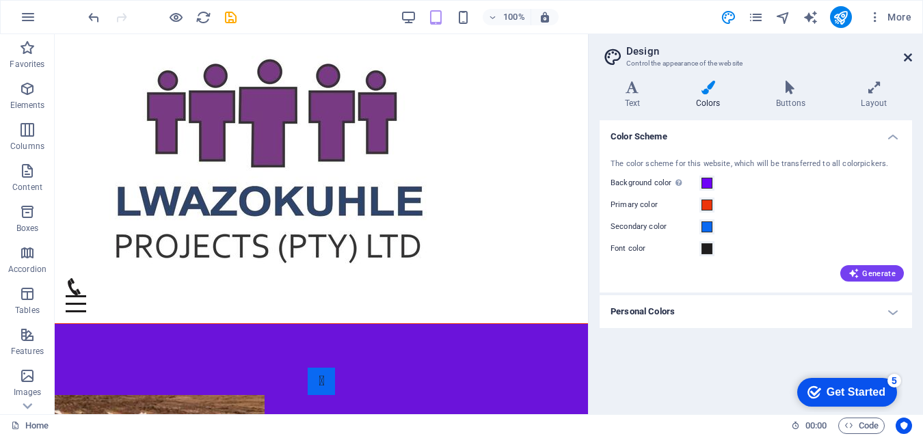
click at [910, 57] on icon at bounding box center [908, 57] width 8 height 11
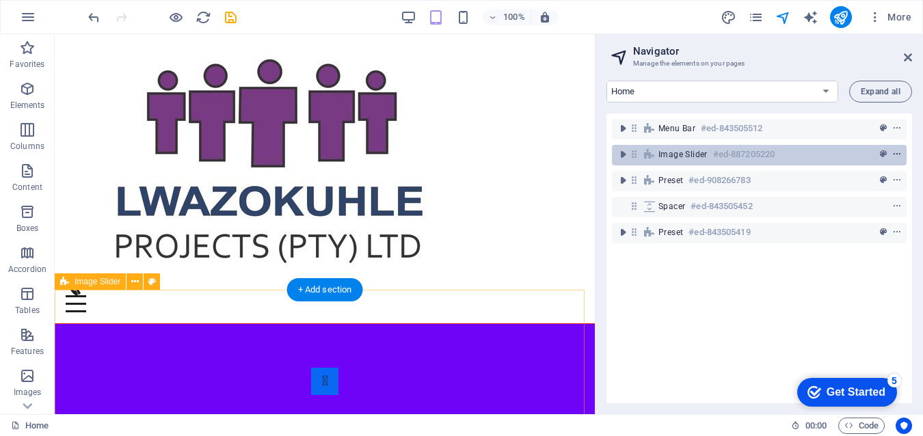
click at [893, 154] on icon "context-menu" at bounding box center [897, 155] width 10 height 10
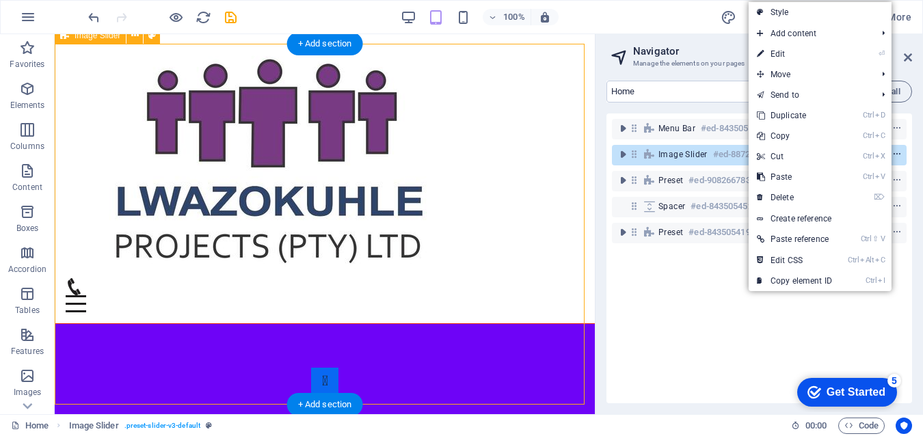
scroll to position [246, 0]
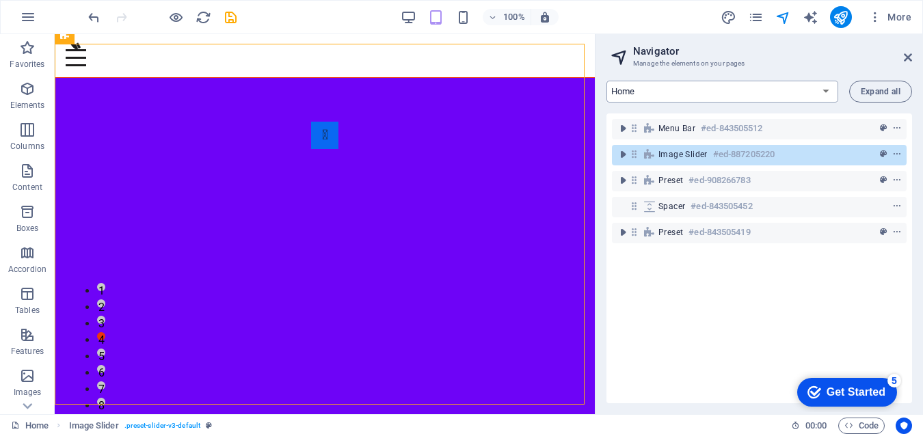
click at [821, 92] on select "Home About Us Our Services Gallery Contact Legal Notice Privacy Blog Post" at bounding box center [722, 92] width 232 height 22
click at [664, 17] on div "100% More" at bounding box center [500, 17] width 831 height 22
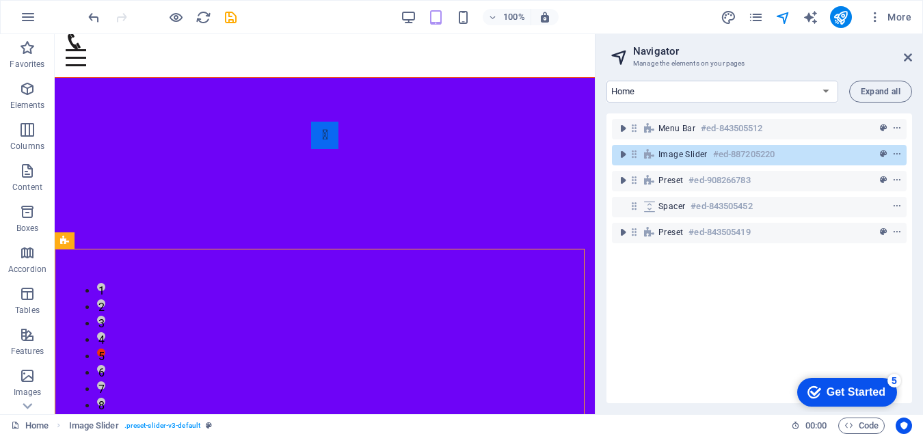
scroll to position [41, 0]
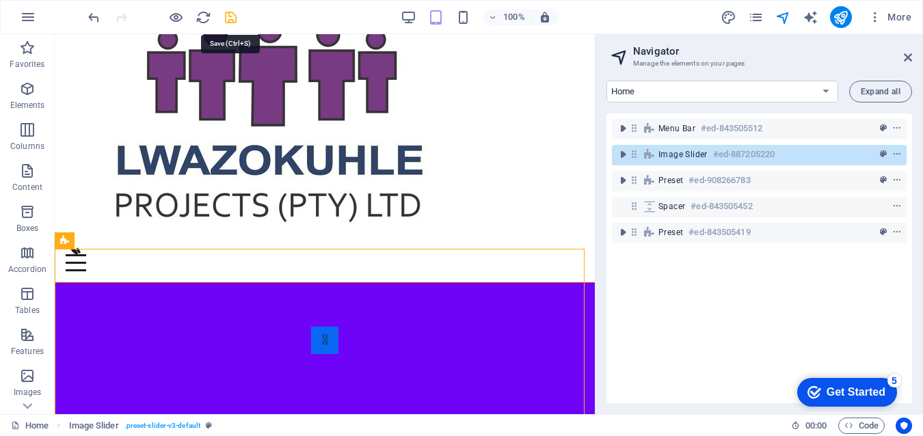
click at [226, 18] on icon "save" at bounding box center [231, 18] width 16 height 16
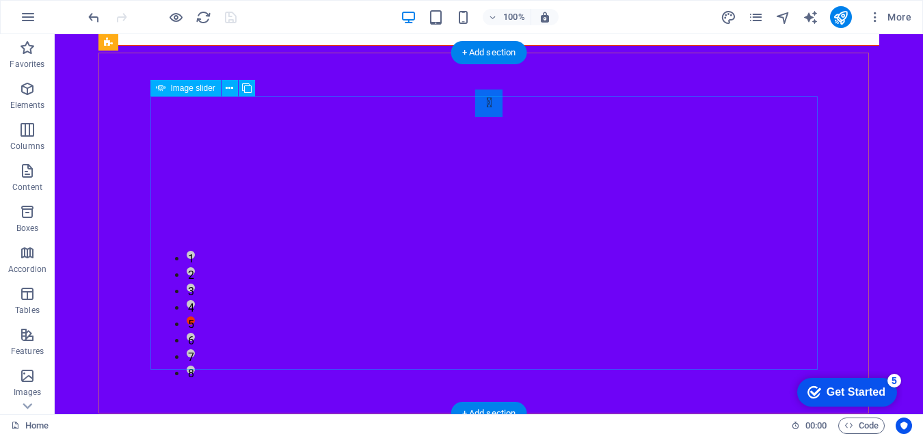
scroll to position [0, 0]
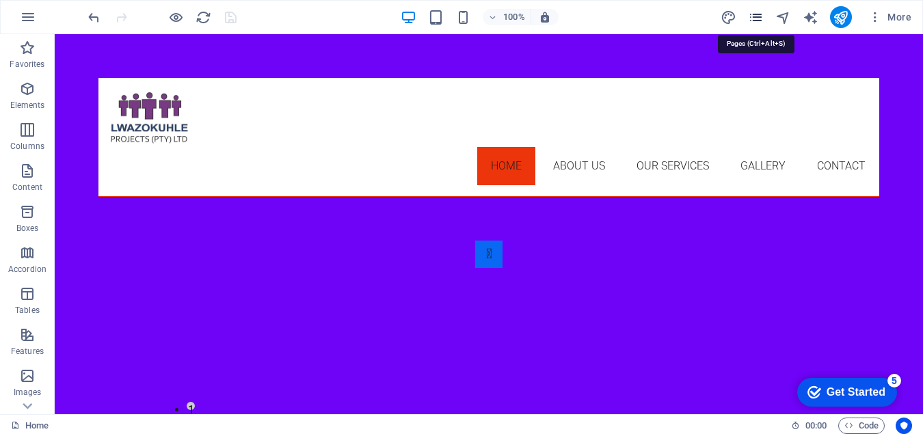
click at [761, 18] on icon "pages" at bounding box center [756, 18] width 16 height 16
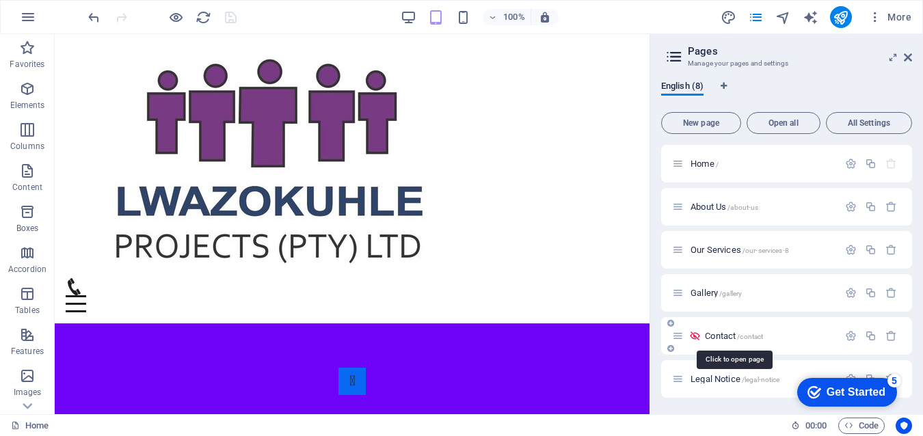
click at [729, 332] on span "Contact /contact" at bounding box center [734, 336] width 58 height 10
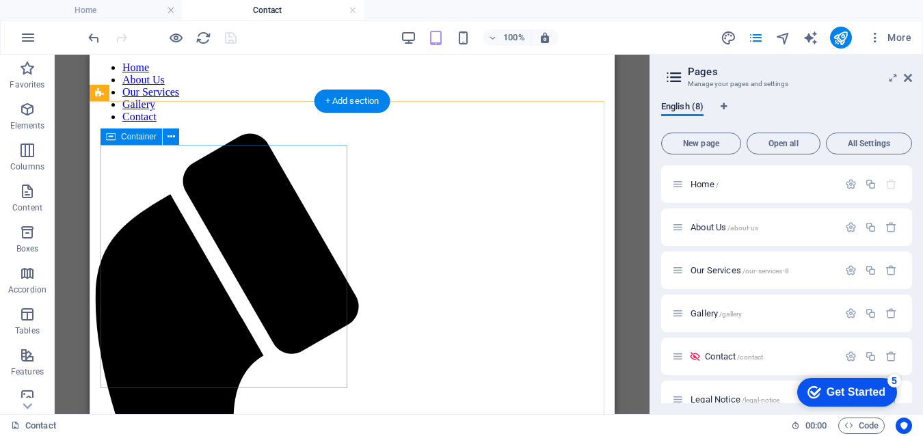
scroll to position [278, 0]
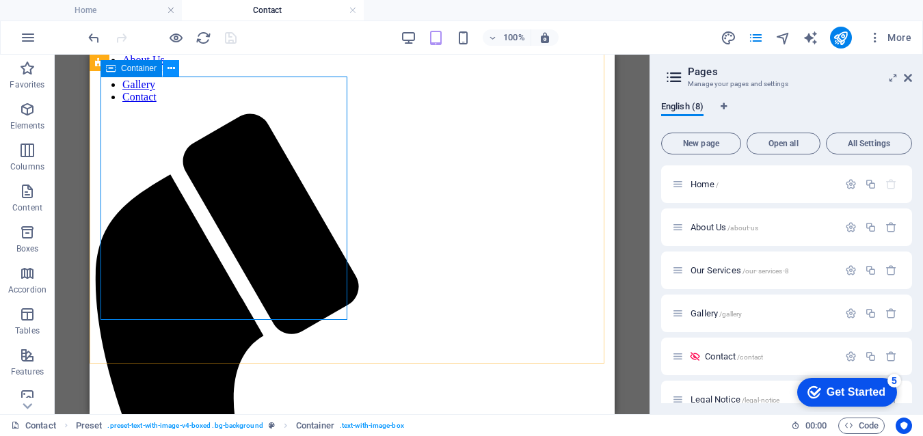
click at [171, 69] on icon at bounding box center [171, 69] width 8 height 14
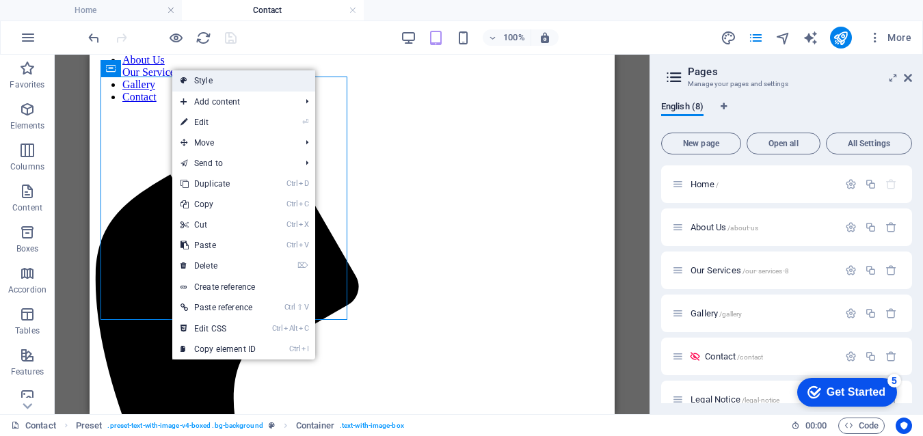
click at [216, 81] on link "Style" at bounding box center [243, 80] width 143 height 21
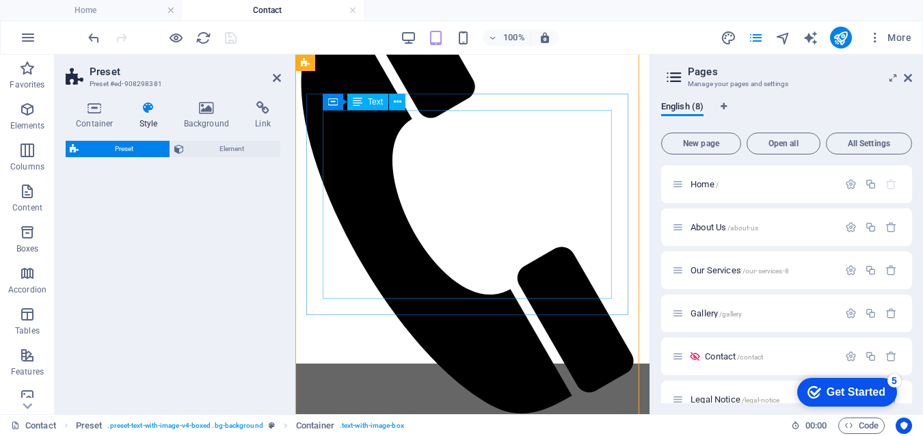
scroll to position [152, 0]
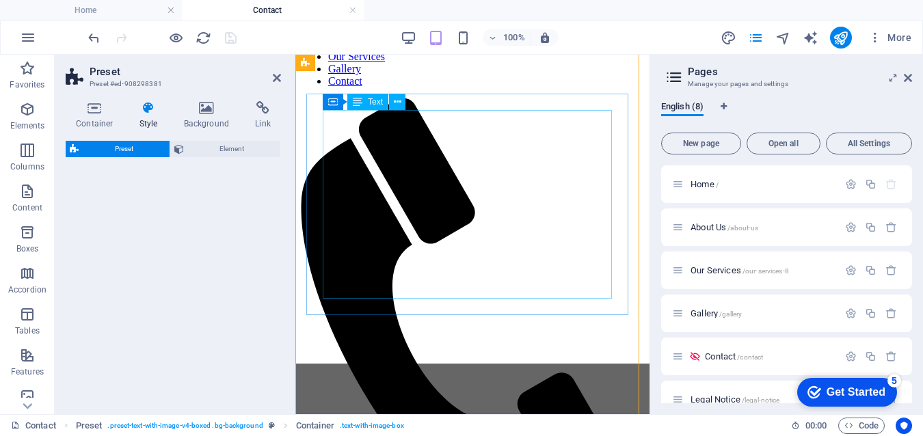
select select "rem"
select select "px"
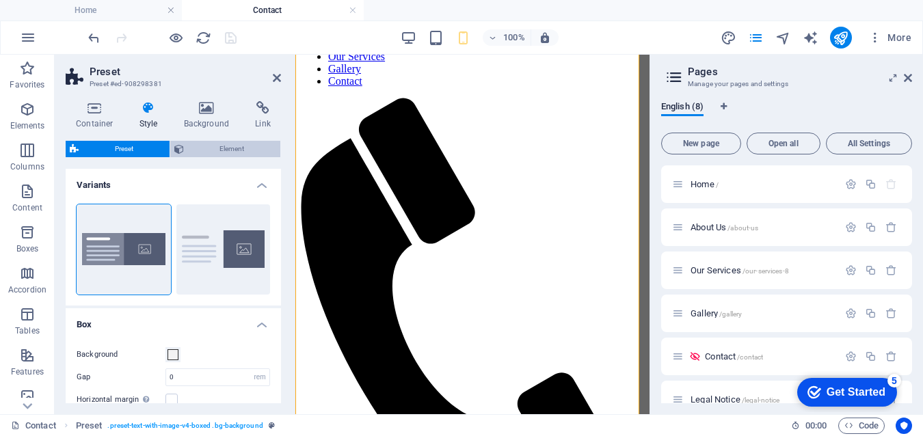
scroll to position [119, 0]
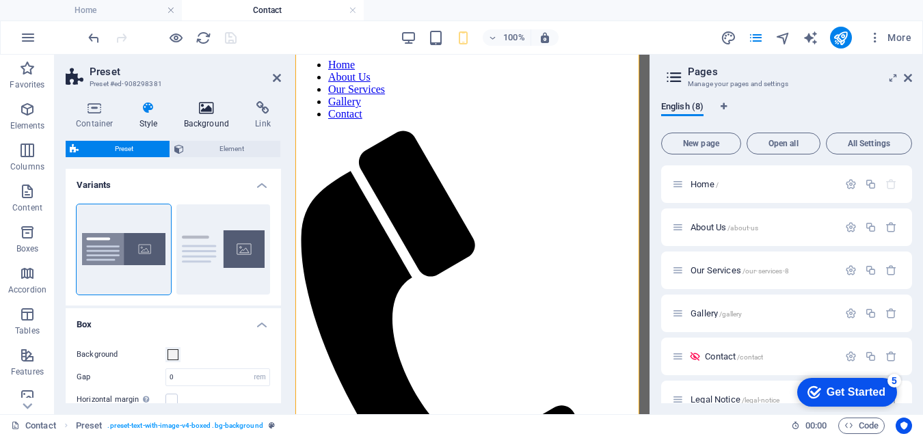
click at [206, 113] on icon at bounding box center [207, 108] width 66 height 14
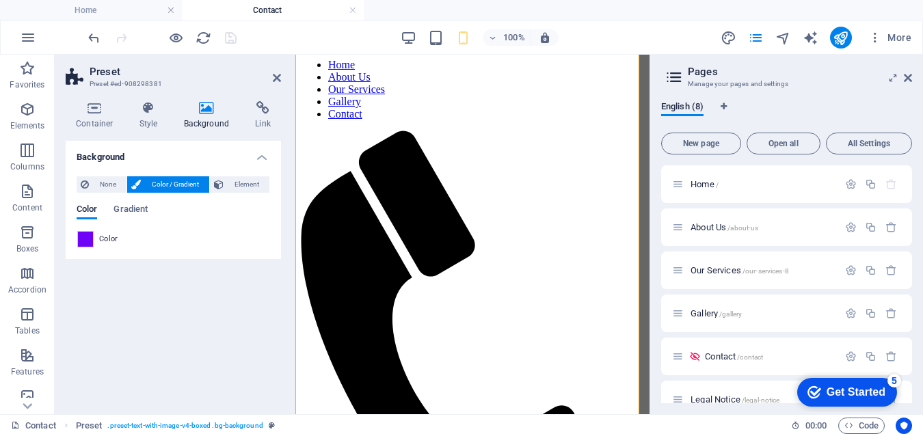
click at [174, 185] on span "Color / Gradient" at bounding box center [175, 184] width 60 height 16
click at [85, 240] on span at bounding box center [85, 239] width 15 height 15
type input "#6e03f7"
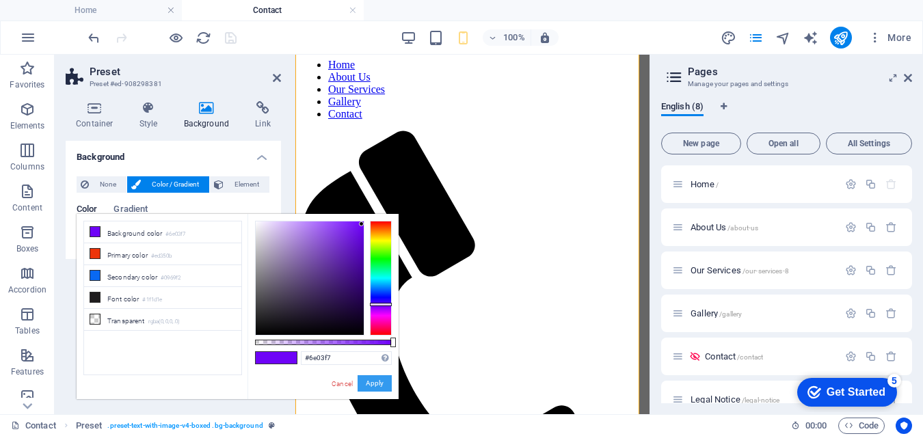
click at [375, 378] on button "Apply" at bounding box center [375, 383] width 34 height 16
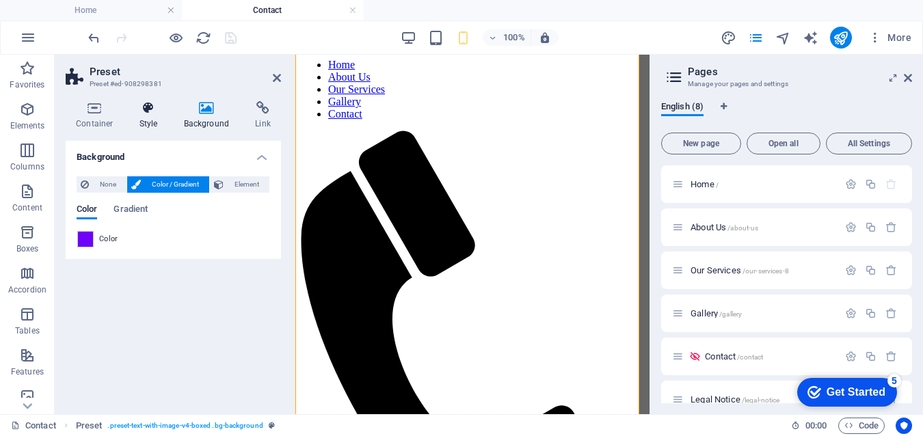
click at [148, 110] on icon at bounding box center [148, 108] width 39 height 14
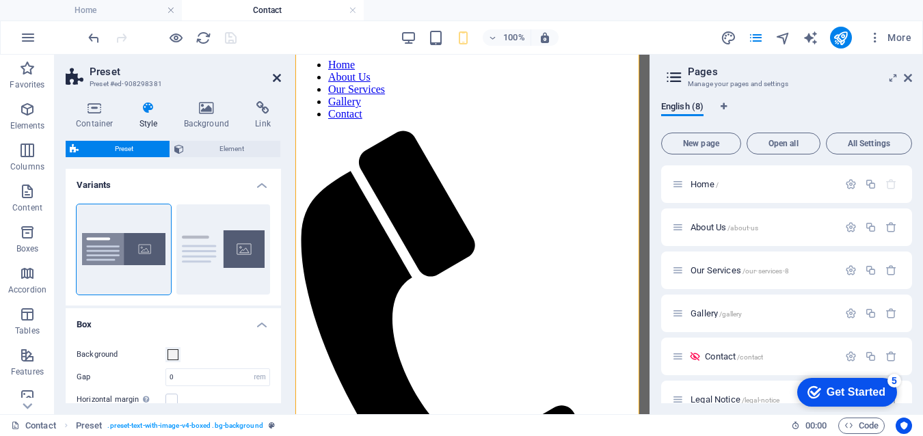
click at [274, 78] on icon at bounding box center [277, 77] width 8 height 11
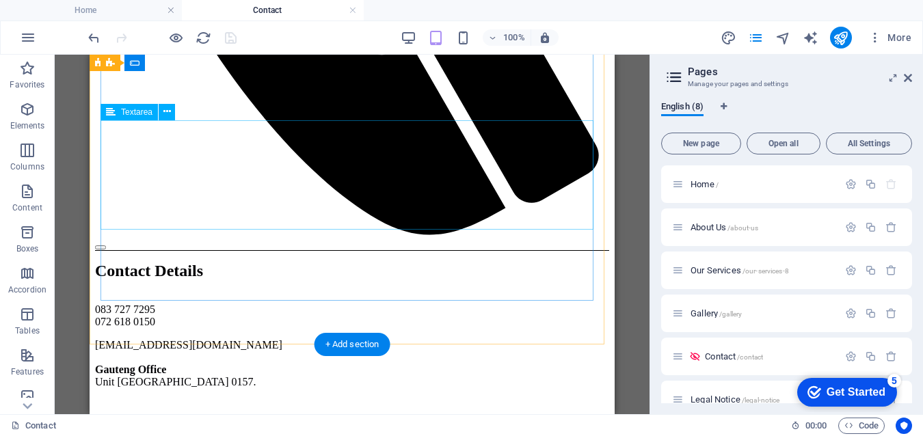
scroll to position [688, 0]
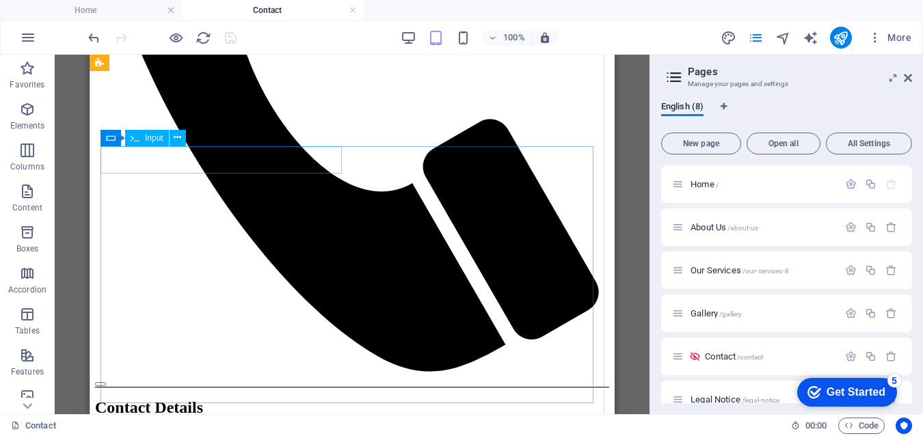
click at [178, 139] on icon at bounding box center [178, 138] width 8 height 14
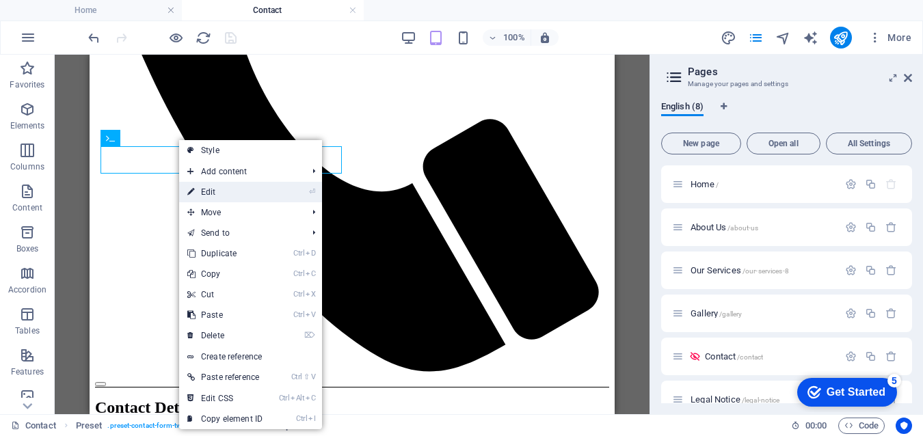
click at [221, 188] on link "⏎ Edit" at bounding box center [225, 192] width 92 height 21
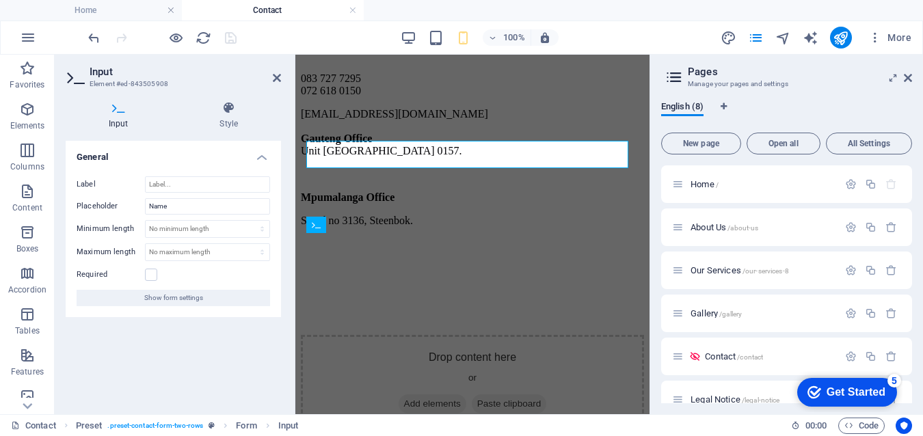
scroll to position [601, 0]
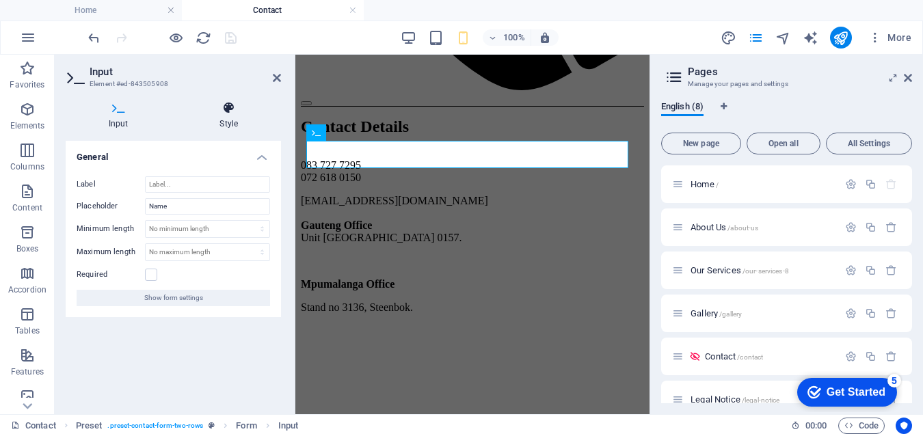
click at [229, 118] on h4 "Style" at bounding box center [229, 115] width 105 height 29
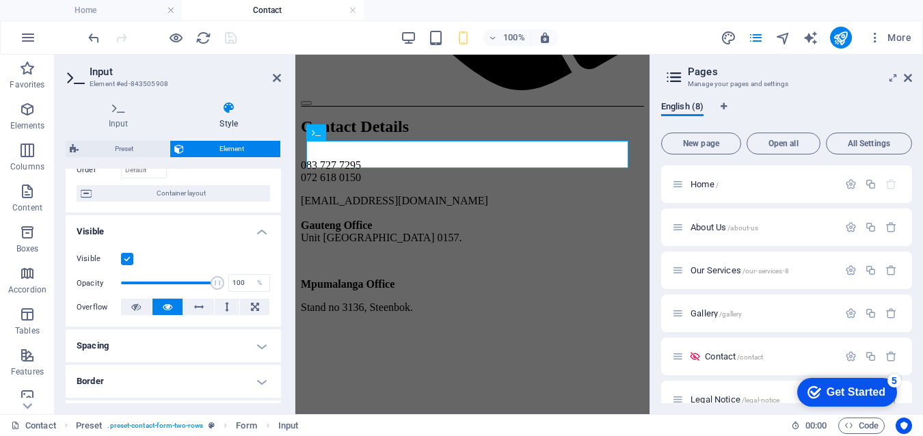
scroll to position [137, 0]
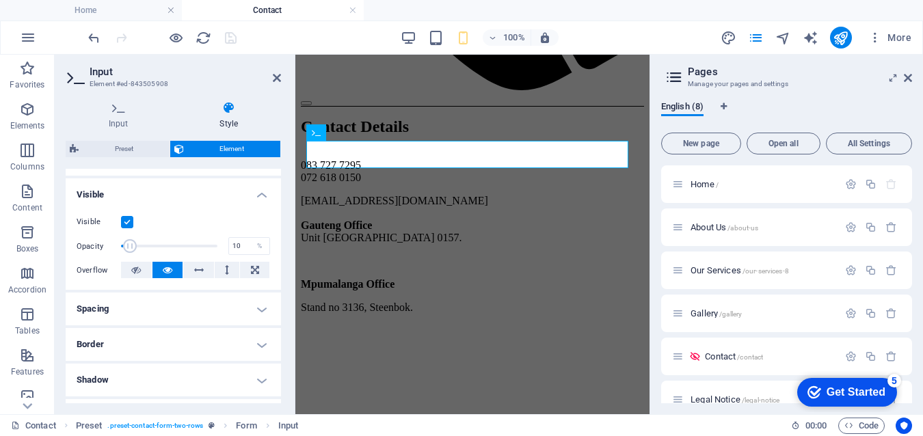
drag, startPoint x: 214, startPoint y: 247, endPoint x: 129, endPoint y: 247, distance: 84.8
click at [129, 247] on span at bounding box center [130, 246] width 14 height 14
type input "100"
drag, startPoint x: 129, startPoint y: 247, endPoint x: 243, endPoint y: 246, distance: 113.5
click at [243, 246] on div "Opacity 100 %" at bounding box center [173, 246] width 193 height 21
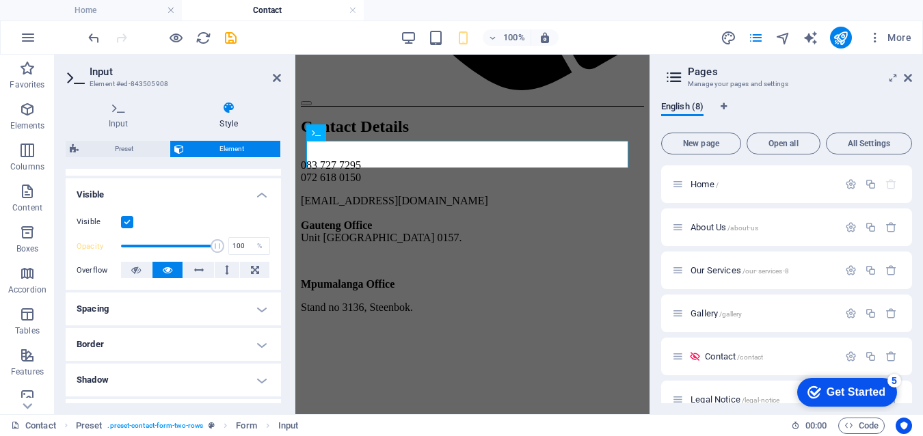
click at [257, 306] on h4 "Spacing" at bounding box center [173, 309] width 215 height 33
click at [241, 334] on span "Custom" at bounding box center [242, 336] width 47 height 16
click at [258, 308] on h4 "Spacing" at bounding box center [173, 305] width 215 height 25
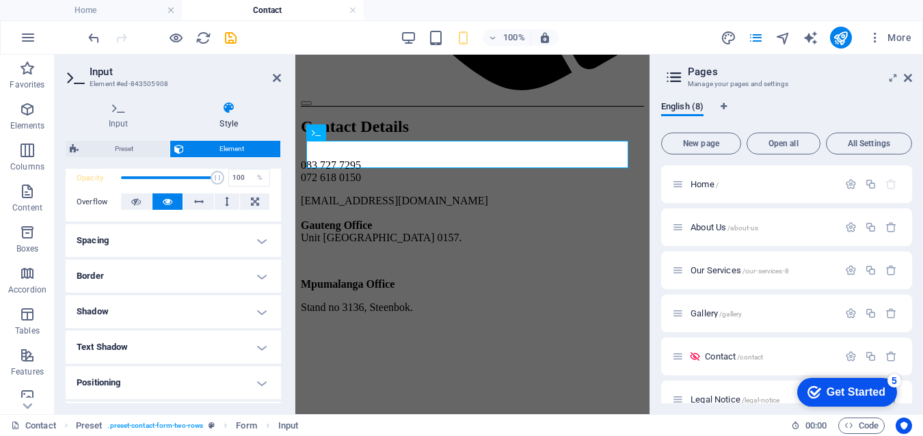
scroll to position [273, 0]
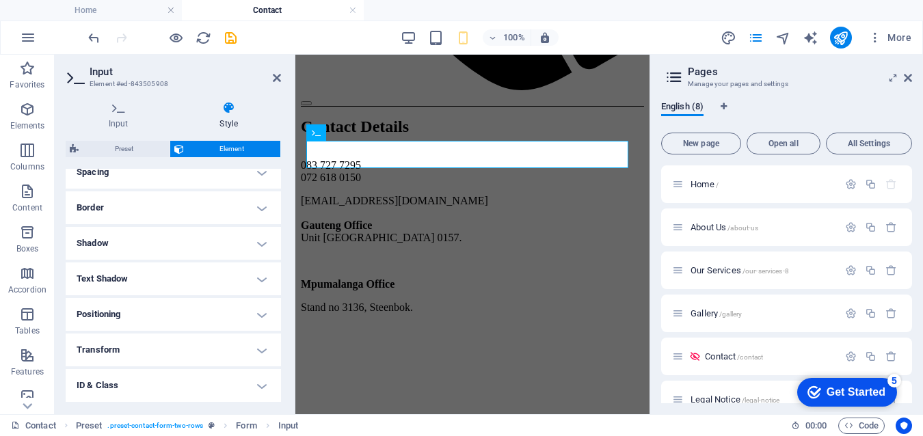
click at [261, 282] on h4 "Text Shadow" at bounding box center [173, 279] width 215 height 33
click at [261, 282] on h4 "Text Shadow" at bounding box center [173, 275] width 215 height 25
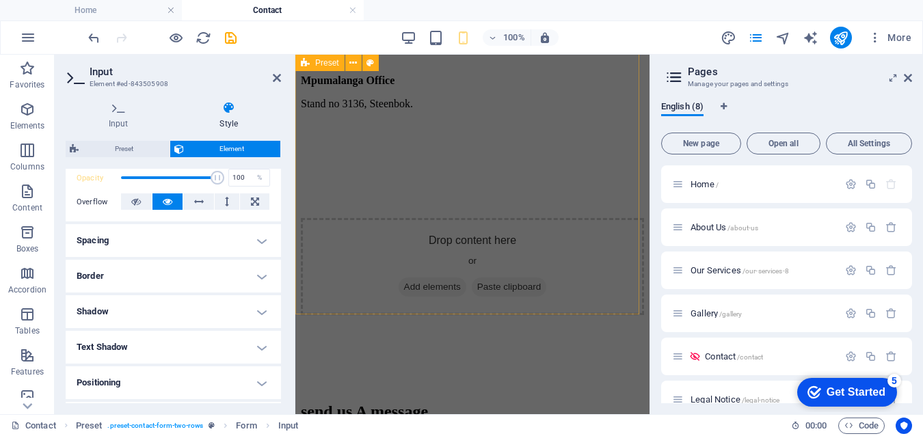
scroll to position [806, 0]
click at [385, 232] on icon at bounding box center [385, 234] width 8 height 14
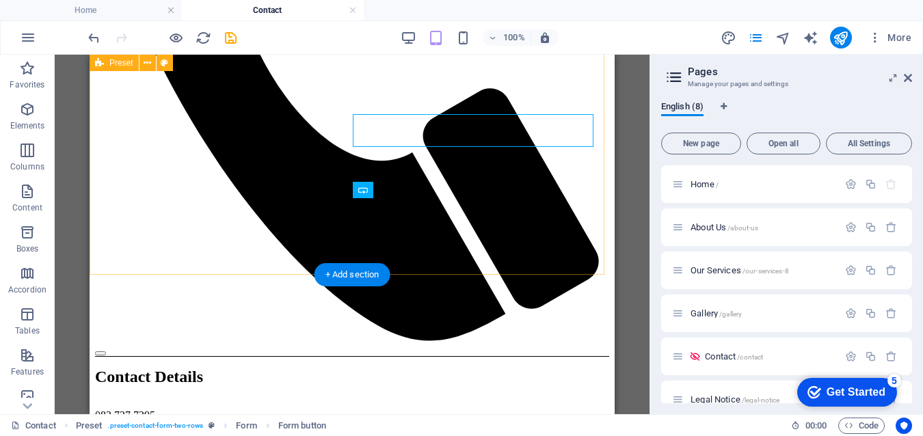
scroll to position [860, 0]
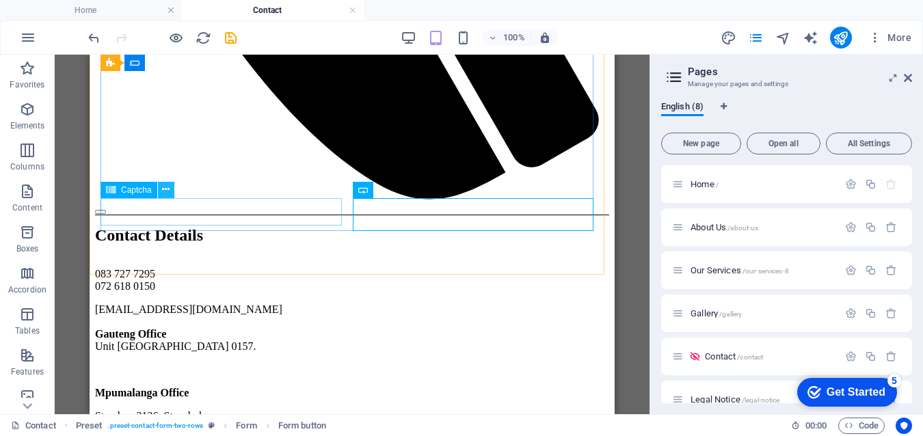
click at [165, 188] on icon at bounding box center [166, 190] width 8 height 14
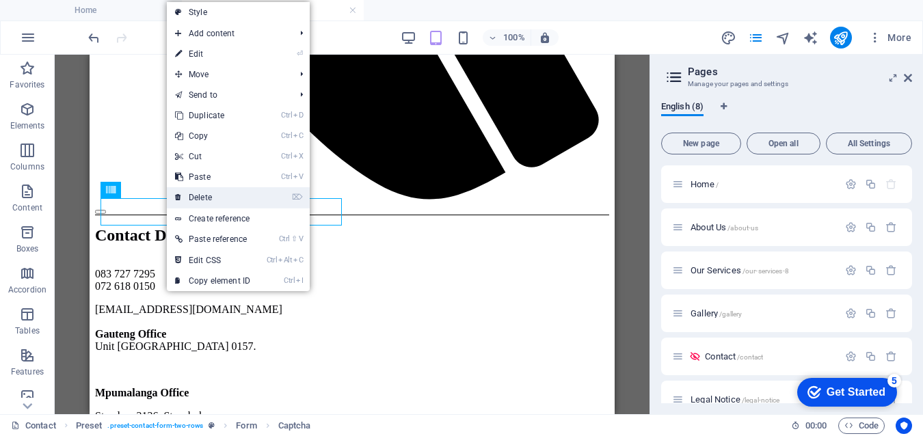
click at [213, 198] on link "⌦ Delete" at bounding box center [213, 197] width 92 height 21
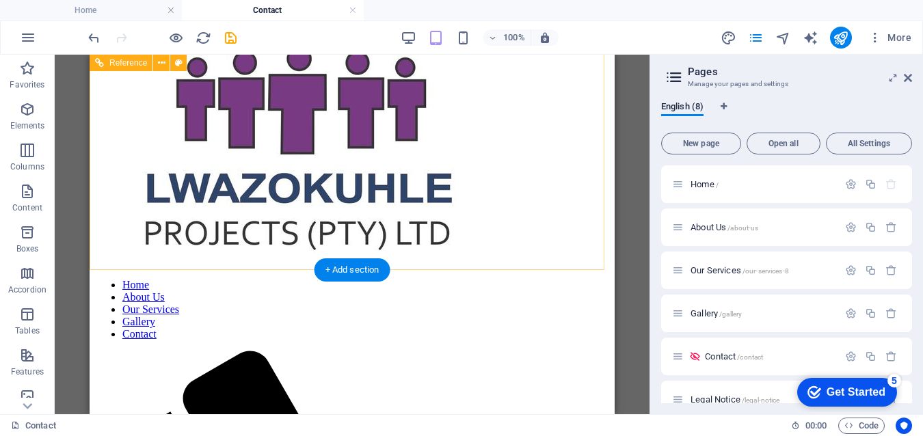
scroll to position [40, 0]
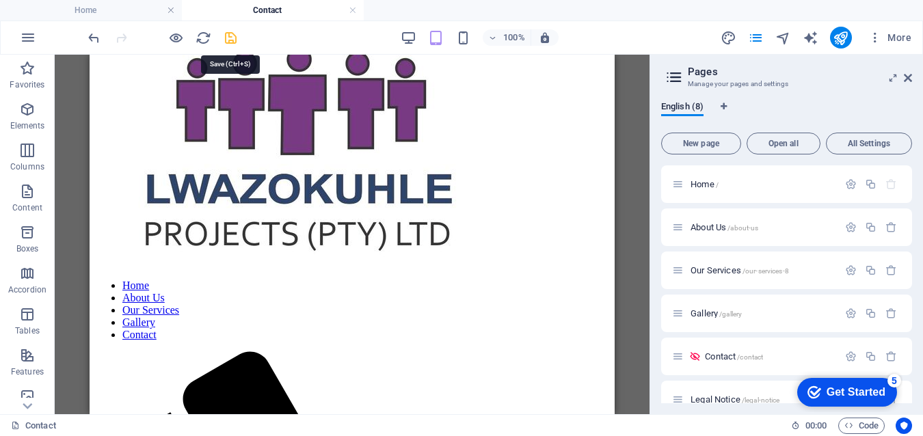
click at [231, 37] on icon "save" at bounding box center [231, 38] width 16 height 16
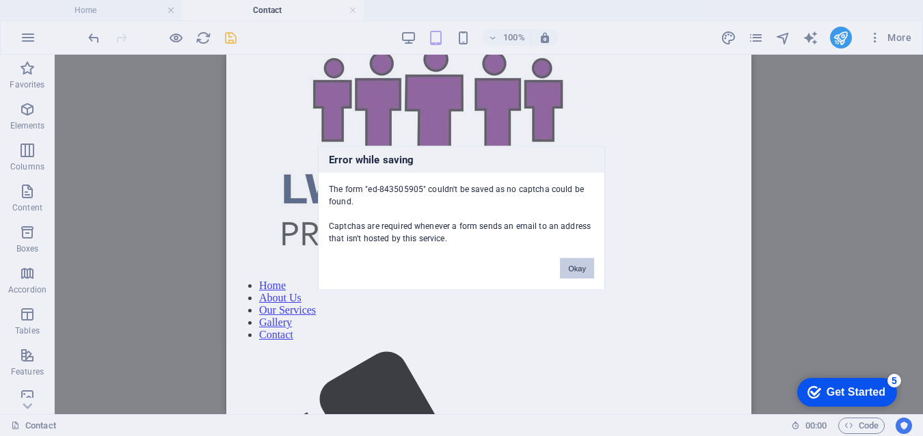
scroll to position [774, 0]
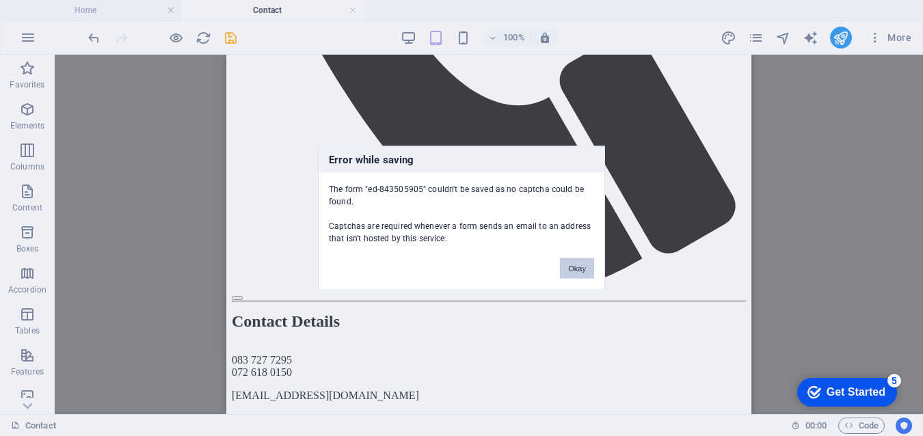
click at [576, 266] on button "Okay" at bounding box center [577, 268] width 34 height 21
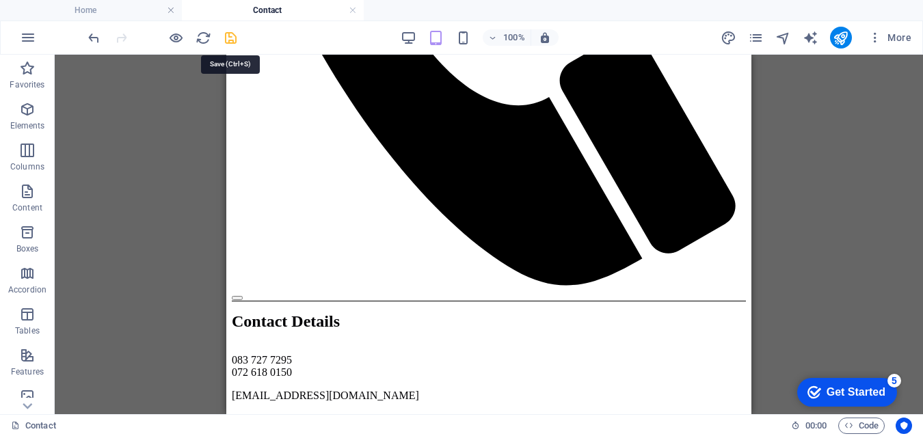
click at [229, 34] on icon "save" at bounding box center [231, 38] width 16 height 16
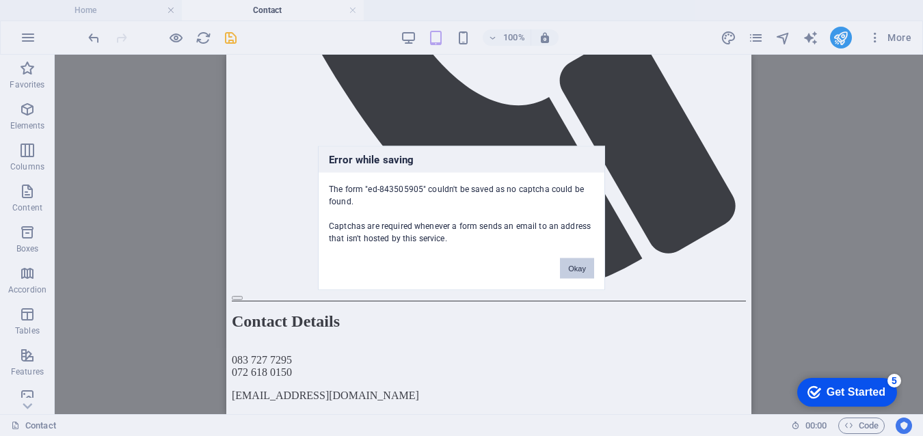
drag, startPoint x: 575, startPoint y: 265, endPoint x: 318, endPoint y: 204, distance: 264.1
click at [575, 265] on button "Okay" at bounding box center [577, 268] width 34 height 21
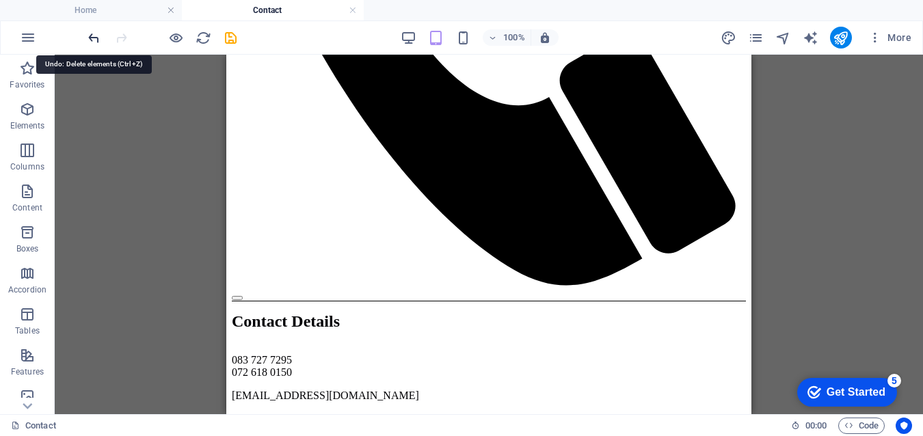
click at [92, 38] on icon "undo" at bounding box center [94, 38] width 16 height 16
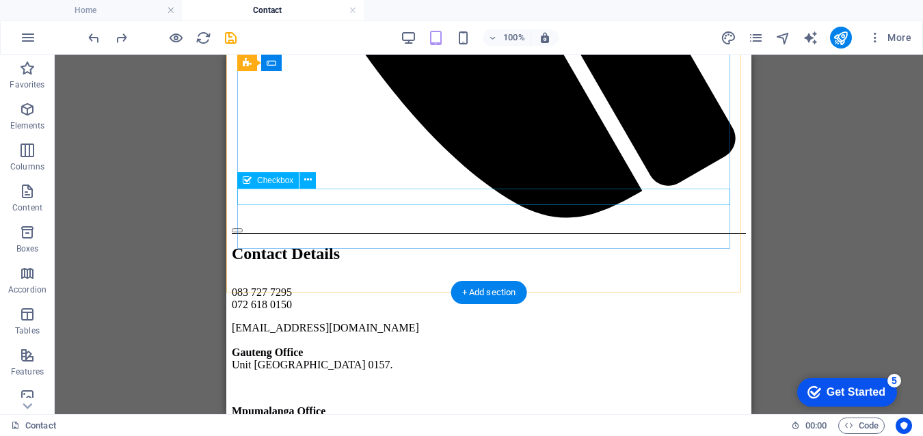
scroll to position [842, 0]
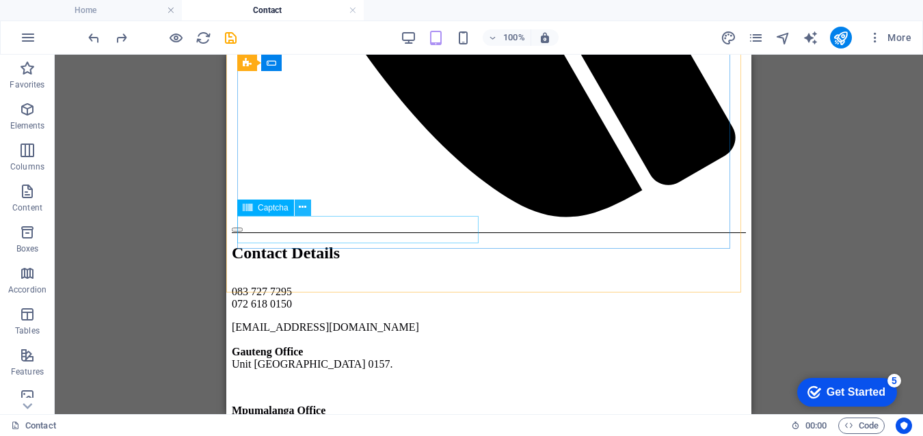
click at [304, 207] on icon at bounding box center [303, 207] width 8 height 14
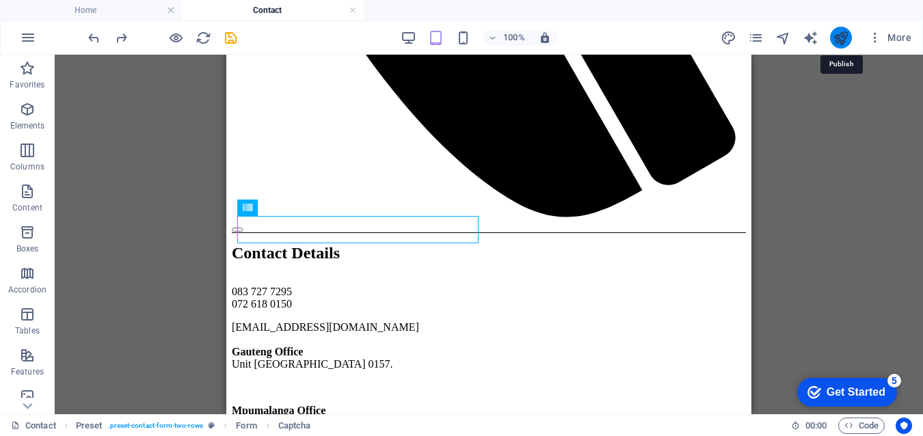
click at [840, 33] on icon "publish" at bounding box center [841, 38] width 16 height 16
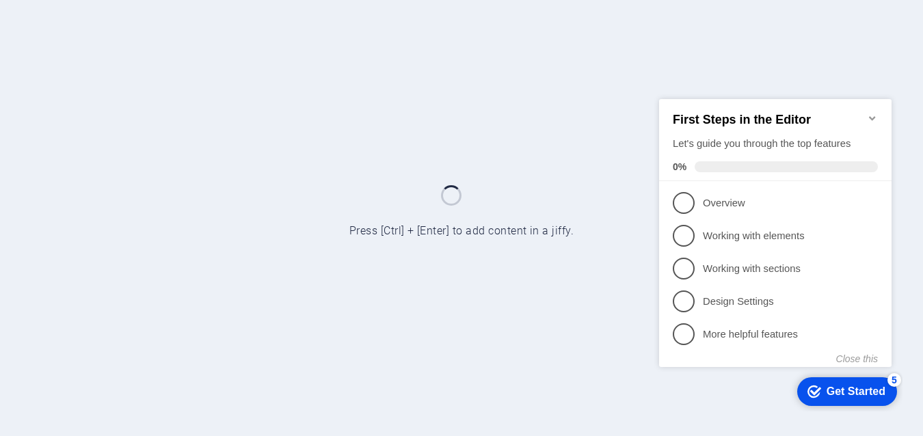
click at [871, 112] on icon "Minimize checklist" at bounding box center [872, 117] width 11 height 11
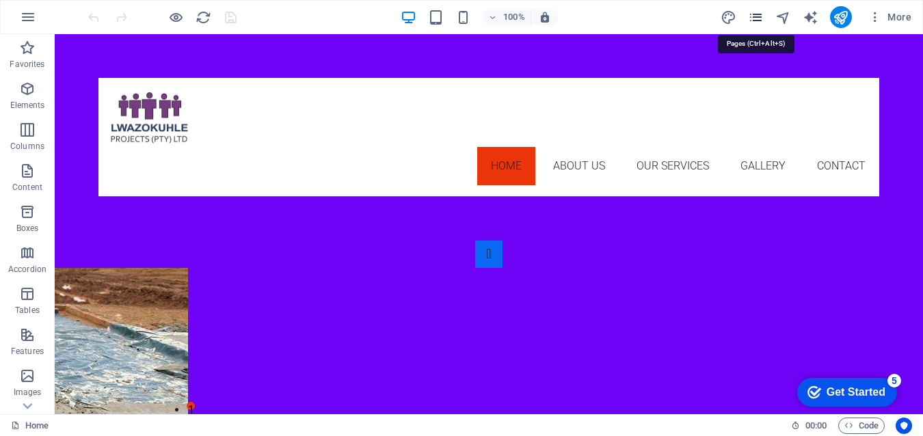
click at [754, 12] on icon "pages" at bounding box center [756, 18] width 16 height 16
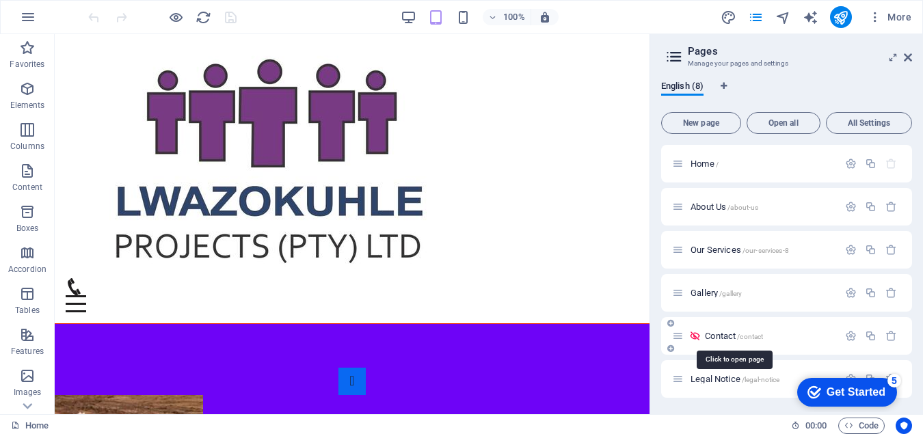
click at [725, 335] on span "Contact /contact" at bounding box center [734, 336] width 58 height 10
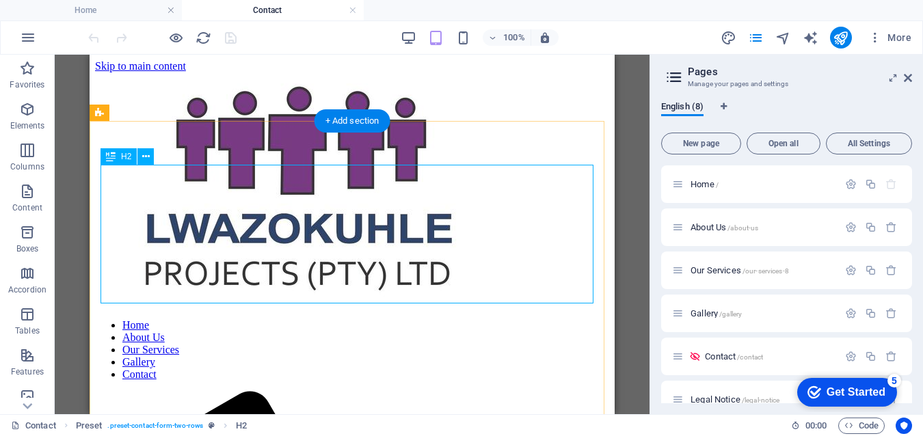
scroll to position [520, 0]
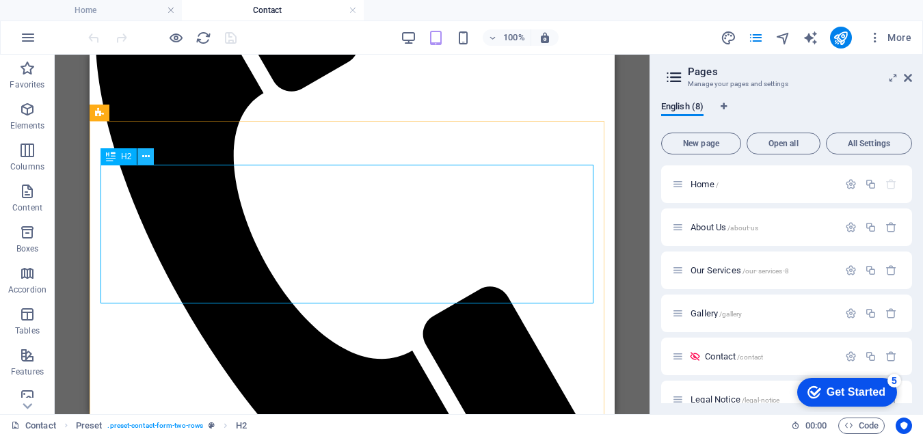
click at [145, 154] on icon at bounding box center [146, 157] width 8 height 14
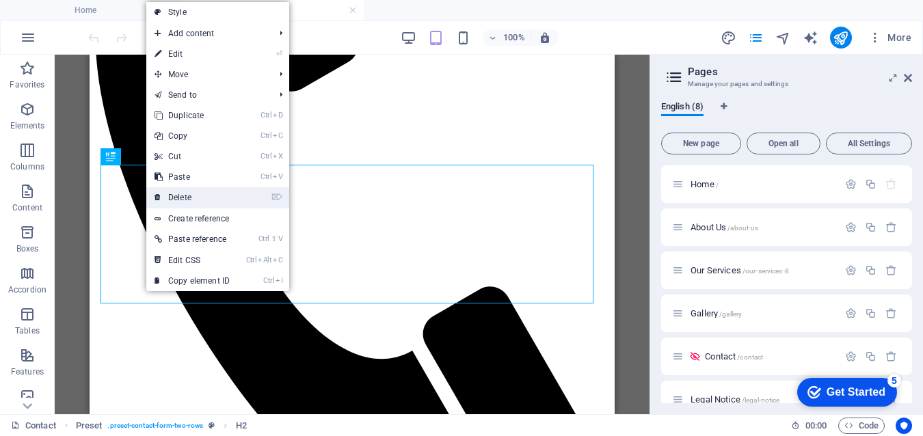
click at [203, 194] on link "⌦ Delete" at bounding box center [192, 197] width 92 height 21
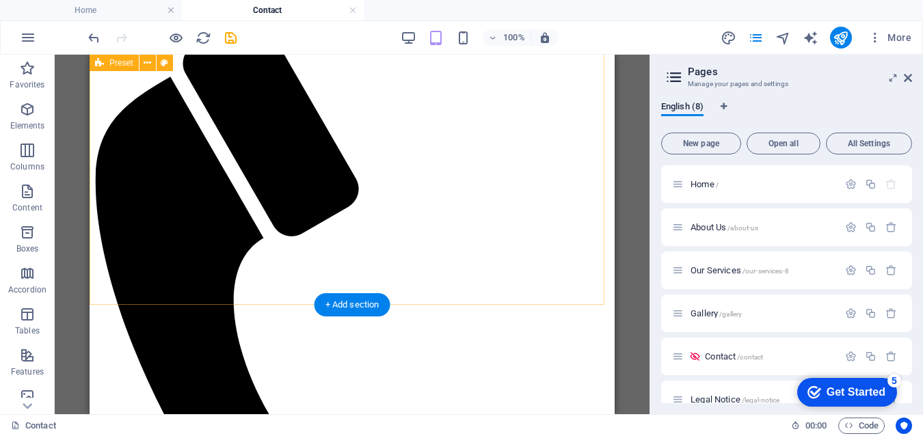
scroll to position [452, 0]
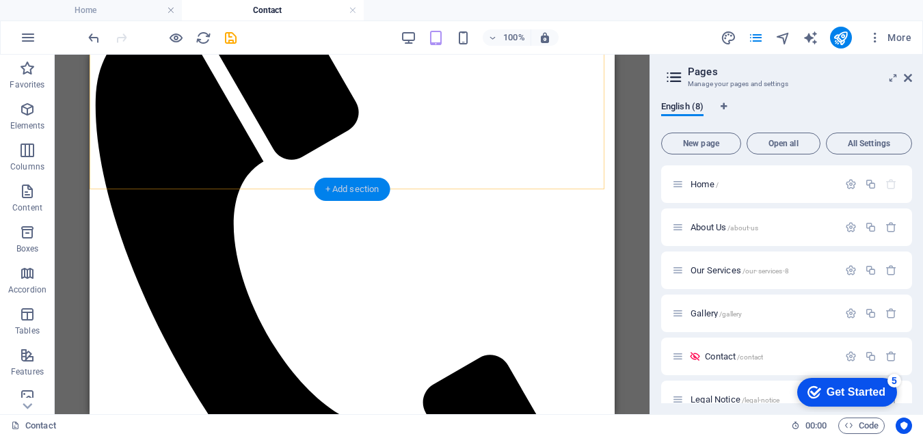
click at [349, 189] on div "+ Add section" at bounding box center [352, 189] width 76 height 23
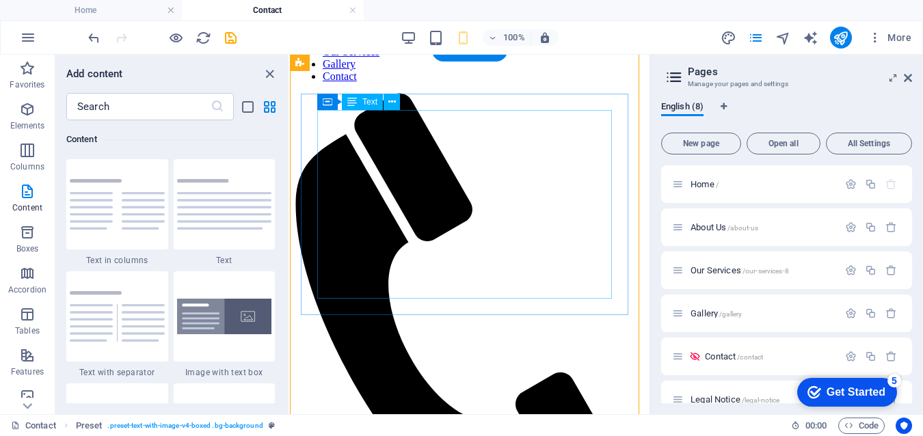
scroll to position [88, 0]
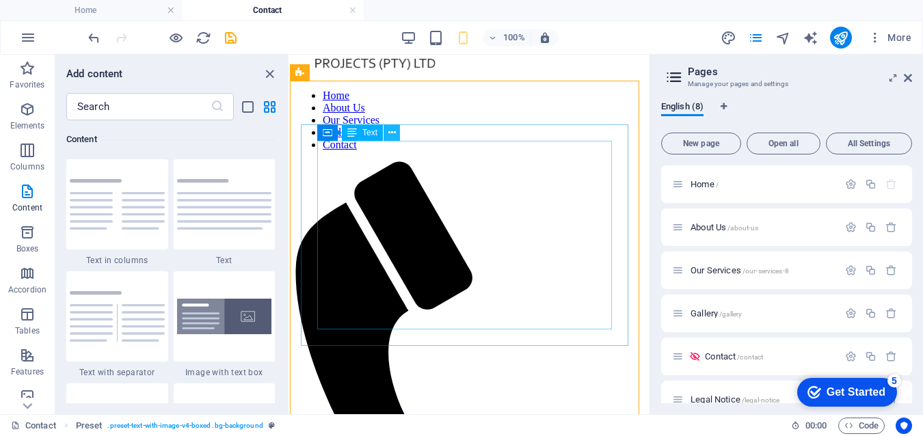
click at [392, 135] on icon at bounding box center [392, 133] width 8 height 14
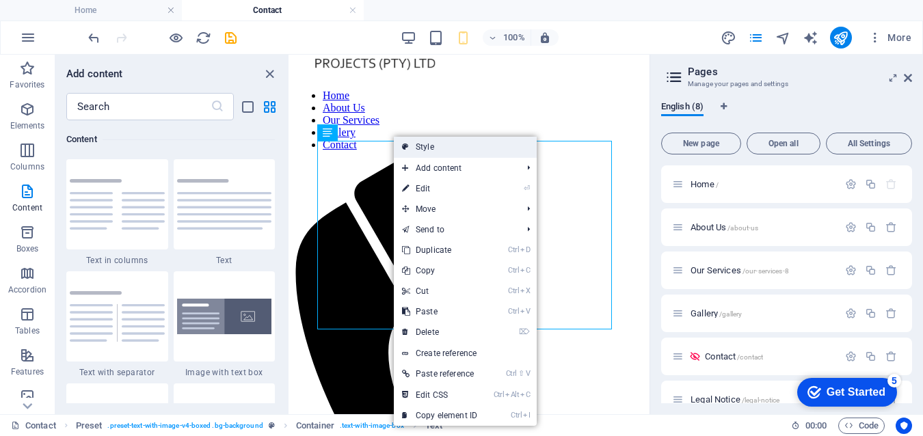
drag, startPoint x: 433, startPoint y: 148, endPoint x: 137, endPoint y: 93, distance: 301.0
click at [433, 148] on link "Style" at bounding box center [465, 147] width 143 height 21
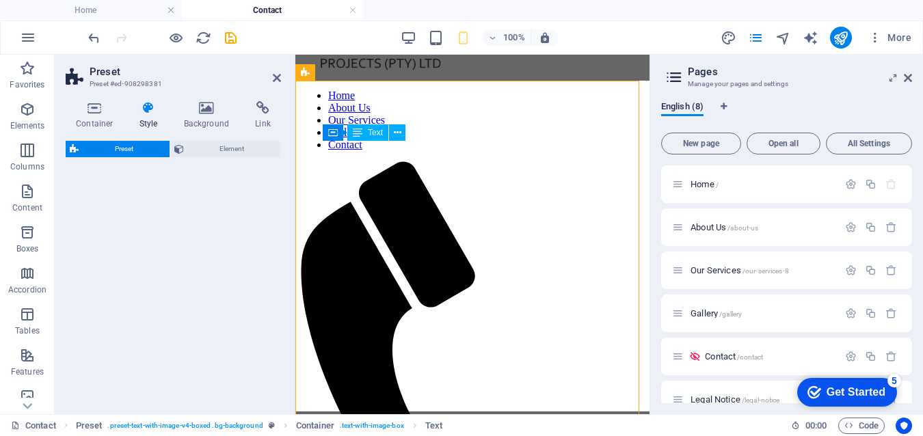
select select "rem"
select select "px"
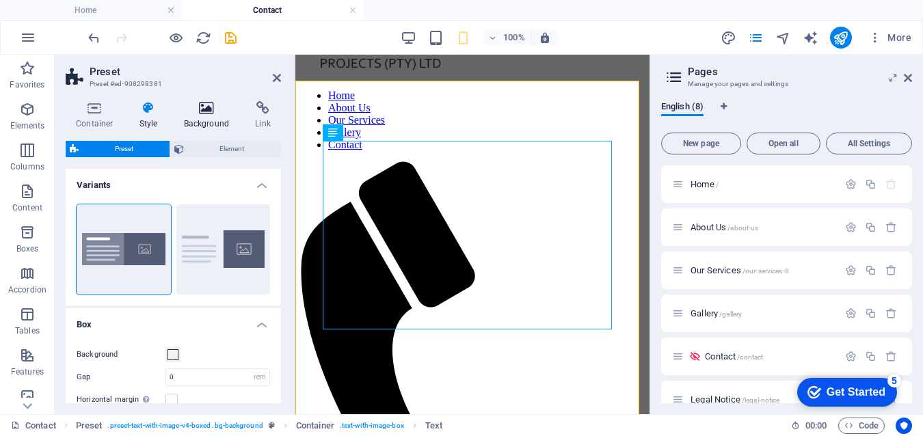
click at [211, 114] on icon at bounding box center [207, 108] width 66 height 14
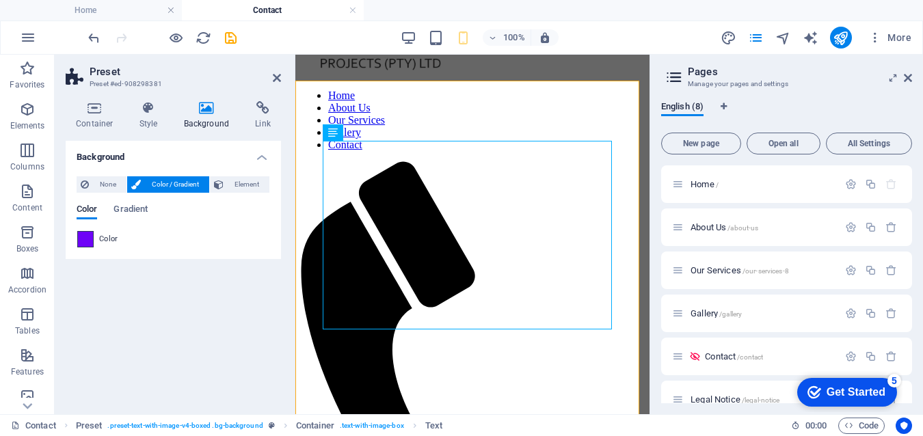
click at [85, 241] on span at bounding box center [85, 239] width 15 height 15
click at [79, 223] on div "Color Gradient" at bounding box center [173, 217] width 193 height 26
click at [230, 40] on icon "save" at bounding box center [231, 38] width 16 height 16
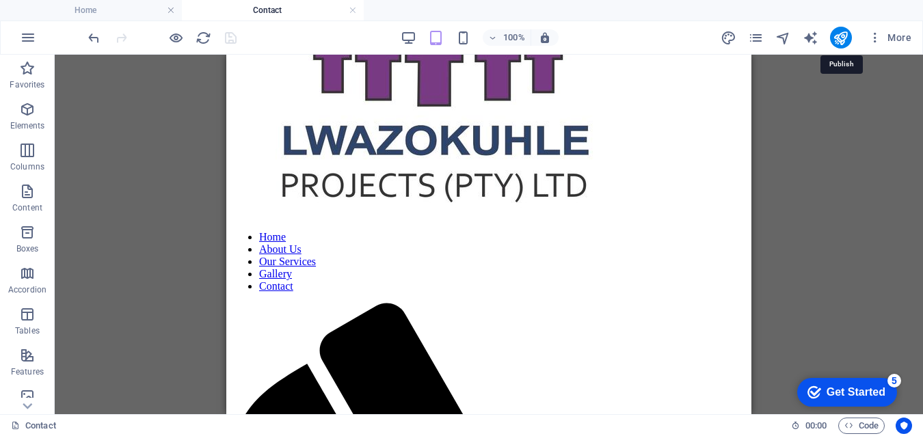
drag, startPoint x: 839, startPoint y: 33, endPoint x: 811, endPoint y: 49, distance: 31.8
click at [838, 34] on icon "publish" at bounding box center [841, 38] width 16 height 16
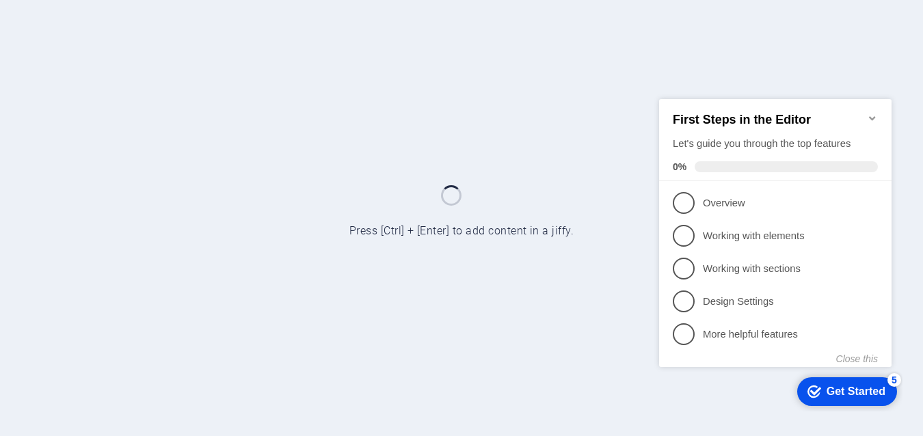
click at [870, 112] on icon "Minimize checklist" at bounding box center [872, 117] width 11 height 11
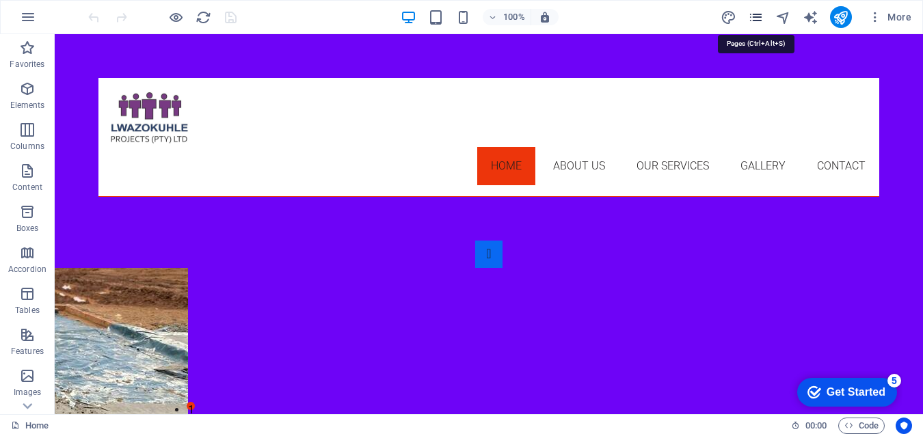
click at [755, 18] on icon "pages" at bounding box center [756, 18] width 16 height 16
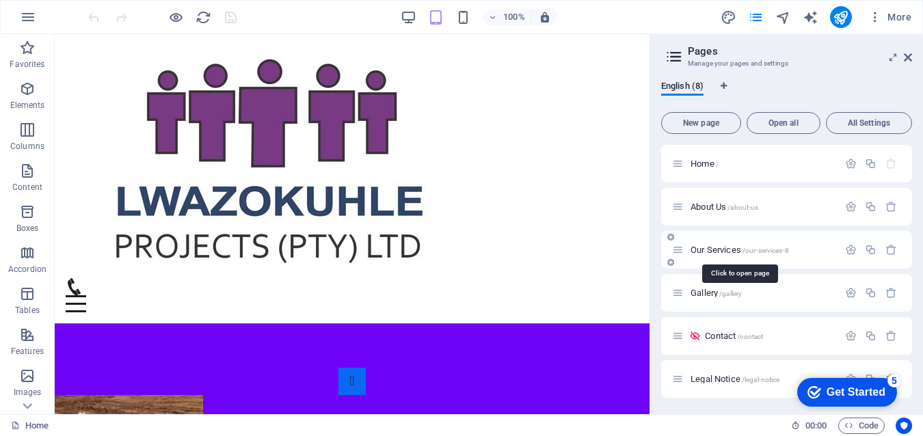
click at [708, 252] on span "Our Services /our-services-8" at bounding box center [739, 250] width 98 height 10
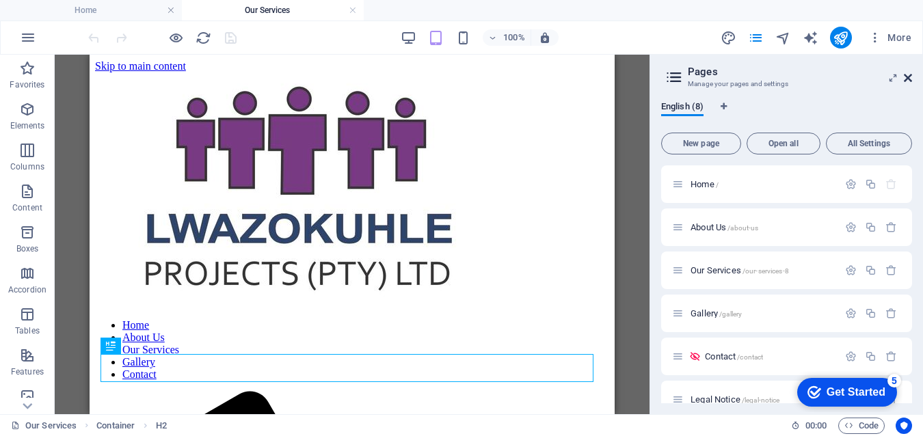
click at [904, 77] on icon at bounding box center [908, 77] width 8 height 11
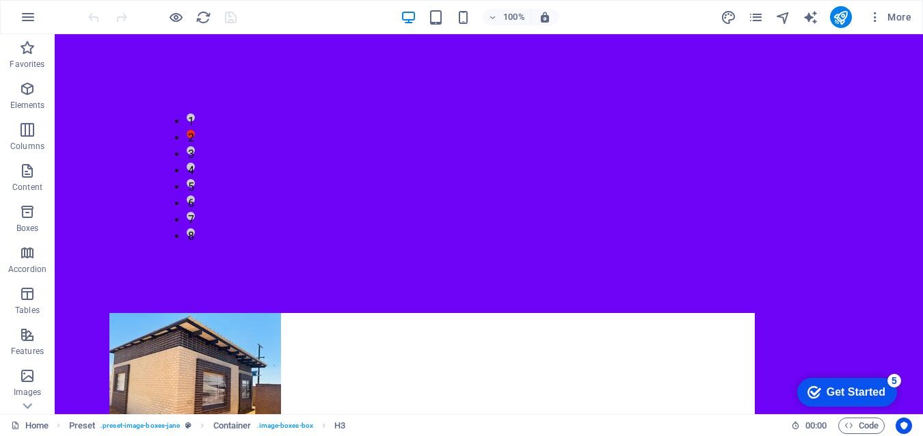
scroll to position [152, 0]
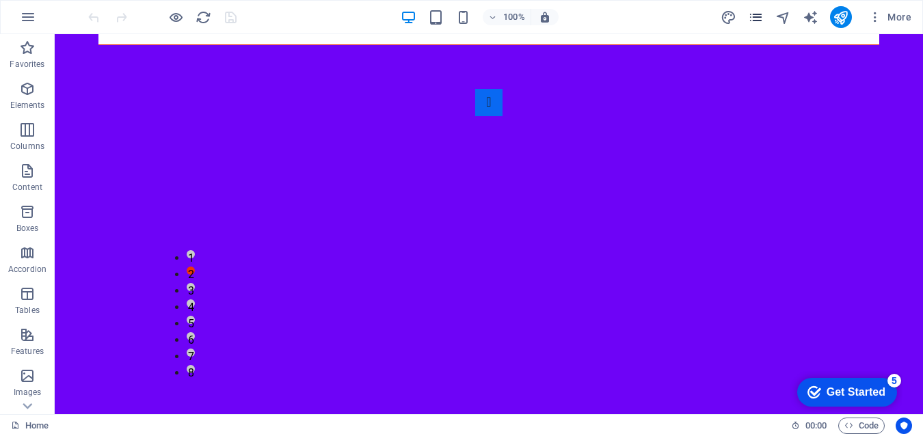
click at [759, 16] on icon "pages" at bounding box center [756, 18] width 16 height 16
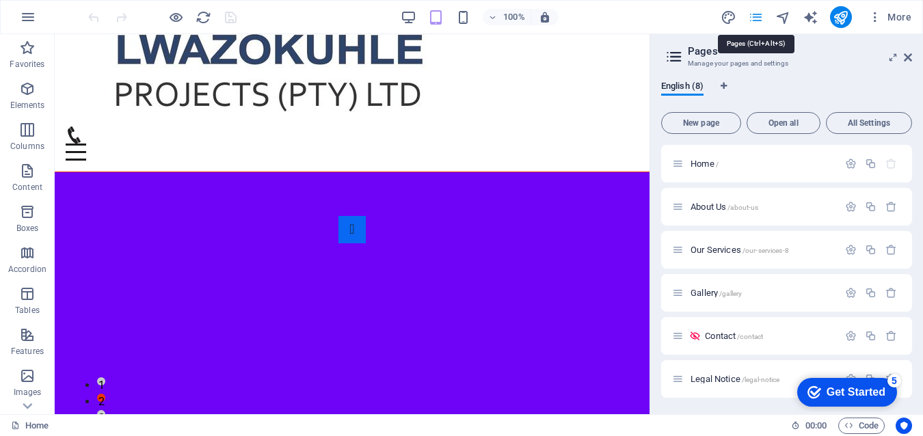
scroll to position [327, 0]
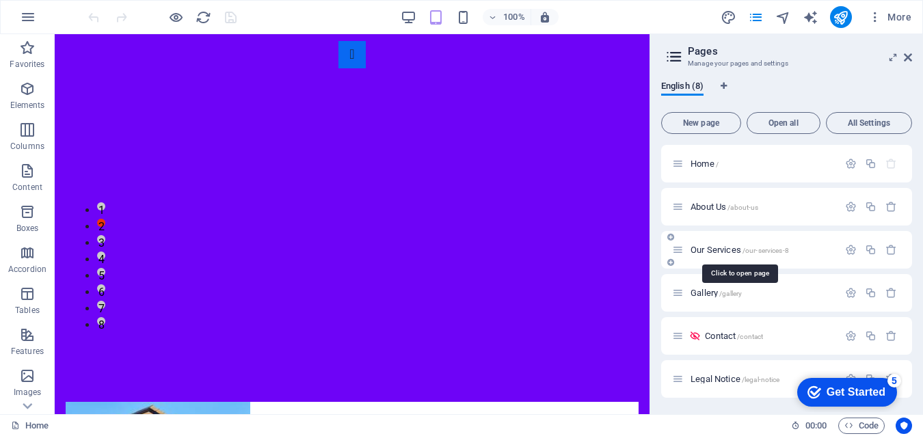
click at [721, 247] on span "Our Services /our-services-8" at bounding box center [739, 250] width 98 height 10
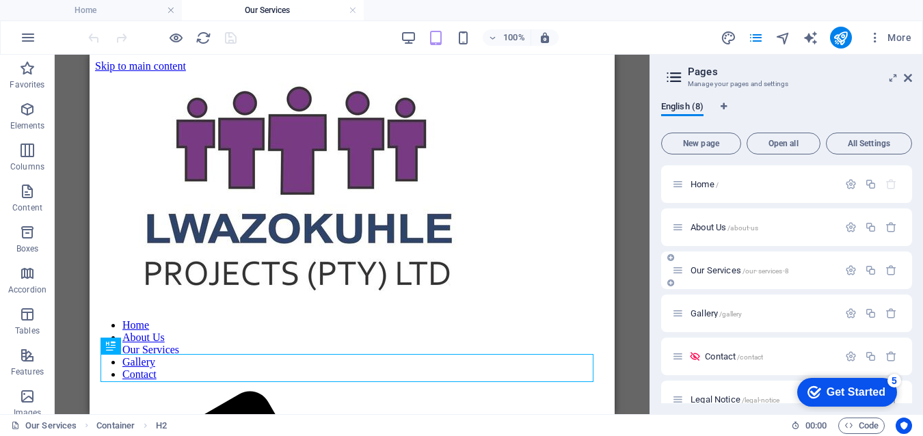
scroll to position [0, 0]
click at [26, 201] on span "Content" at bounding box center [27, 199] width 55 height 33
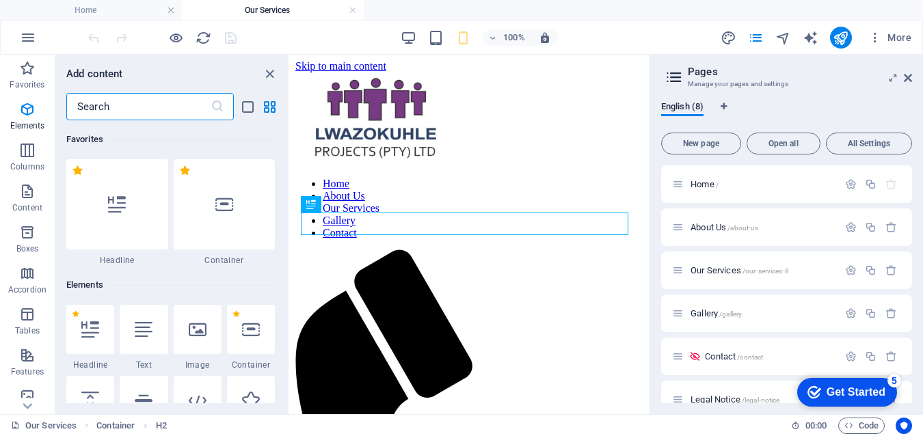
scroll to position [2392, 0]
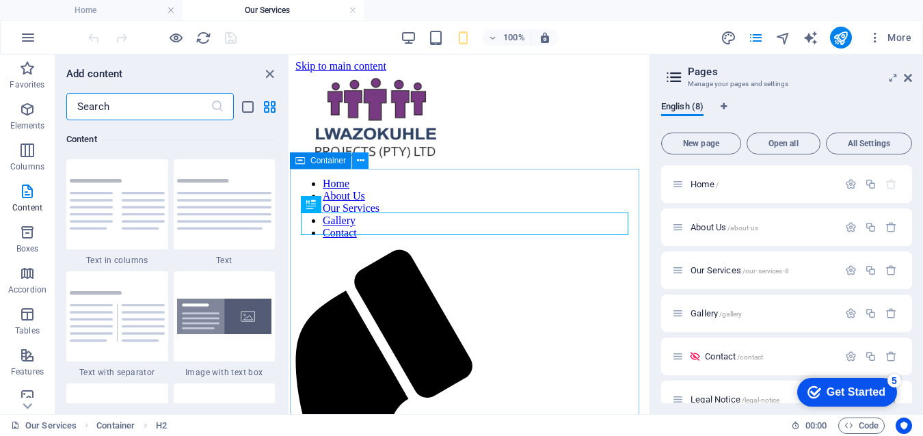
click at [360, 163] on icon at bounding box center [361, 161] width 8 height 14
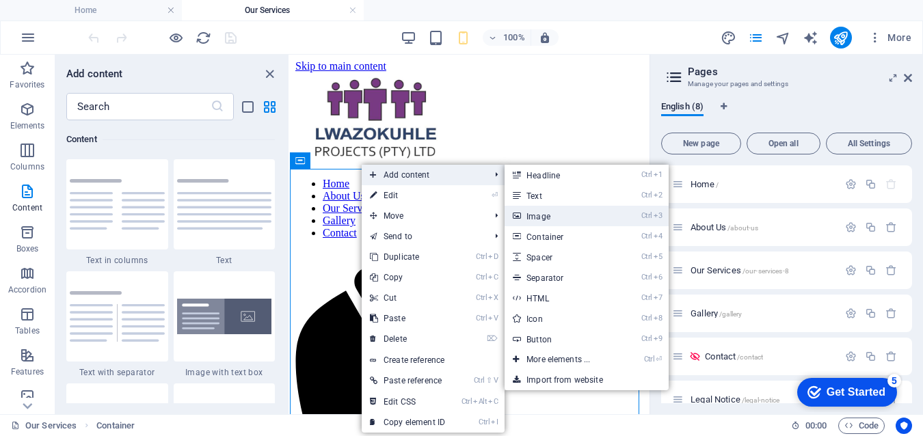
click at [560, 212] on link "Ctrl 3 Image" at bounding box center [560, 216] width 113 height 21
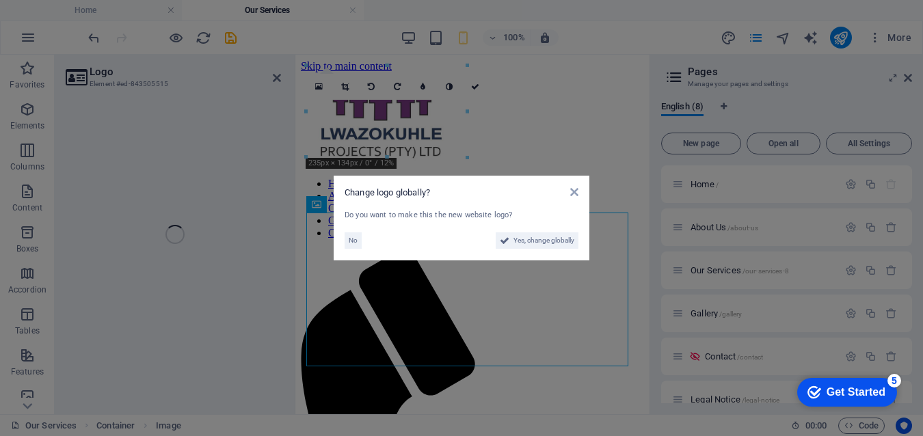
select select "px"
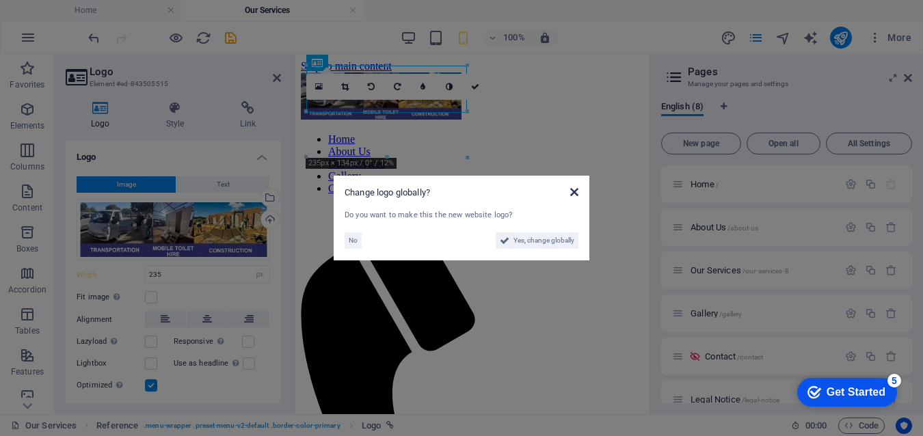
drag, startPoint x: 573, startPoint y: 192, endPoint x: 276, endPoint y: 139, distance: 301.4
click at [573, 192] on icon at bounding box center [574, 192] width 8 height 11
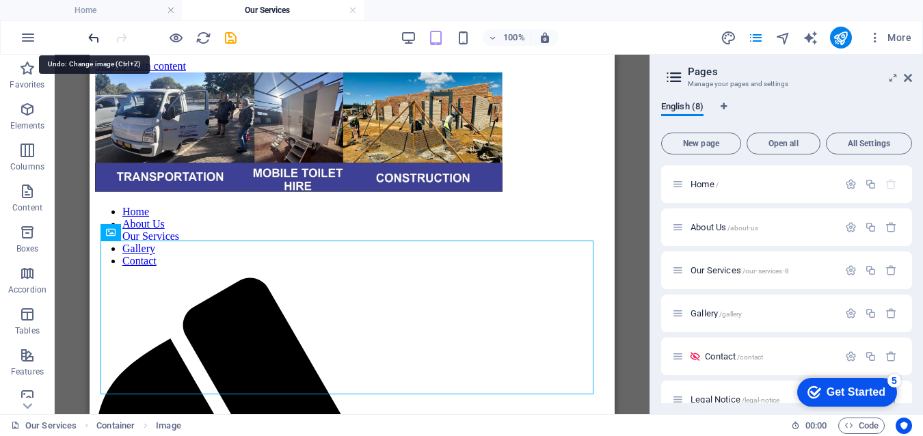
click at [90, 36] on icon "undo" at bounding box center [94, 38] width 16 height 16
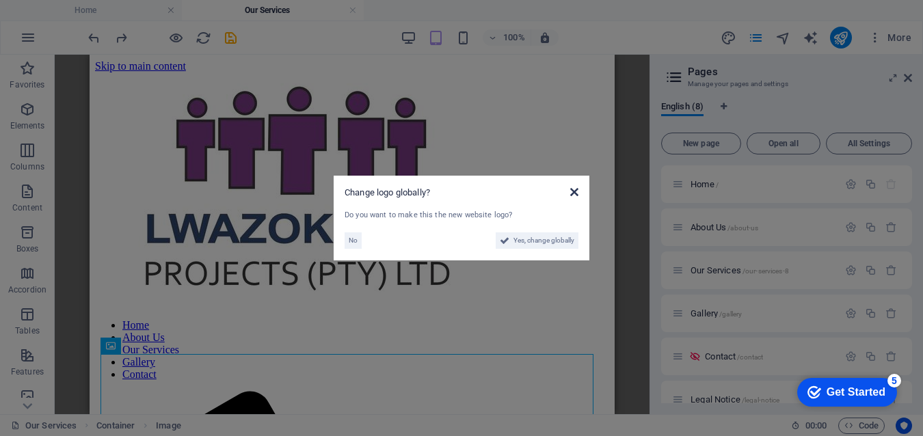
click at [574, 192] on icon at bounding box center [574, 192] width 8 height 11
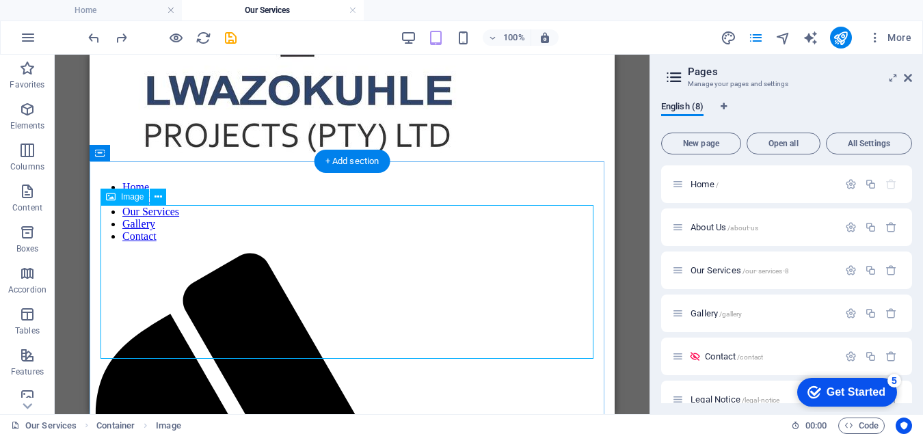
scroll to position [205, 0]
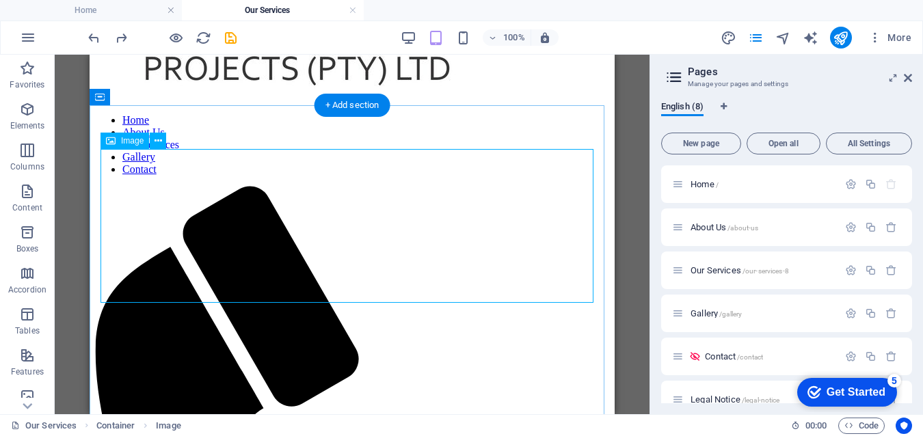
click at [154, 139] on icon at bounding box center [158, 141] width 8 height 14
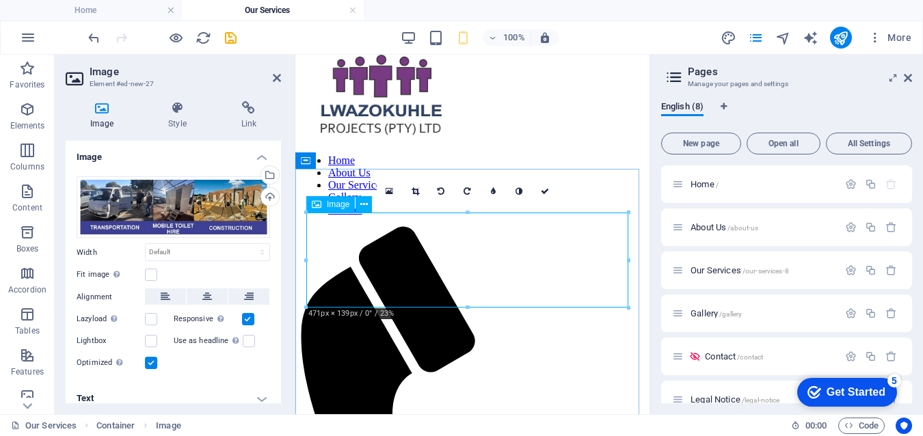
scroll to position [0, 0]
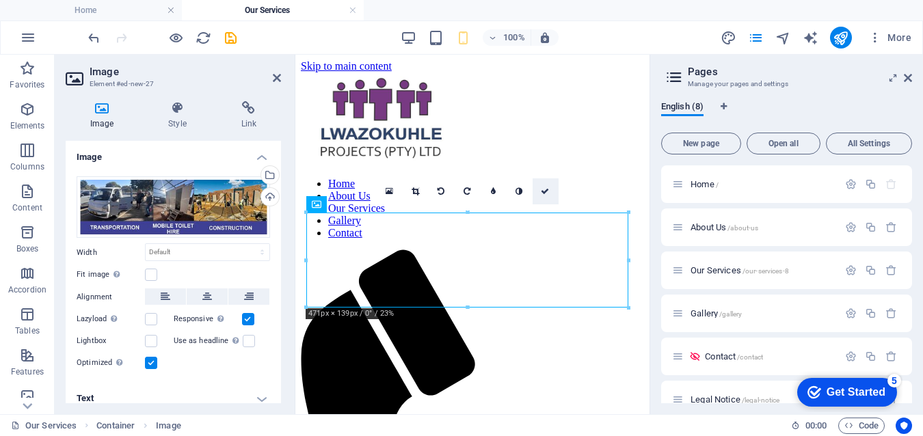
click at [543, 192] on icon at bounding box center [545, 191] width 8 height 8
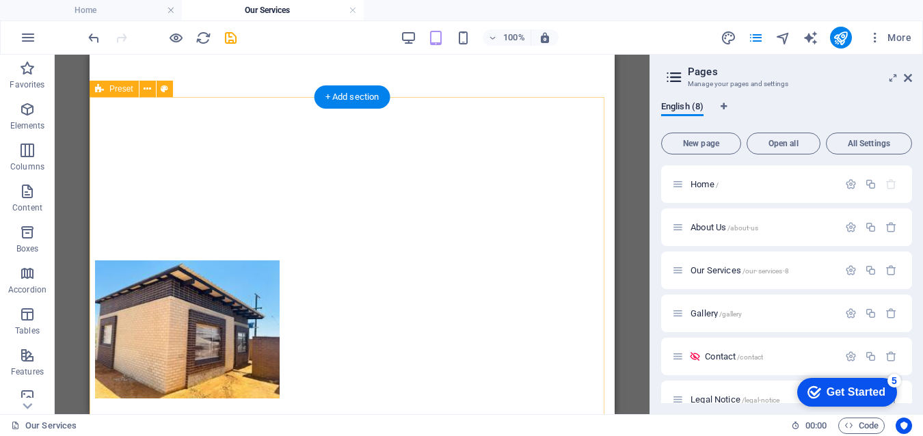
scroll to position [1133, 0]
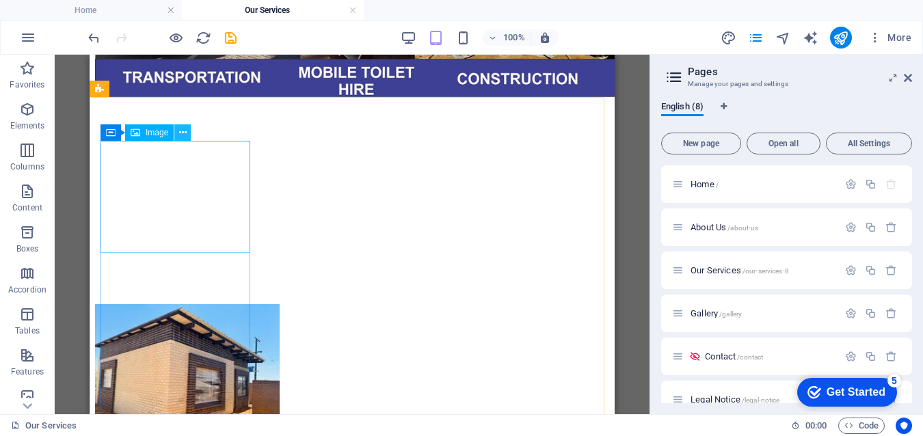
click at [183, 131] on icon at bounding box center [183, 133] width 8 height 14
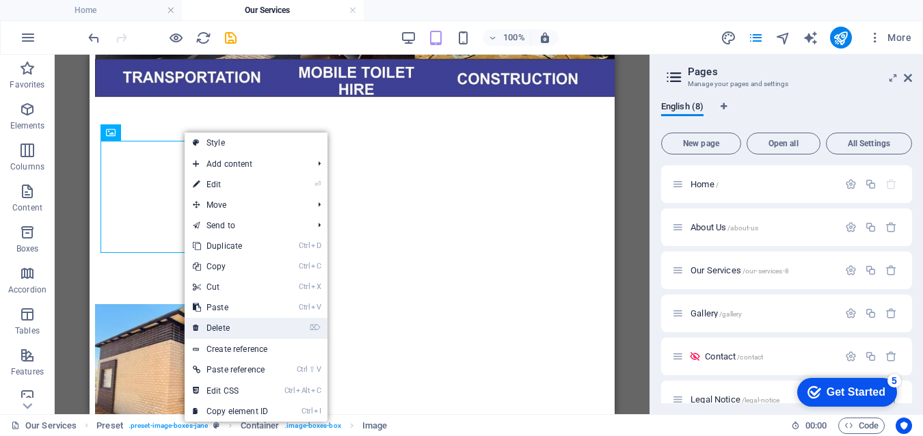
click at [243, 328] on link "⌦ Delete" at bounding box center [231, 328] width 92 height 21
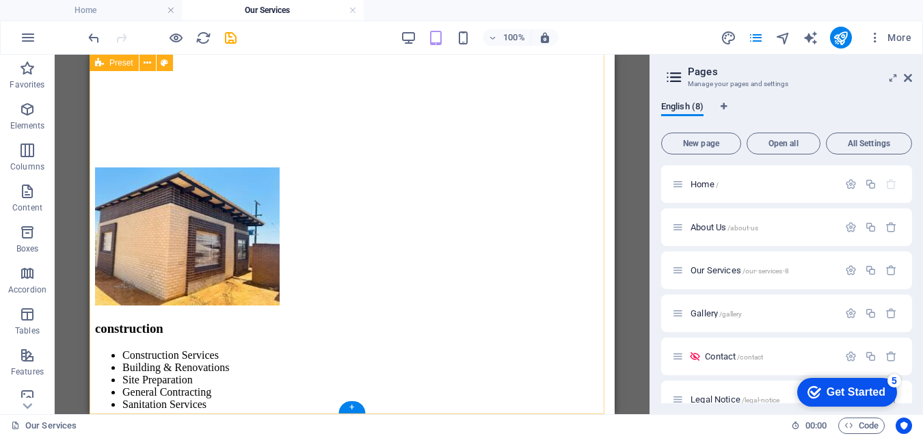
scroll to position [1064, 0]
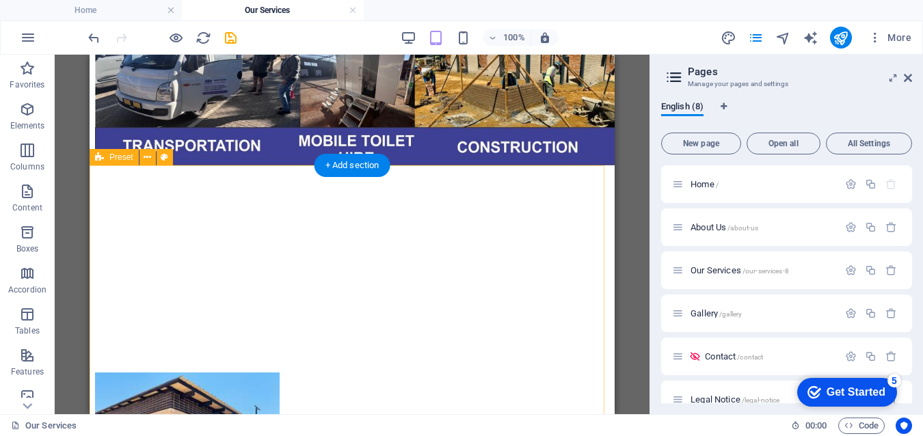
click at [146, 157] on icon at bounding box center [148, 157] width 8 height 14
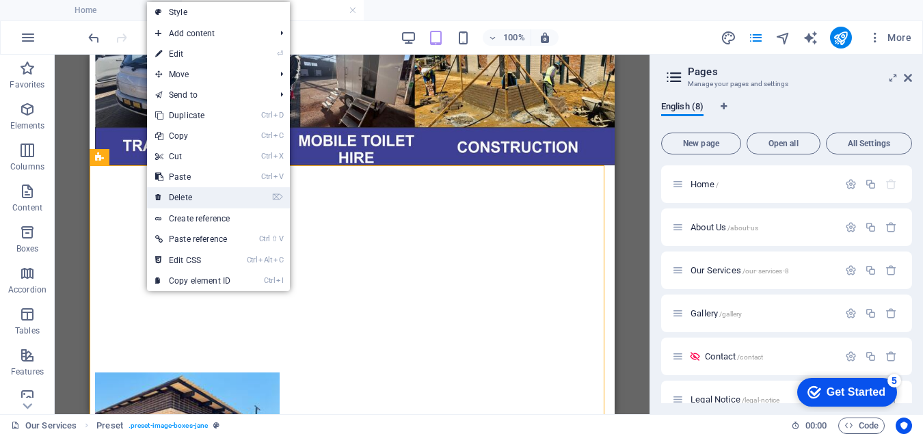
click at [190, 196] on link "⌦ Delete" at bounding box center [193, 197] width 92 height 21
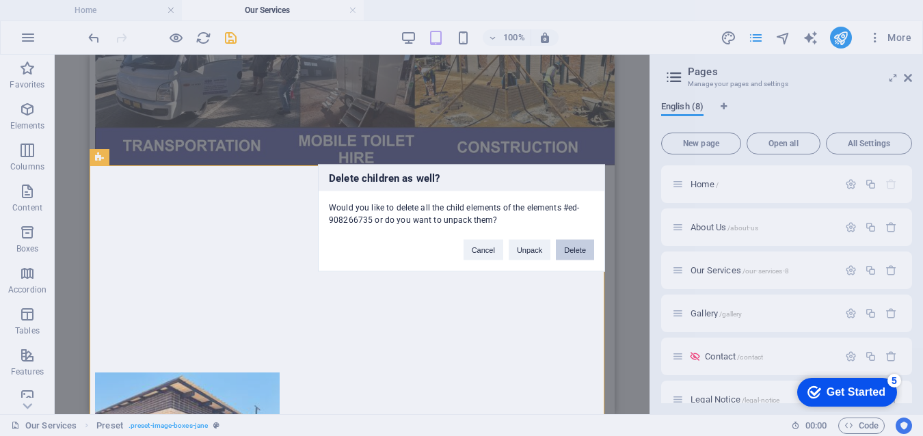
click at [574, 250] on button "Delete" at bounding box center [575, 250] width 38 height 21
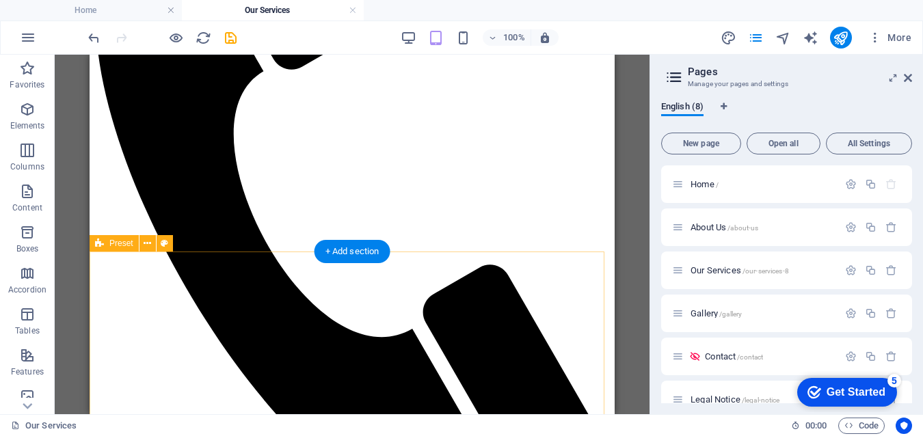
scroll to position [474, 0]
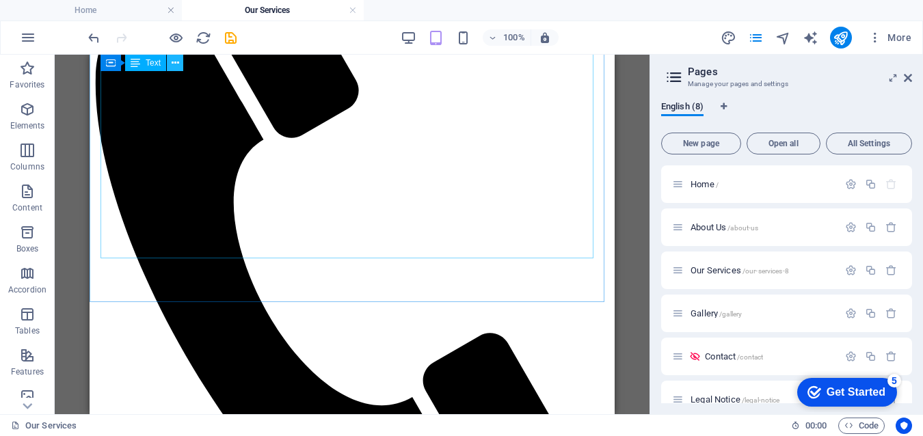
click at [174, 62] on icon at bounding box center [176, 63] width 8 height 14
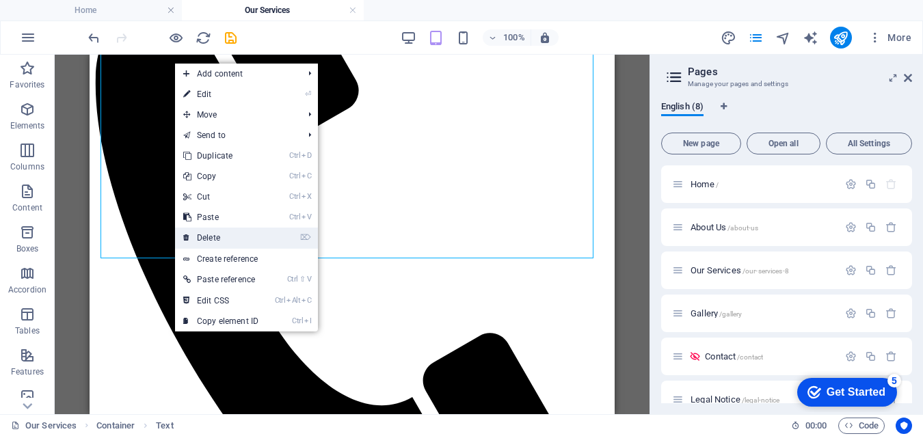
click at [224, 237] on link "⌦ Delete" at bounding box center [221, 238] width 92 height 21
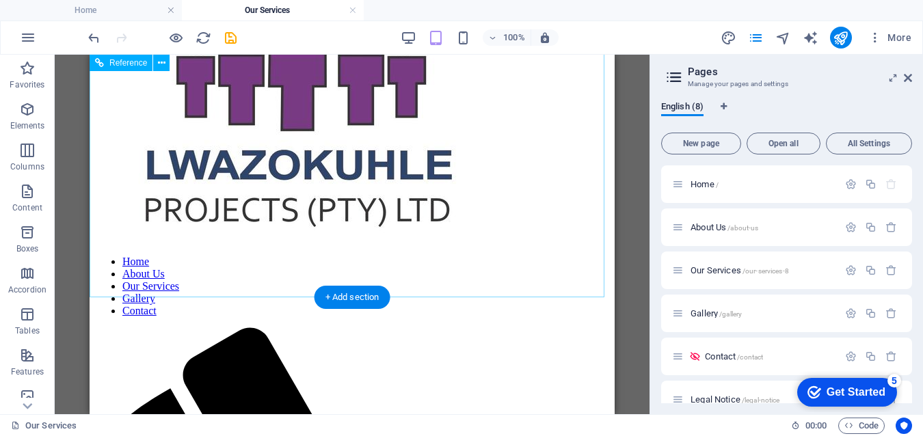
scroll to position [0, 0]
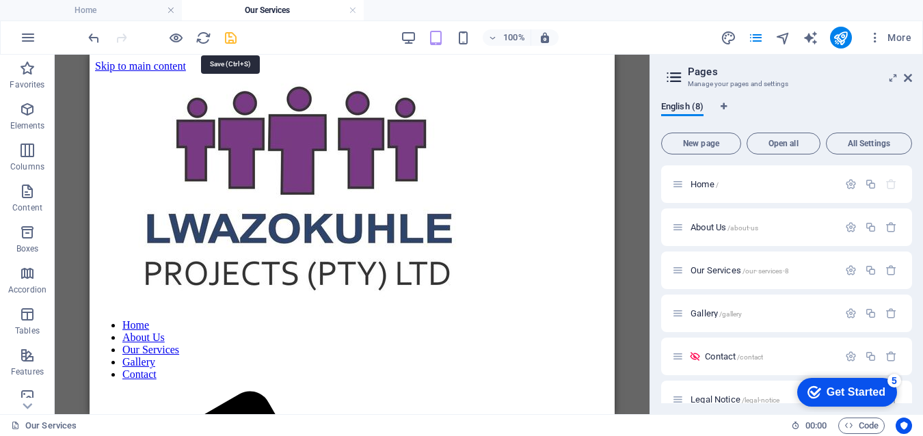
click at [231, 36] on icon "save" at bounding box center [231, 38] width 16 height 16
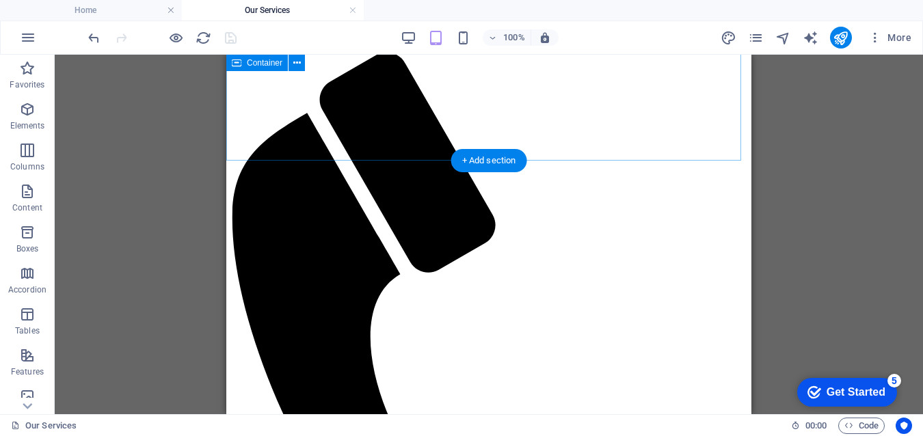
scroll to position [410, 0]
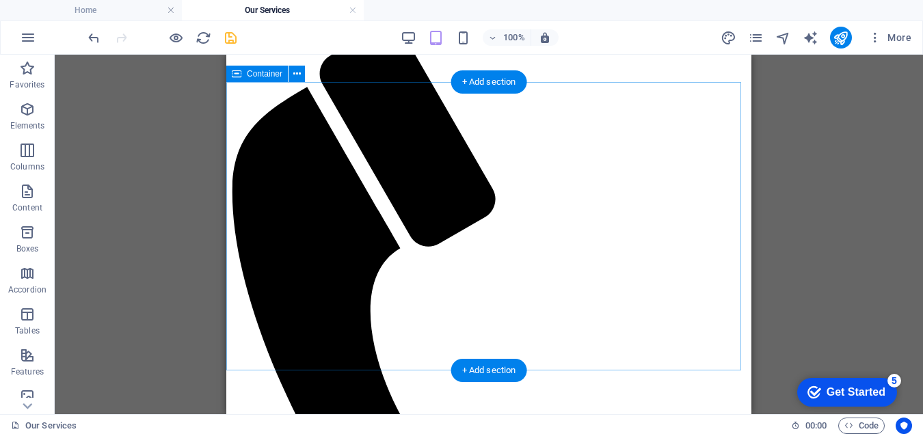
scroll to position [228, 0]
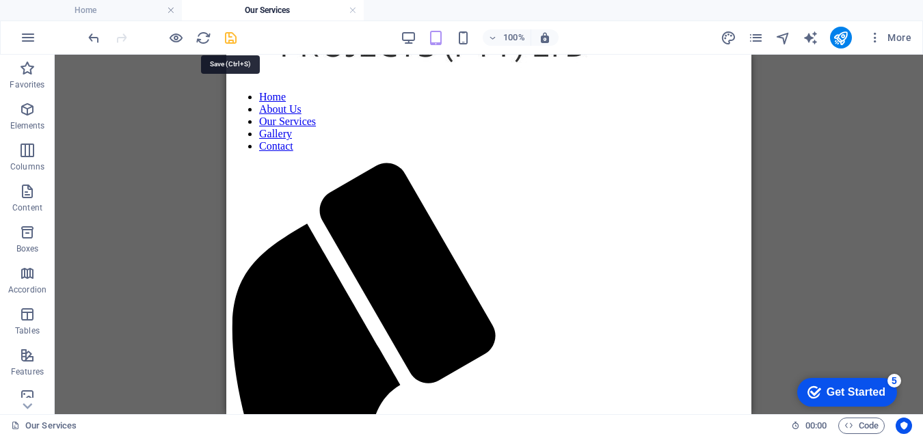
click at [234, 40] on icon "save" at bounding box center [231, 38] width 16 height 16
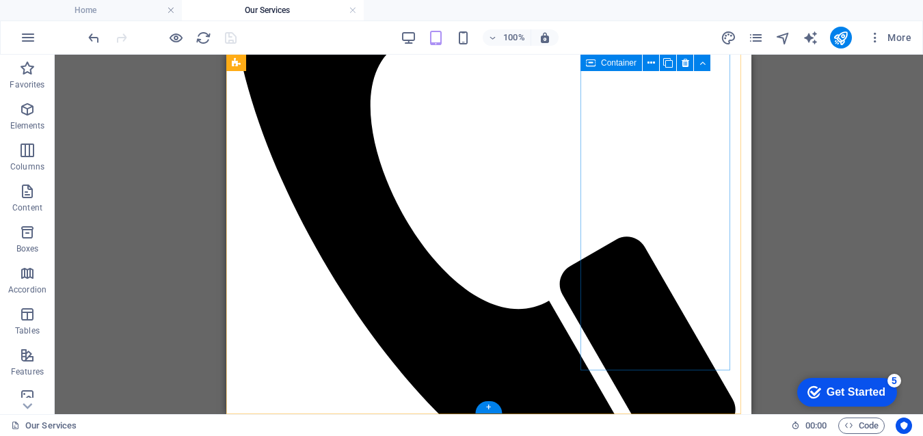
scroll to position [638, 0]
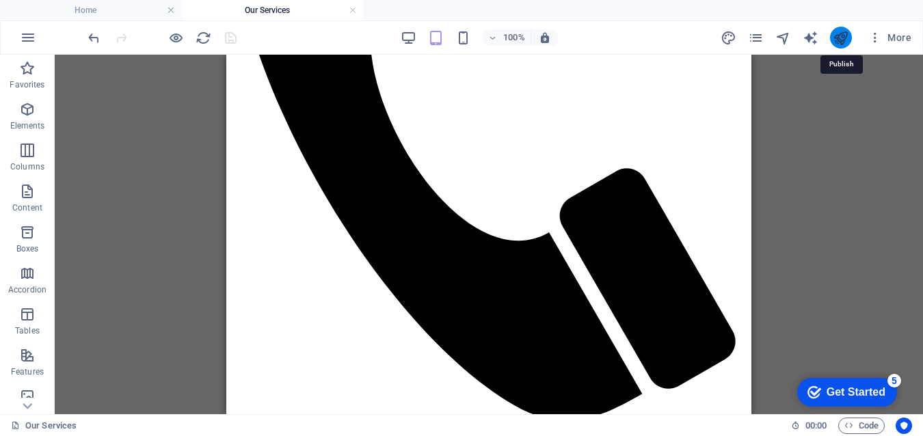
click at [844, 36] on icon "publish" at bounding box center [841, 38] width 16 height 16
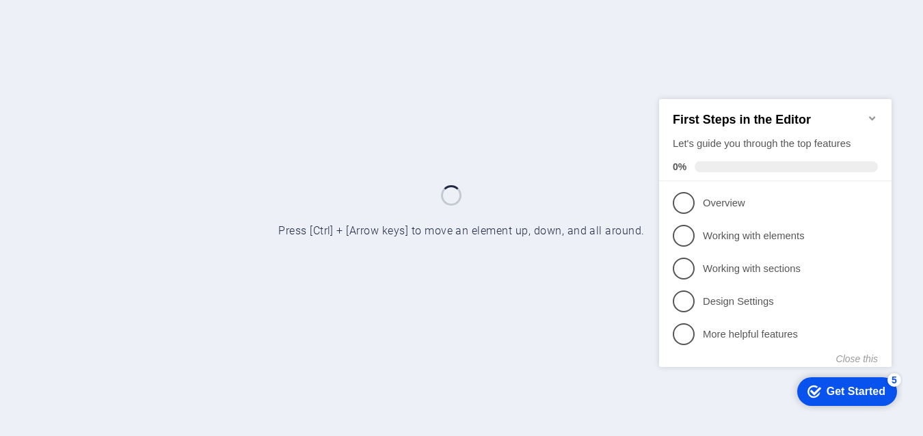
click at [872, 117] on h2 "First Steps in the Editor" at bounding box center [775, 119] width 205 height 14
click at [871, 116] on icon "Minimize checklist" at bounding box center [872, 118] width 6 height 4
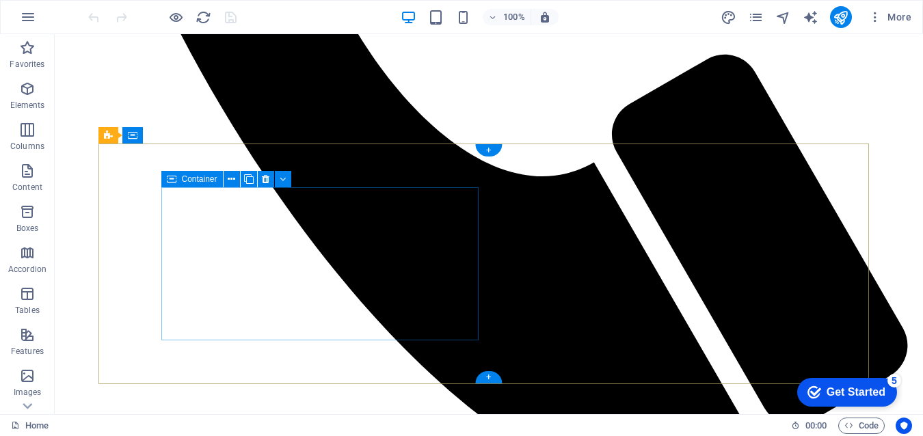
scroll to position [903, 0]
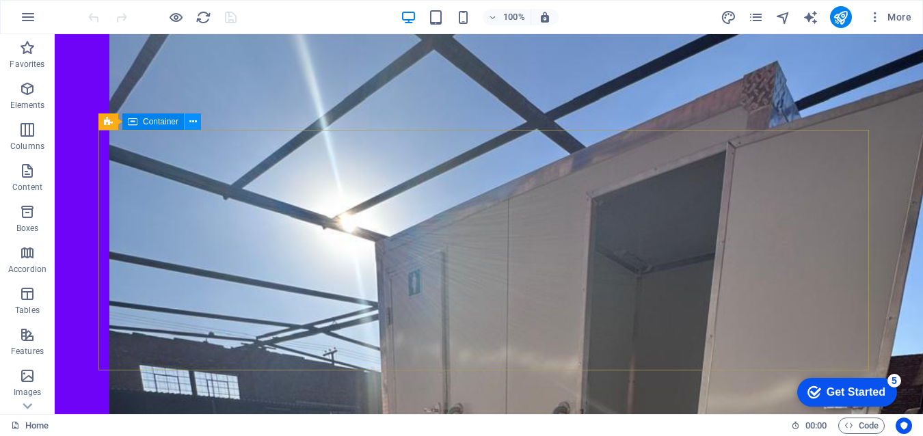
click at [193, 125] on icon at bounding box center [193, 122] width 8 height 14
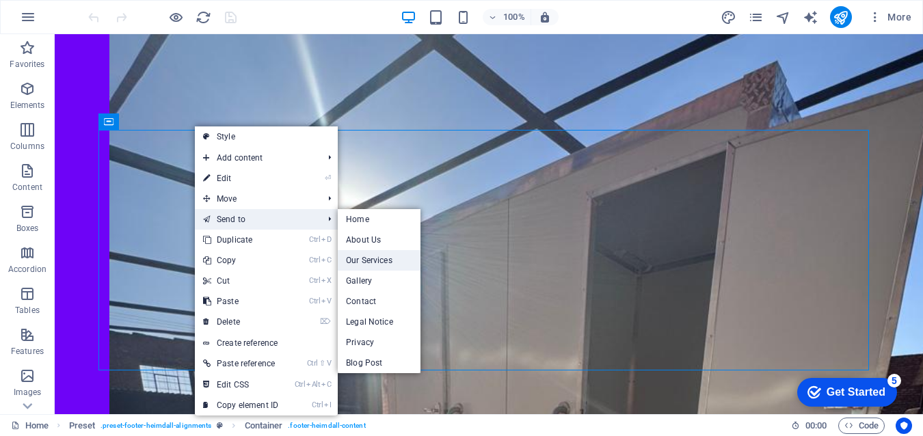
click at [371, 260] on link "Our Services" at bounding box center [379, 260] width 83 height 21
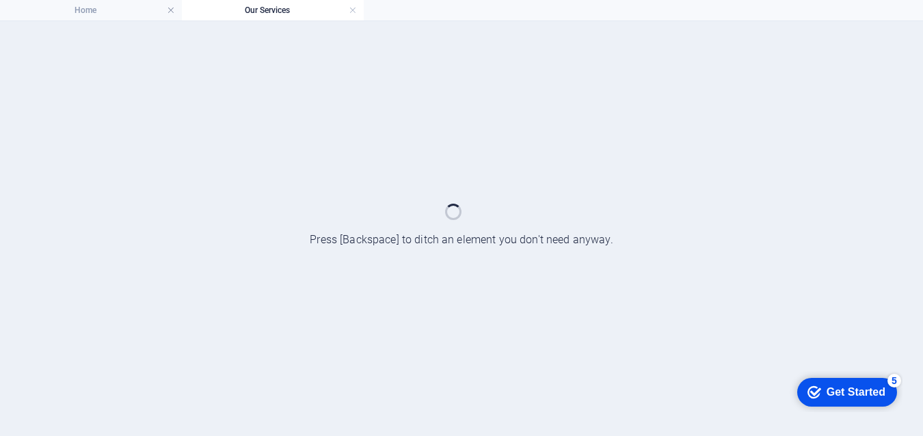
scroll to position [0, 0]
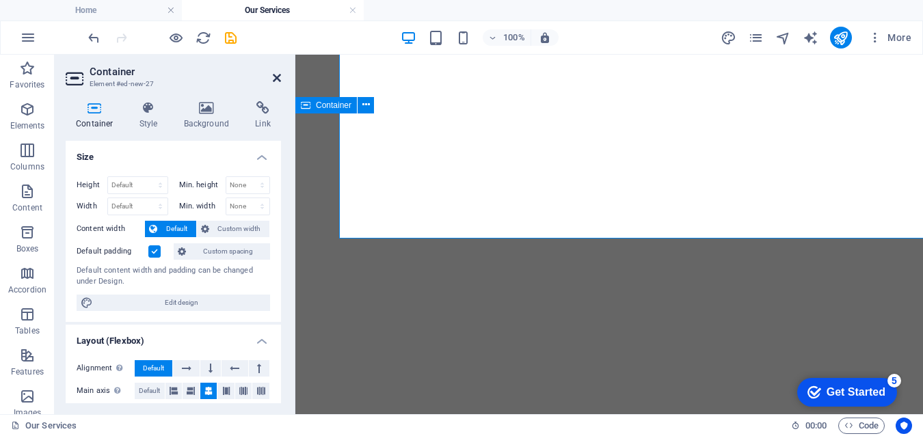
click at [277, 76] on icon at bounding box center [277, 77] width 8 height 11
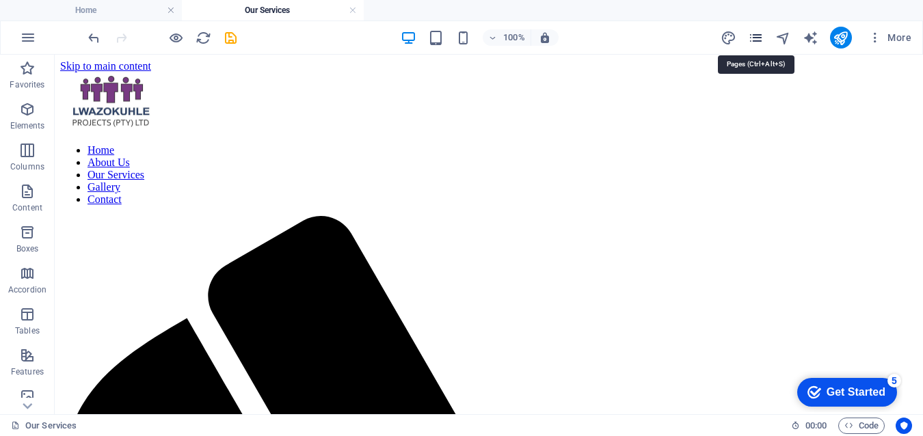
click at [756, 37] on icon "pages" at bounding box center [756, 38] width 16 height 16
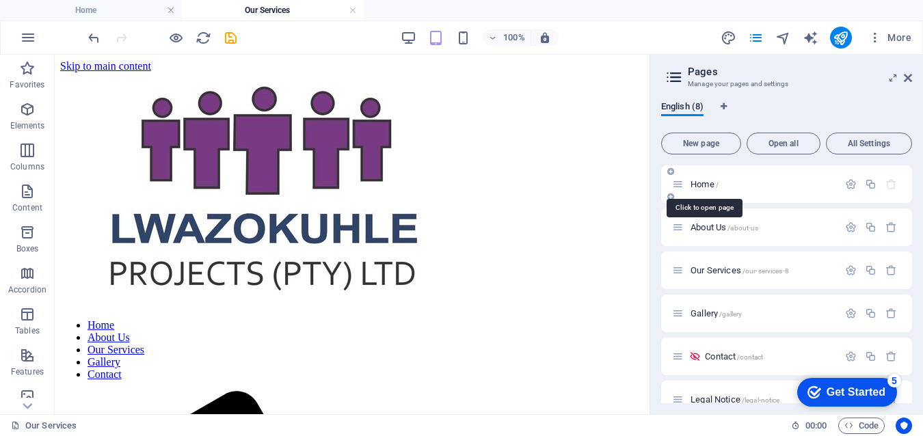
click at [718, 185] on span "/" at bounding box center [717, 185] width 3 height 8
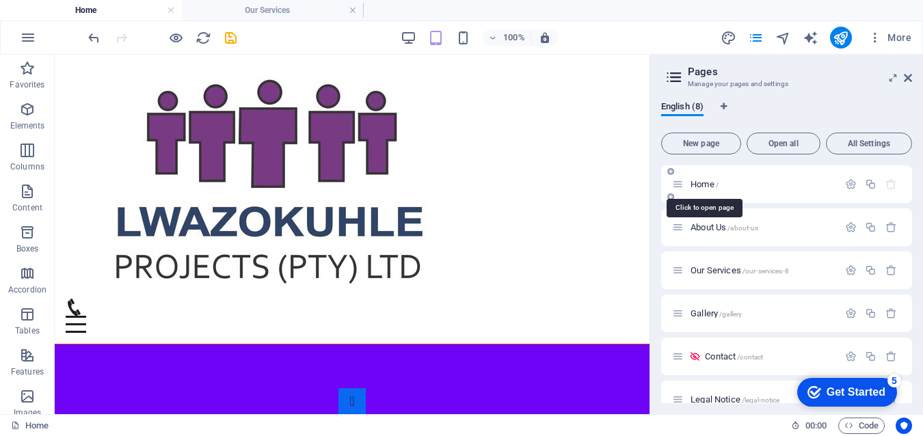
scroll to position [839, 0]
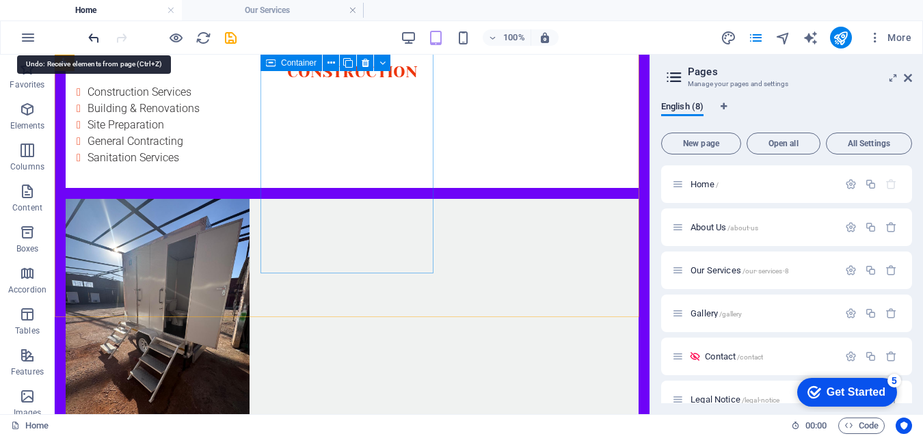
click at [93, 38] on icon "undo" at bounding box center [94, 38] width 16 height 16
click at [92, 35] on icon "undo" at bounding box center [94, 38] width 16 height 16
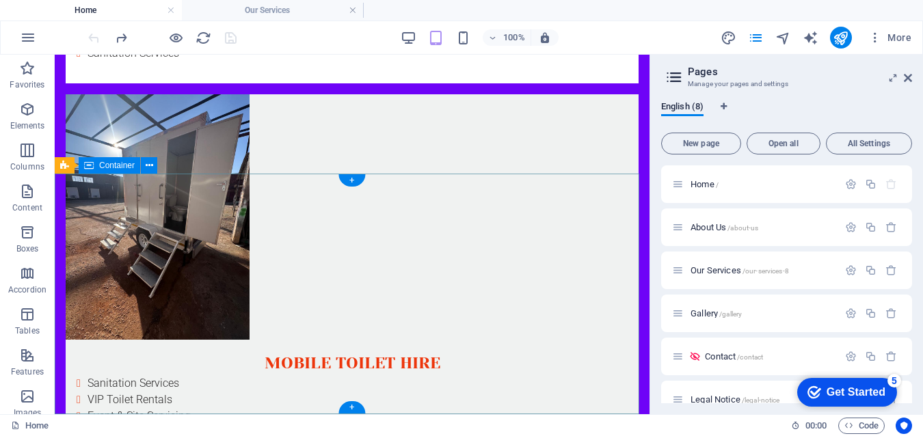
scroll to position [982, 0]
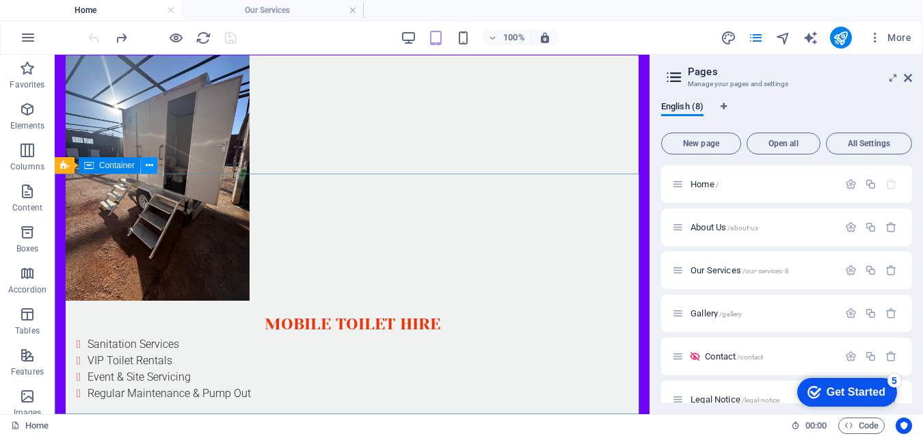
click at [152, 168] on icon at bounding box center [150, 166] width 8 height 14
click at [150, 164] on icon at bounding box center [150, 166] width 8 height 14
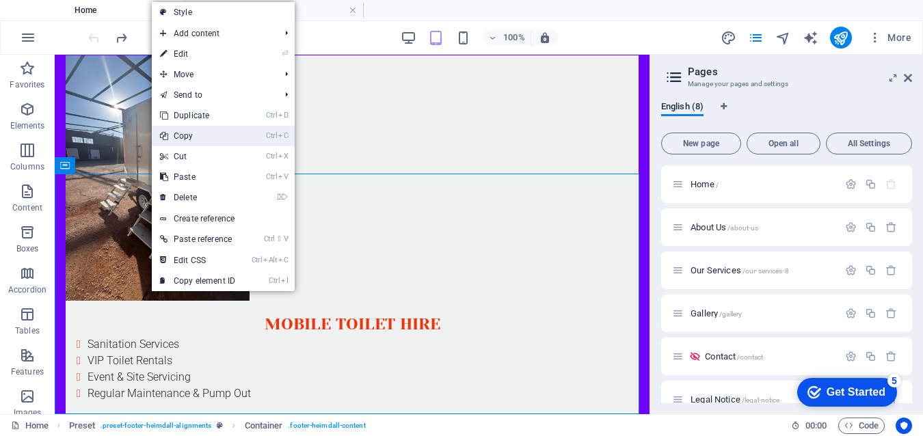
click at [207, 133] on link "Ctrl C Copy" at bounding box center [198, 136] width 92 height 21
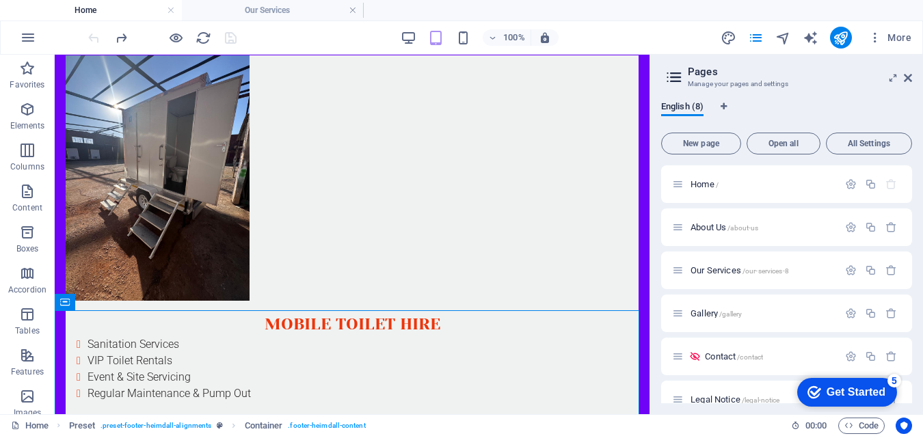
scroll to position [846, 0]
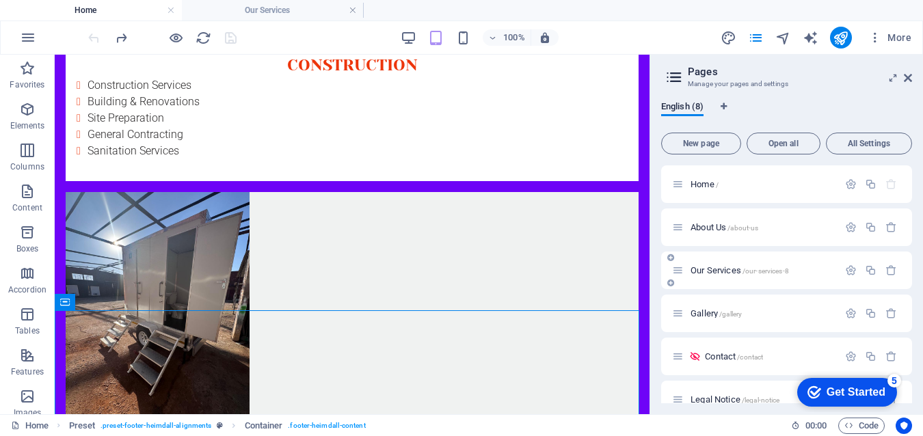
click at [723, 268] on span "Our Services /our-services-8" at bounding box center [739, 270] width 98 height 10
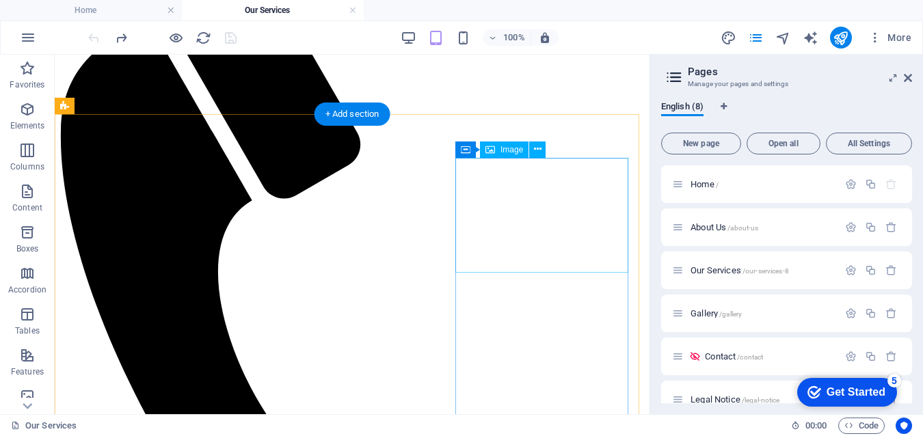
scroll to position [649, 0]
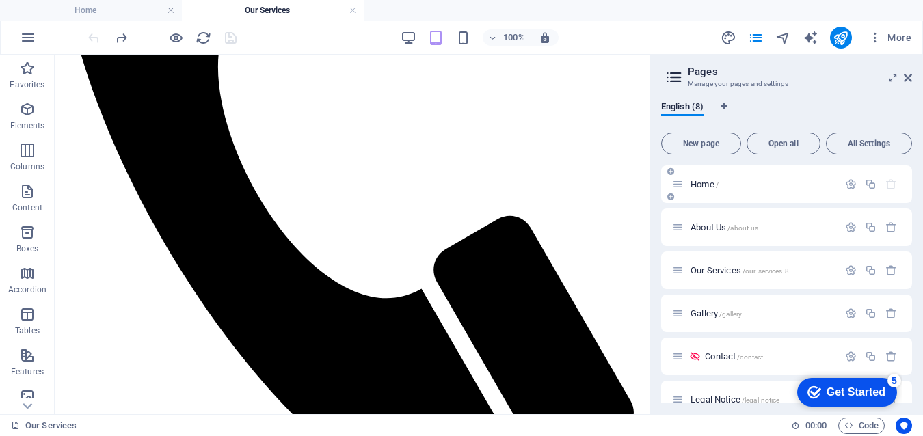
click at [710, 183] on span "Home /" at bounding box center [704, 184] width 28 height 10
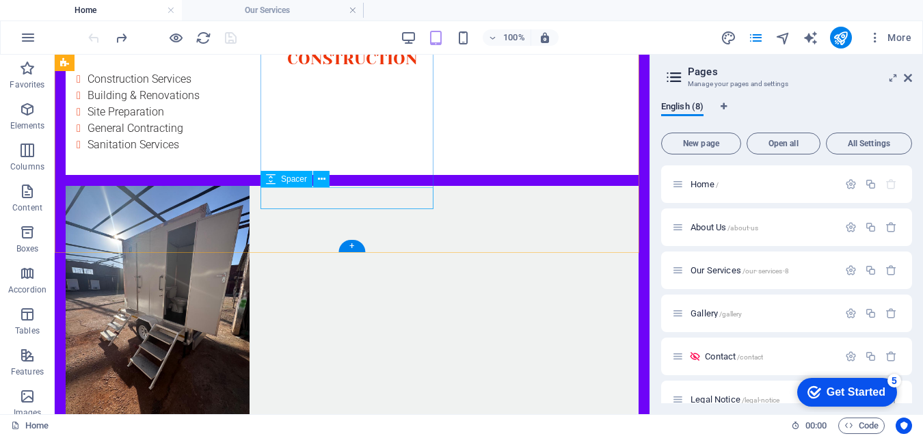
scroll to position [982, 0]
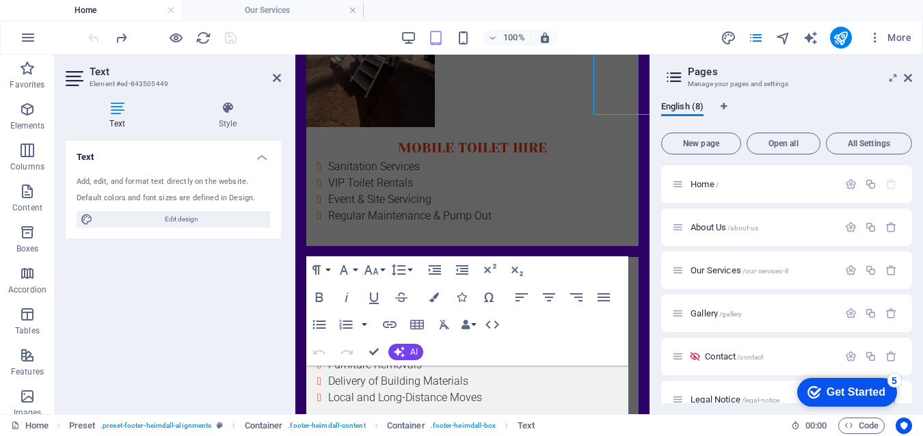
scroll to position [1238, 0]
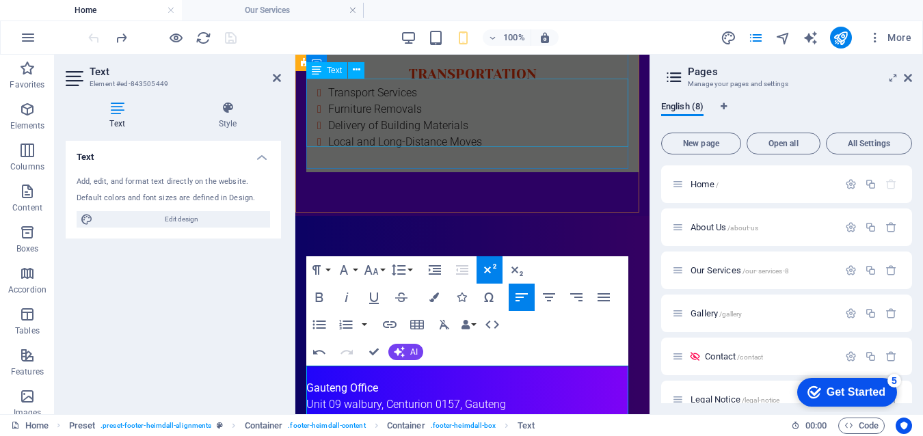
click at [523, 118] on div "Transport Services Furniture Removals Delivery of Building Materials Local and …" at bounding box center [472, 118] width 332 height 66
click at [638, 118] on div "Transport Services Furniture Removals Delivery of Building Materials Local and …" at bounding box center [472, 118] width 332 height 66
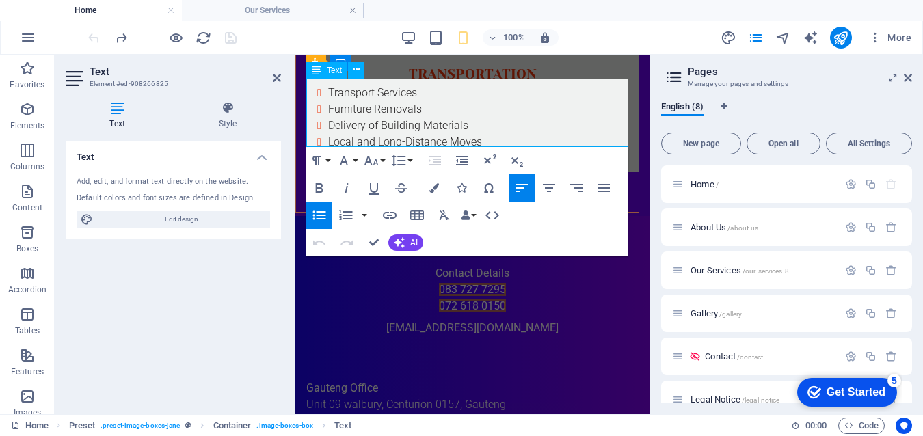
click at [489, 137] on li "Local and Long-Distance Moves" at bounding box center [477, 142] width 299 height 16
click at [277, 80] on icon at bounding box center [277, 77] width 8 height 11
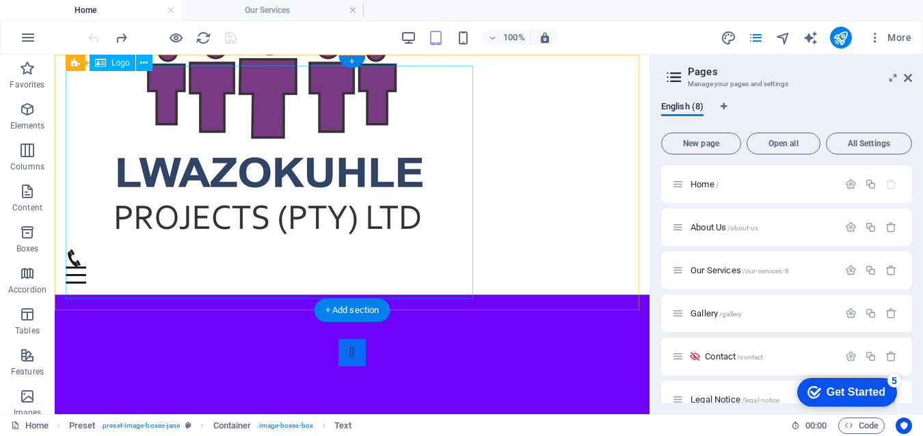
scroll to position [0, 0]
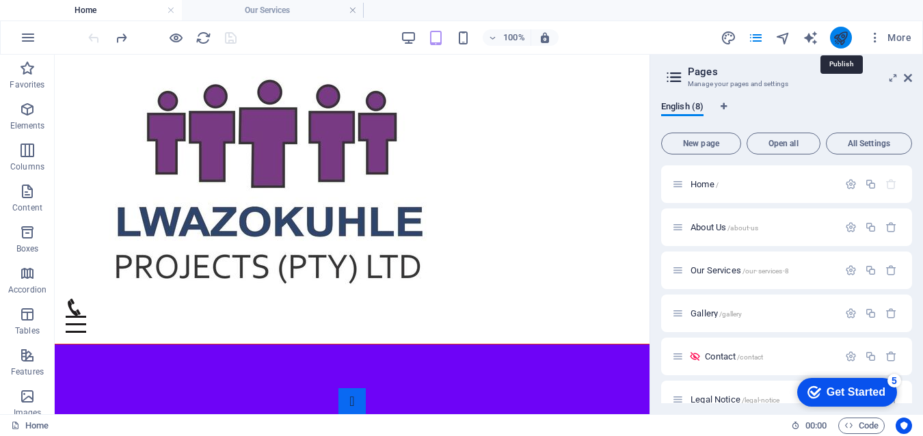
click at [837, 33] on icon "publish" at bounding box center [841, 38] width 16 height 16
